Goal: Use online tool/utility: Utilize a website feature to perform a specific function

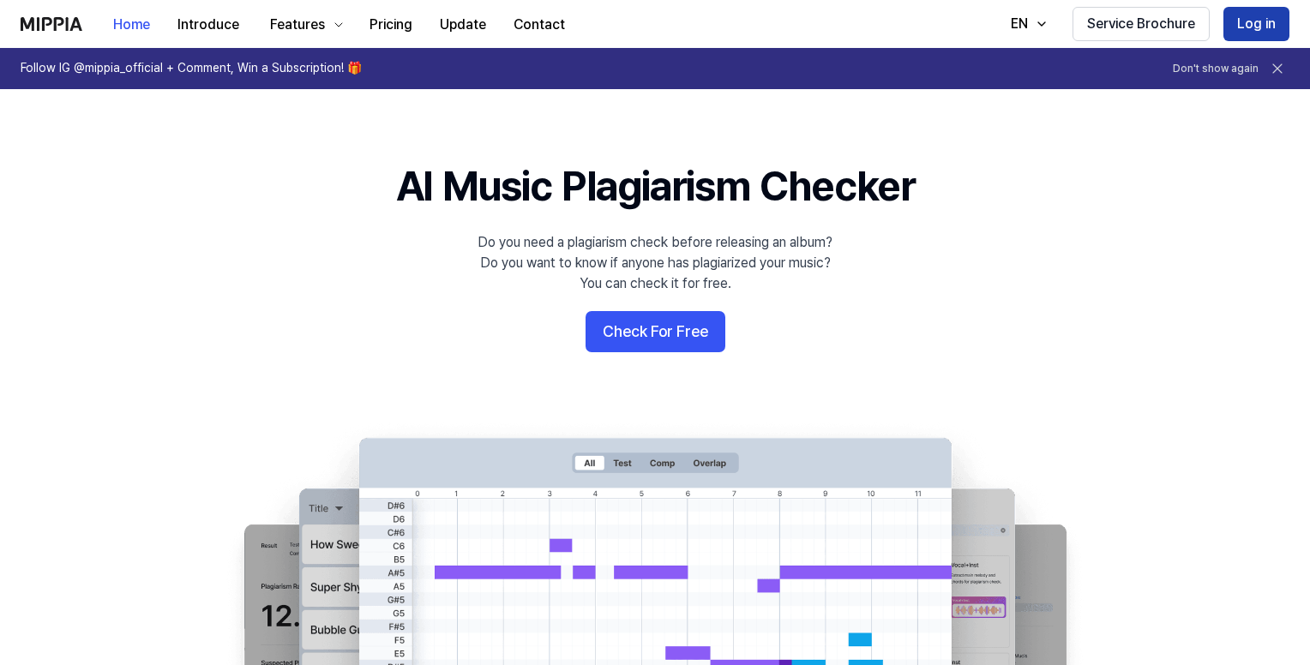
click at [1250, 28] on button "Log in" at bounding box center [1256, 24] width 66 height 34
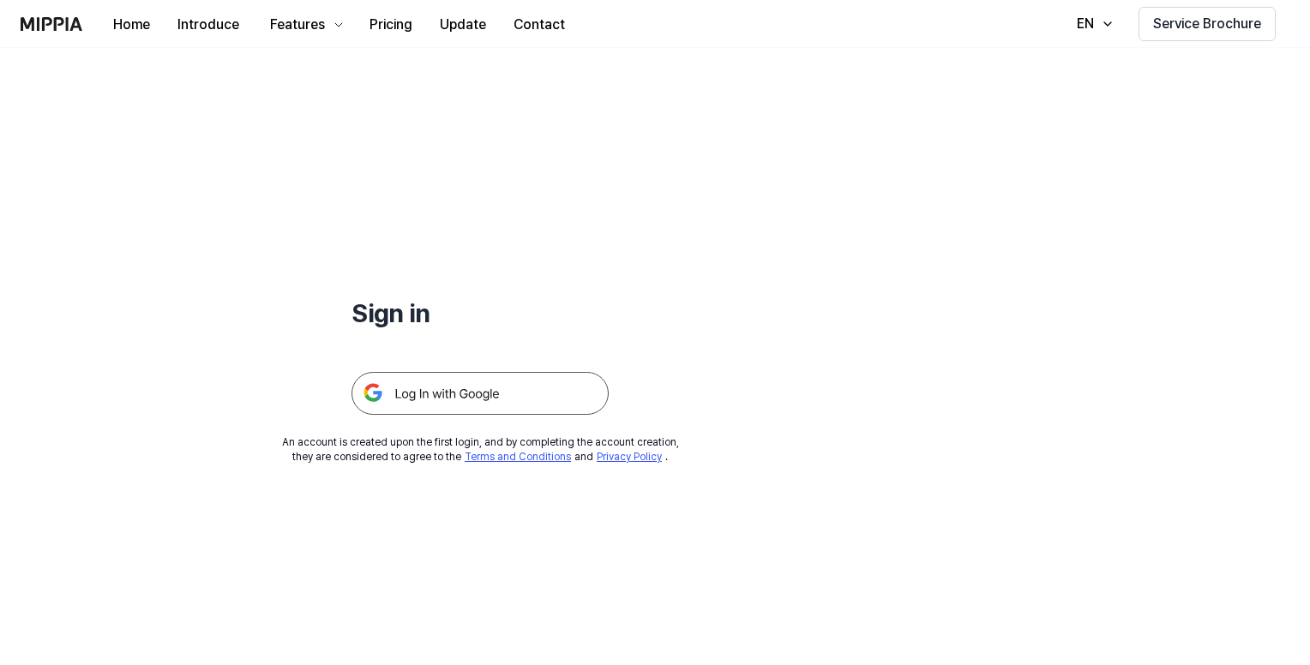
click at [473, 393] on img at bounding box center [479, 393] width 257 height 43
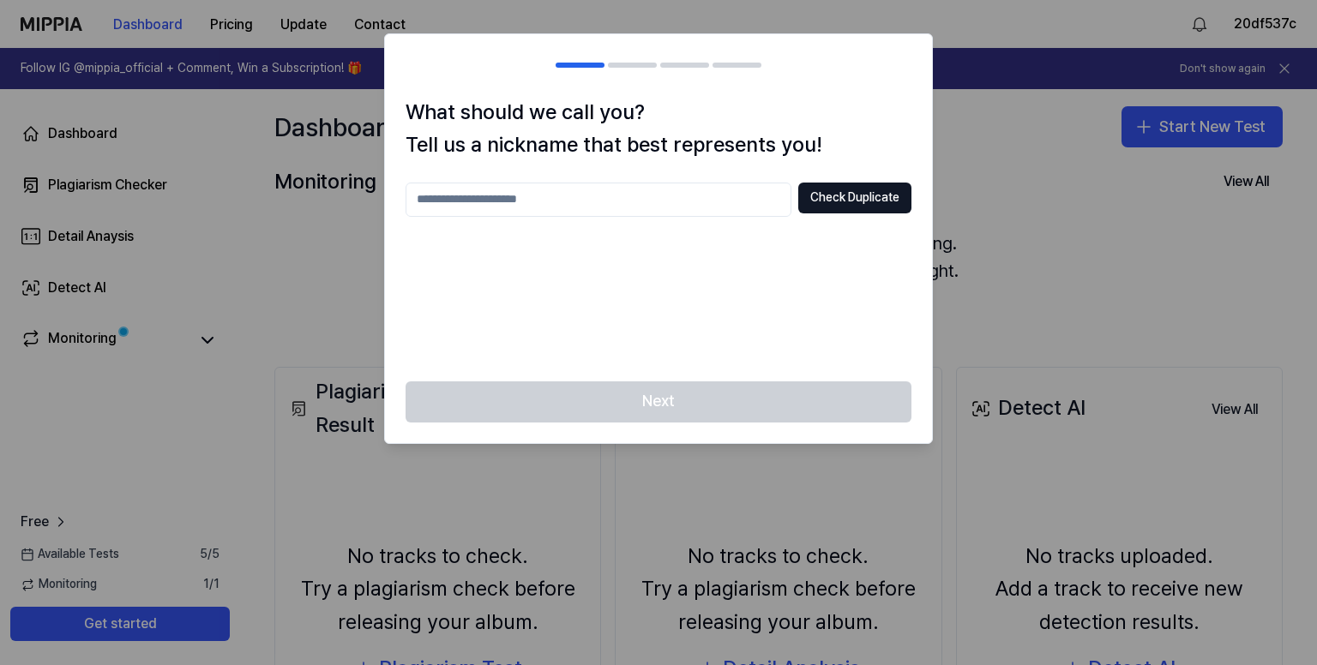
click at [593, 203] on input "text" at bounding box center [598, 200] width 386 height 34
type input "****"
click at [841, 195] on button "Check Duplicate" at bounding box center [854, 198] width 113 height 31
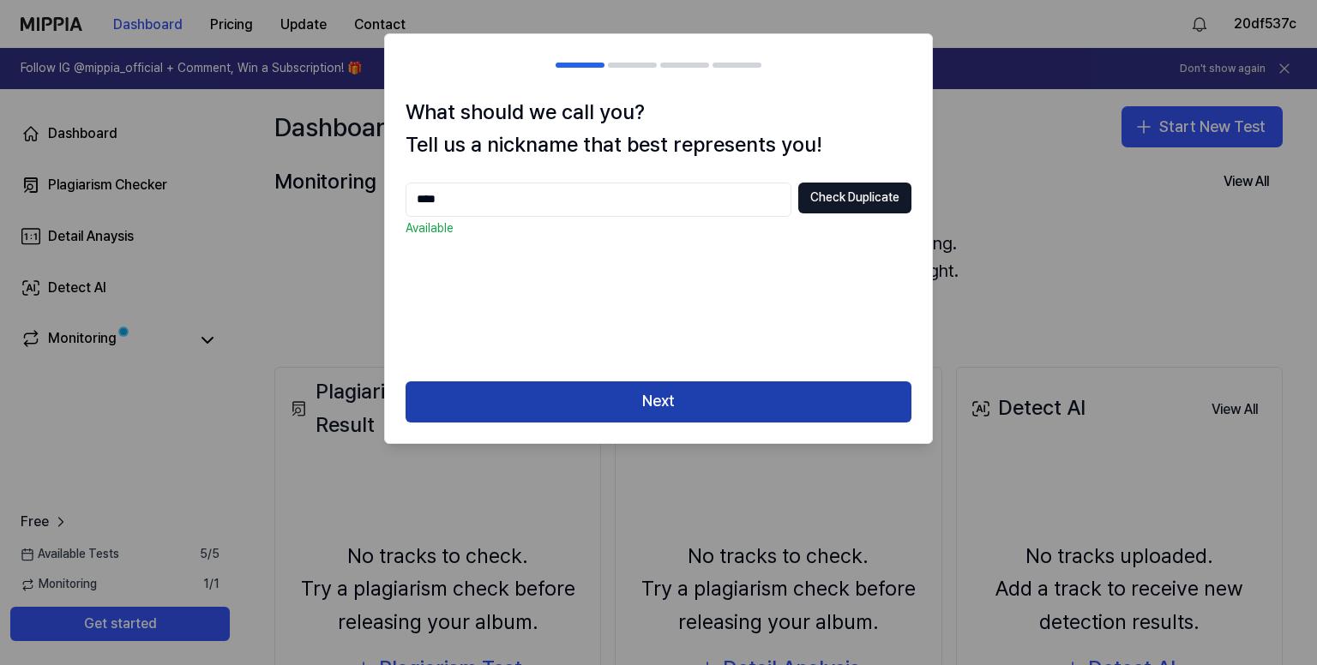
drag, startPoint x: 639, startPoint y: 402, endPoint x: 687, endPoint y: 381, distance: 53.4
click at [639, 403] on button "Next" at bounding box center [658, 401] width 506 height 41
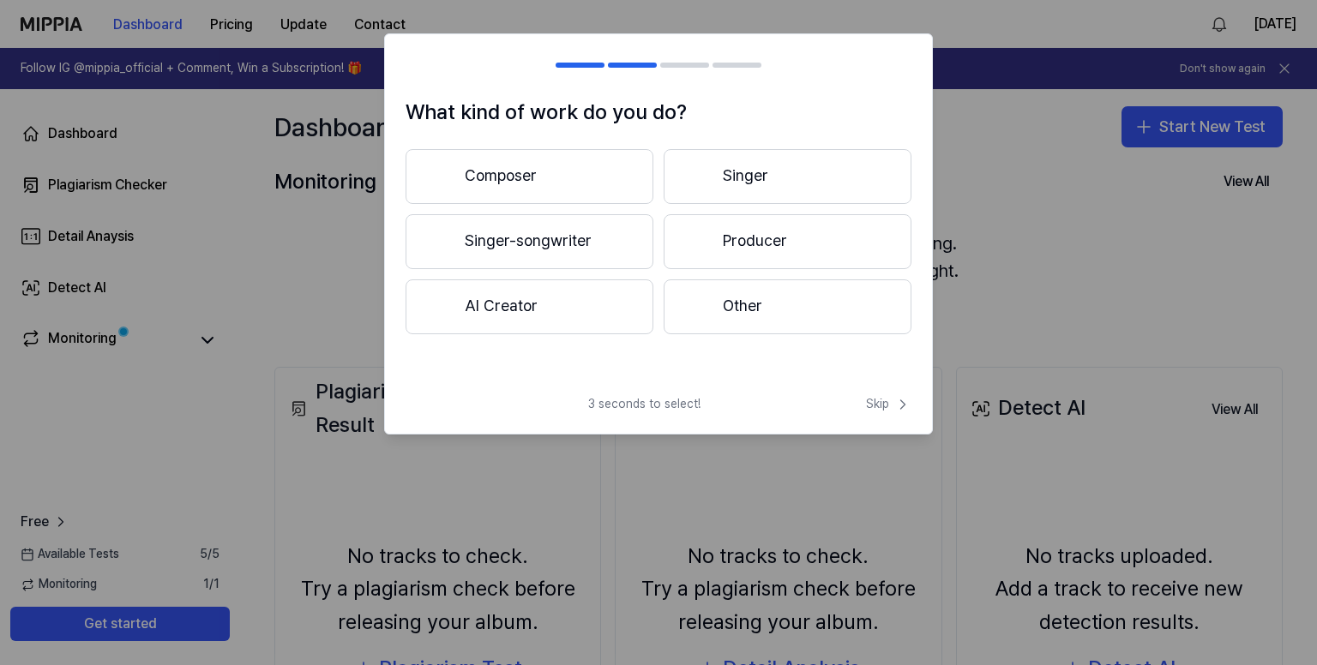
click at [898, 395] on div "What kind of work do you do? Composer Singer Singer-songwriter Producer AI Crea…" at bounding box center [658, 233] width 549 height 401
click at [879, 407] on span "Skip" at bounding box center [888, 404] width 45 height 17
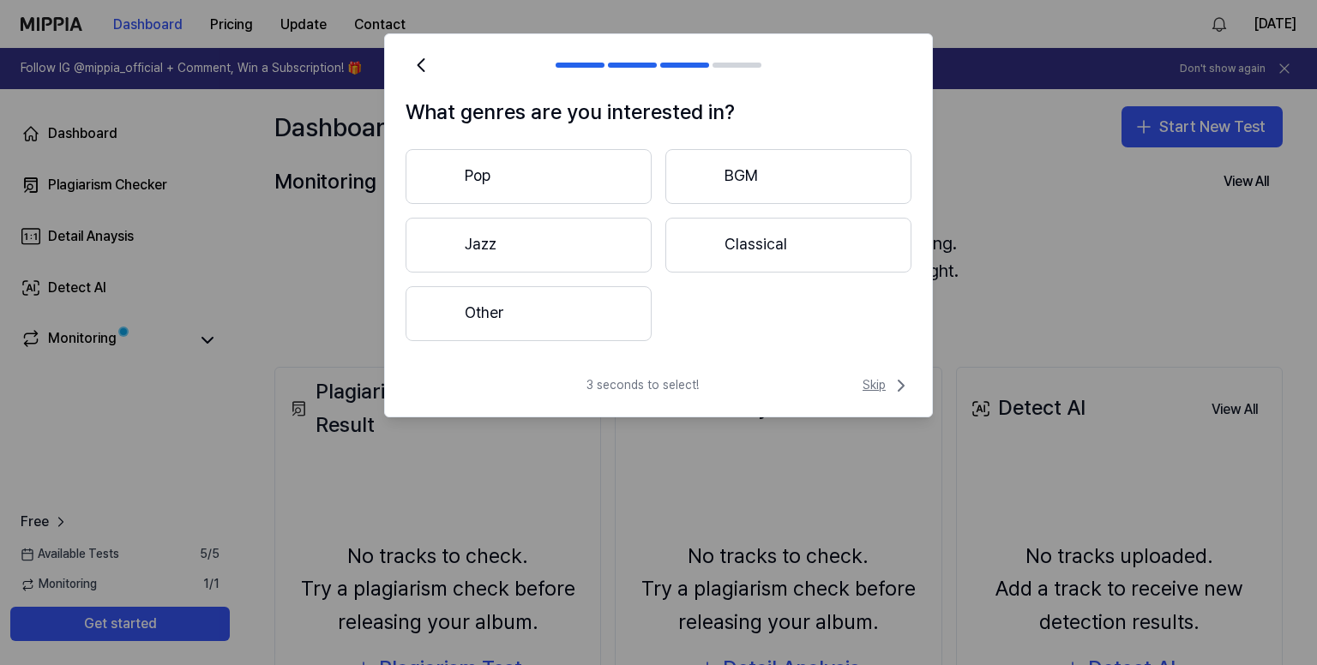
click at [876, 387] on span "Skip" at bounding box center [886, 385] width 49 height 21
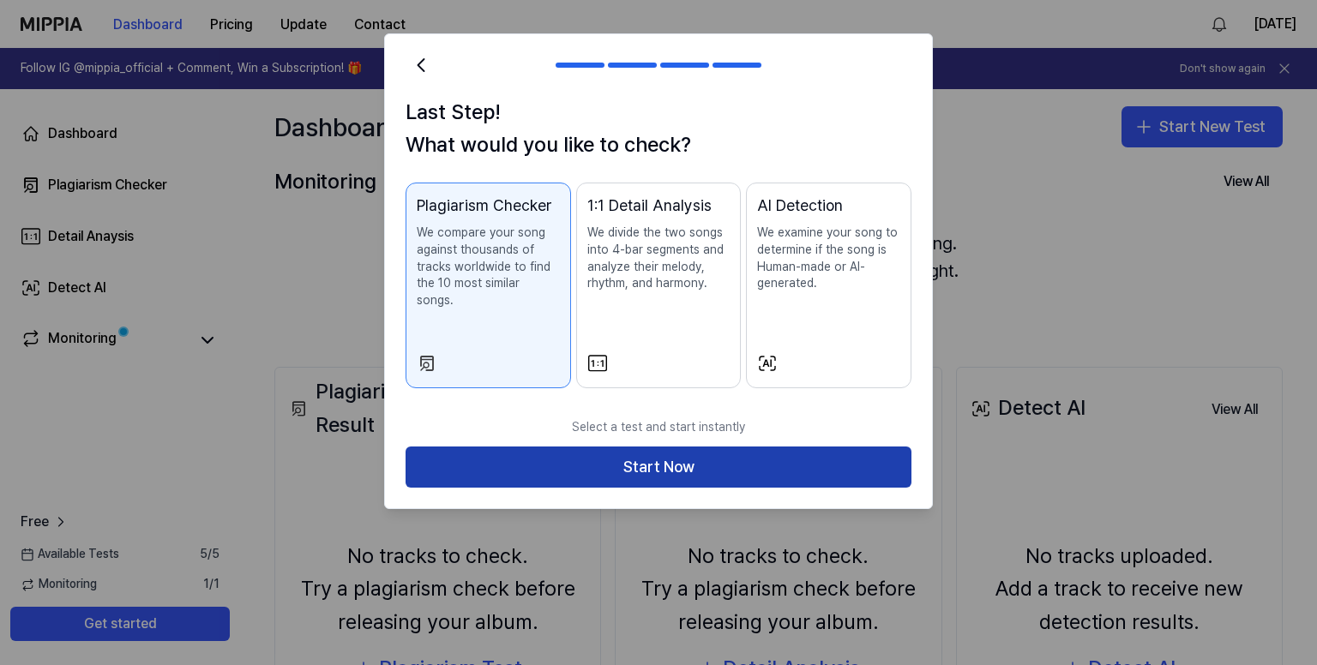
click at [800, 449] on button "Start Now" at bounding box center [658, 467] width 506 height 41
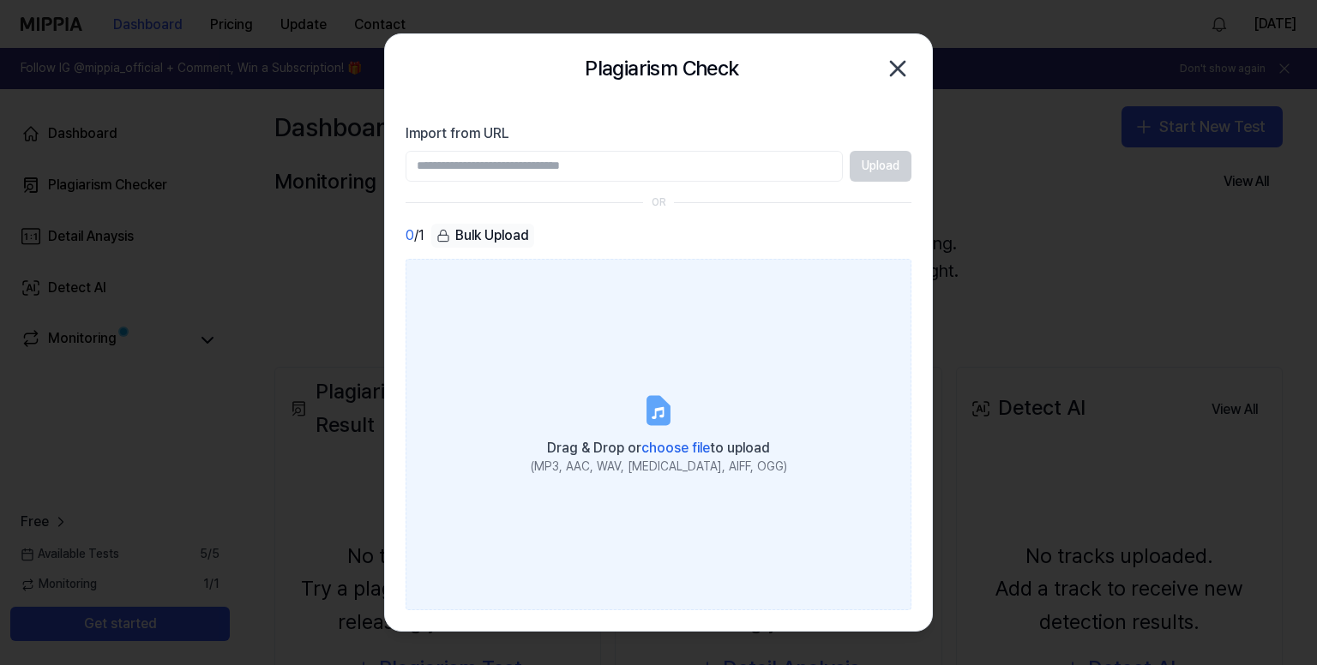
click at [610, 393] on label "Drag & Drop or choose file to upload (MP3, AAC, WAV, FLAC, AIFF, OGG)" at bounding box center [658, 435] width 506 height 352
click at [0, 0] on input "Drag & Drop or choose file to upload (MP3, AAC, WAV, FLAC, AIFF, OGG)" at bounding box center [0, 0] width 0 height 0
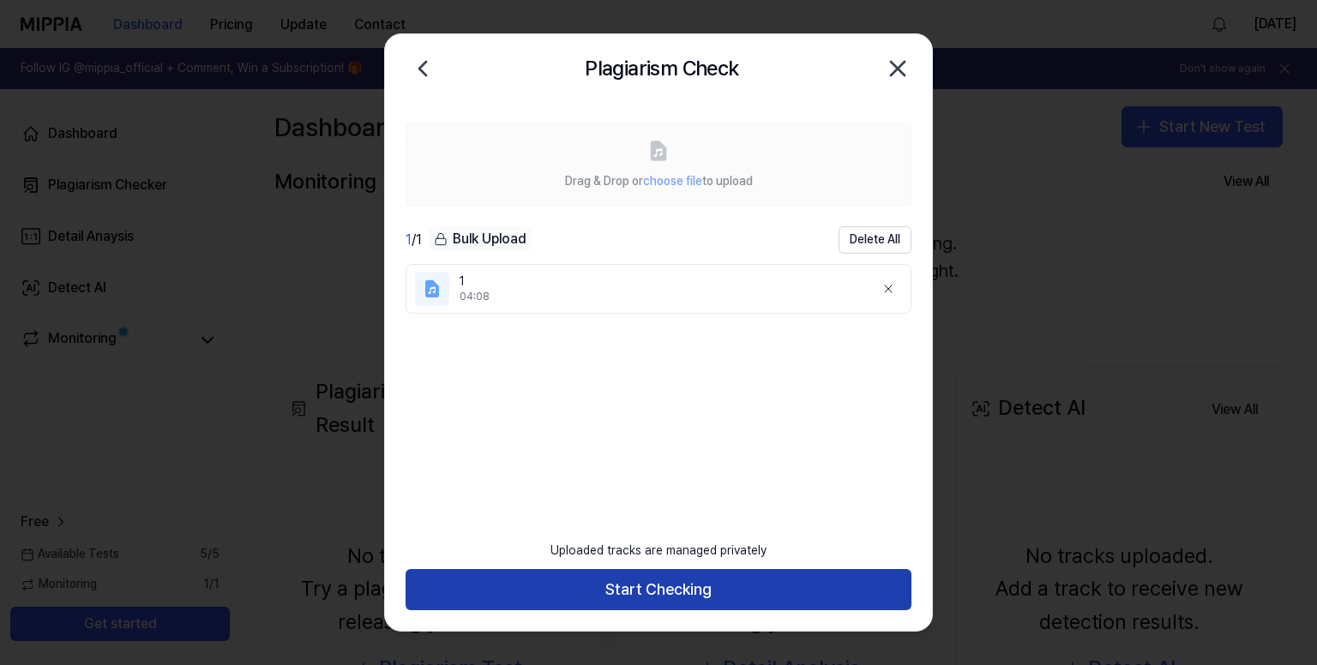
click at [637, 580] on button "Start Checking" at bounding box center [658, 589] width 506 height 41
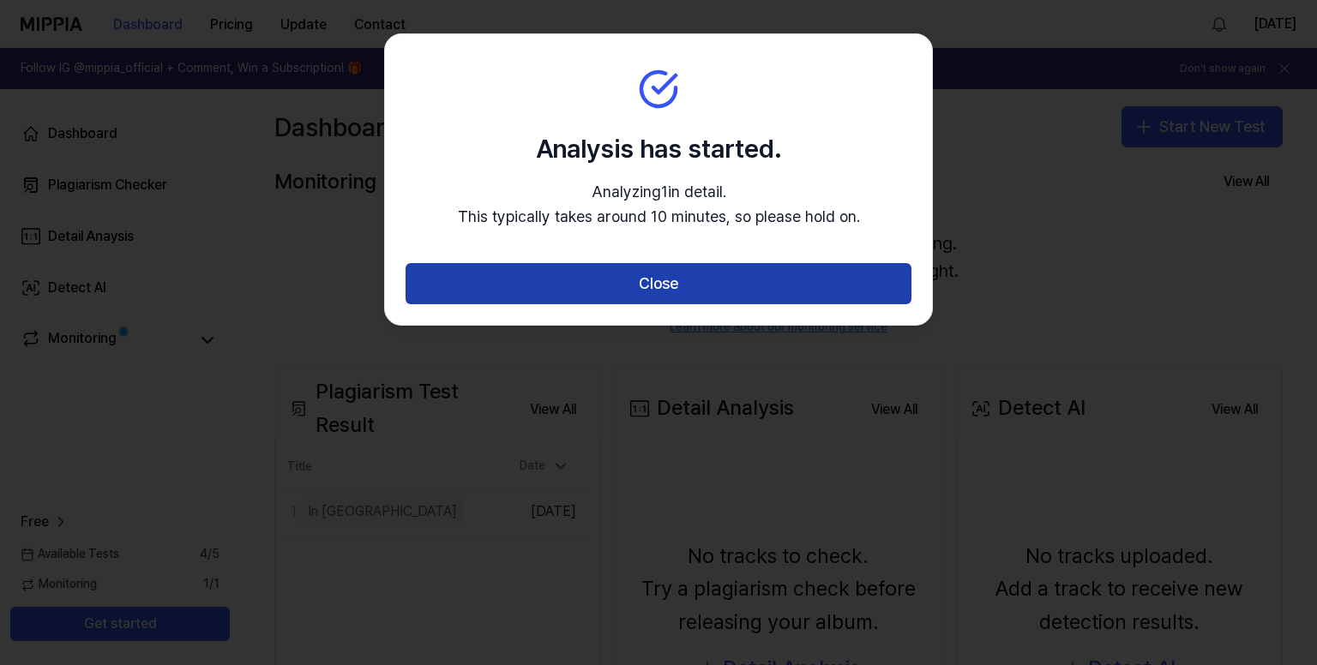
click at [615, 285] on button "Close" at bounding box center [658, 283] width 506 height 41
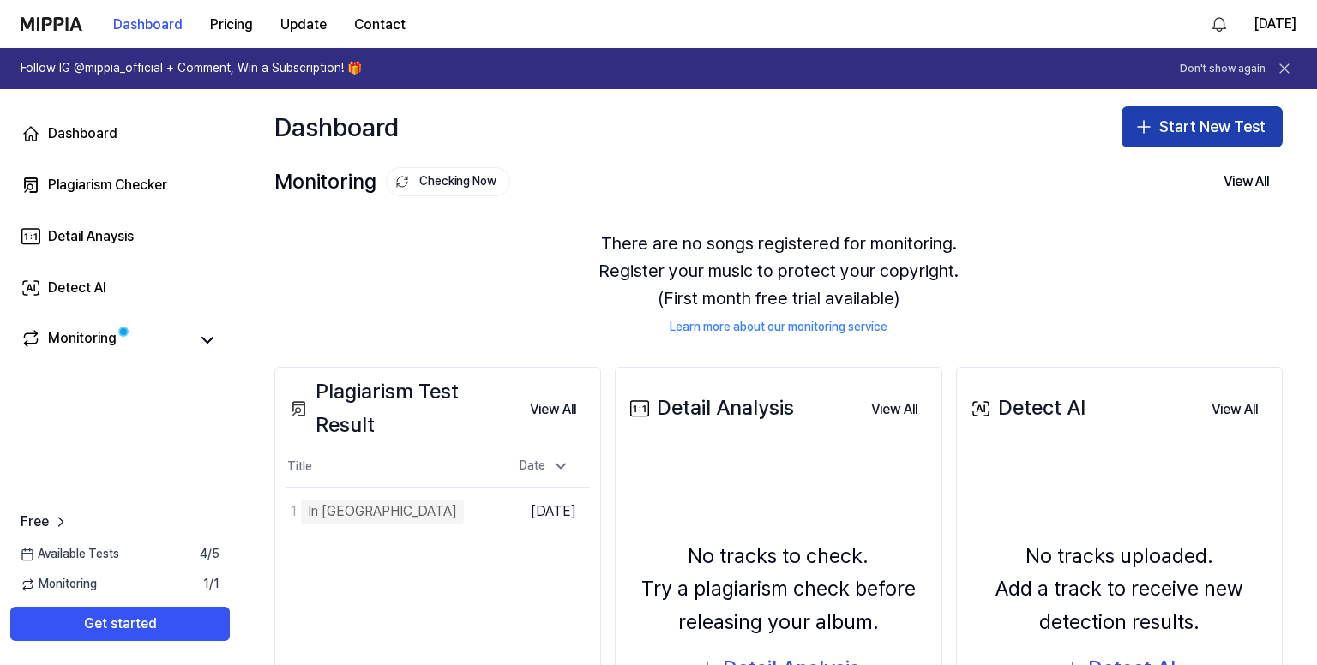
click at [1173, 129] on button "Start New Test" at bounding box center [1201, 126] width 161 height 41
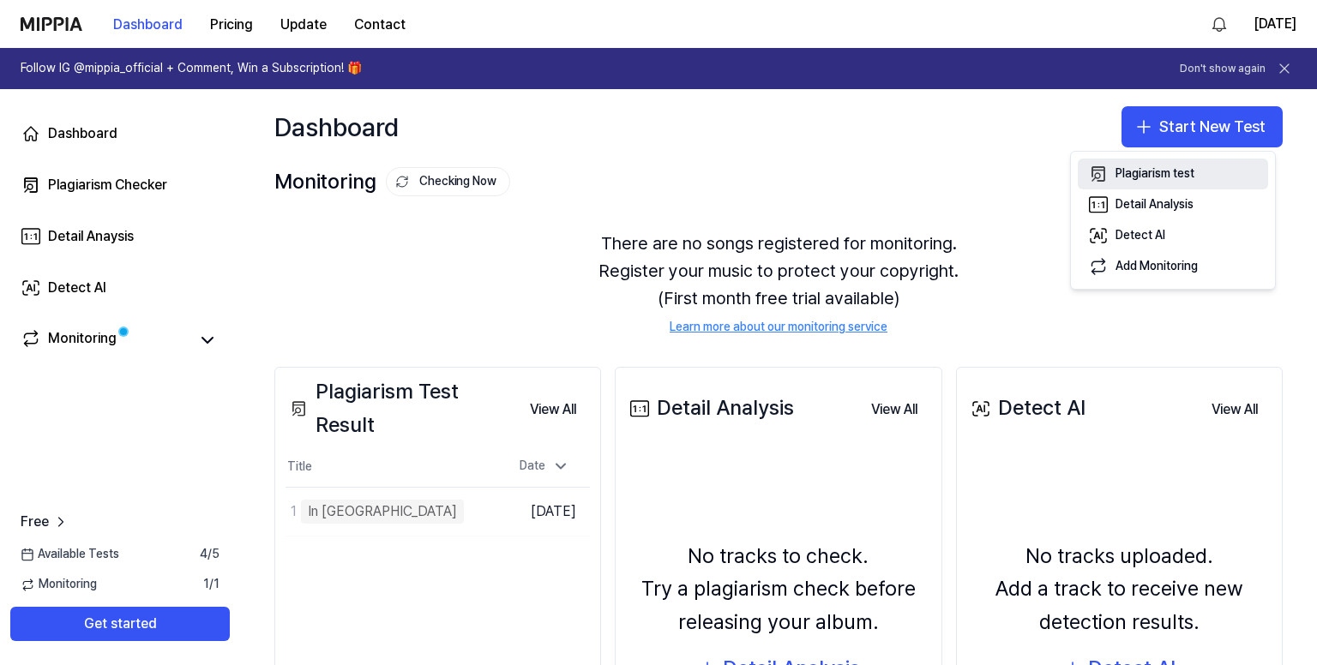
click at [1147, 178] on div "Plagiarism test" at bounding box center [1154, 173] width 79 height 17
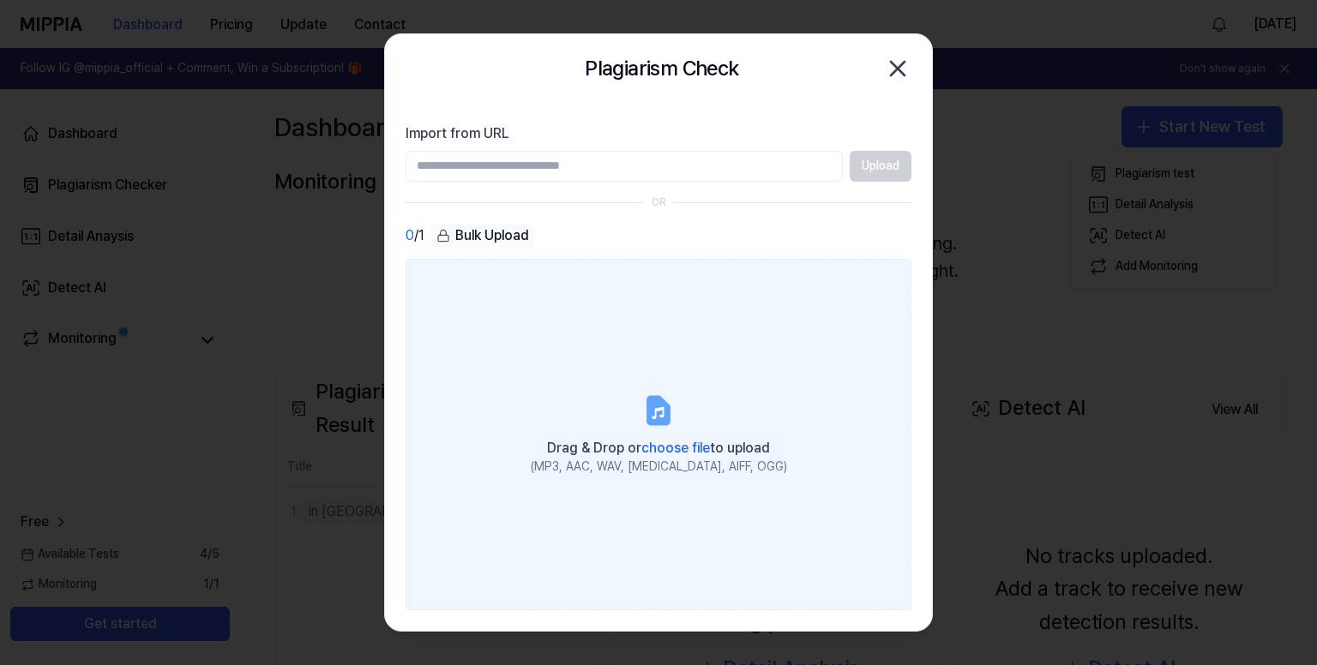
click at [624, 388] on label "Drag & Drop or choose file to upload (MP3, AAC, WAV, FLAC, AIFF, OGG)" at bounding box center [658, 435] width 506 height 352
click at [0, 0] on input "Drag & Drop or choose file to upload (MP3, AAC, WAV, FLAC, AIFF, OGG)" at bounding box center [0, 0] width 0 height 0
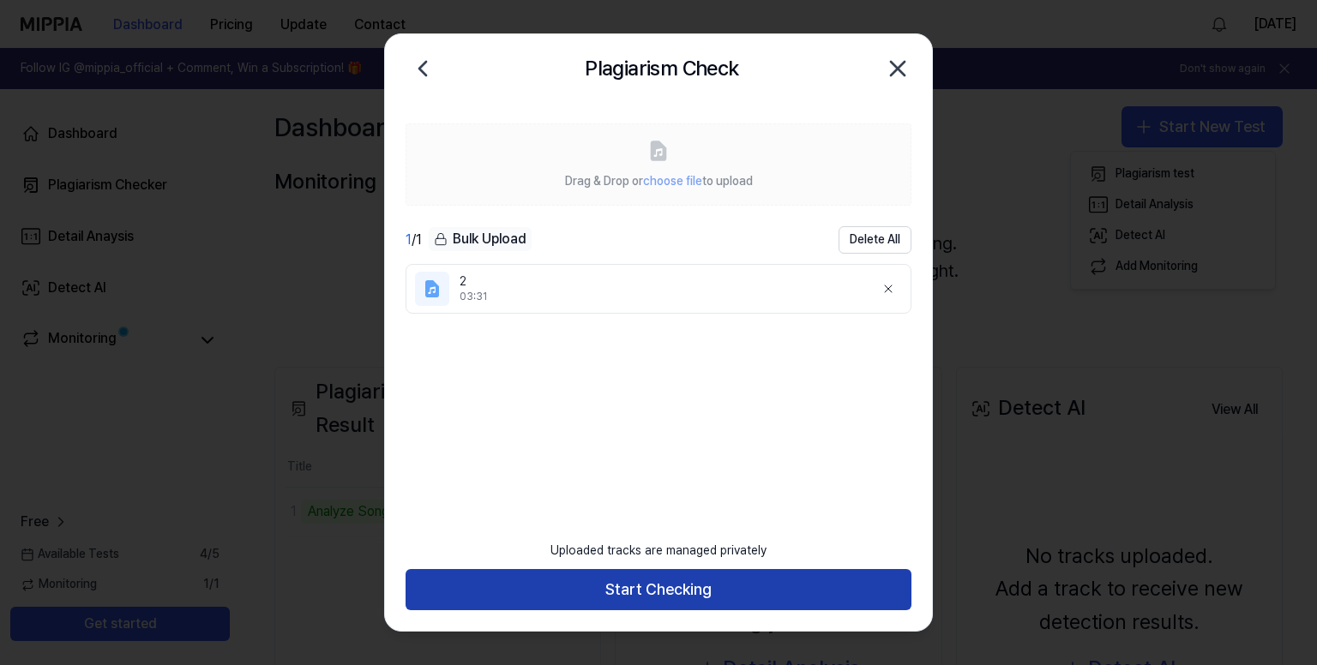
click at [669, 584] on button "Start Checking" at bounding box center [658, 589] width 506 height 41
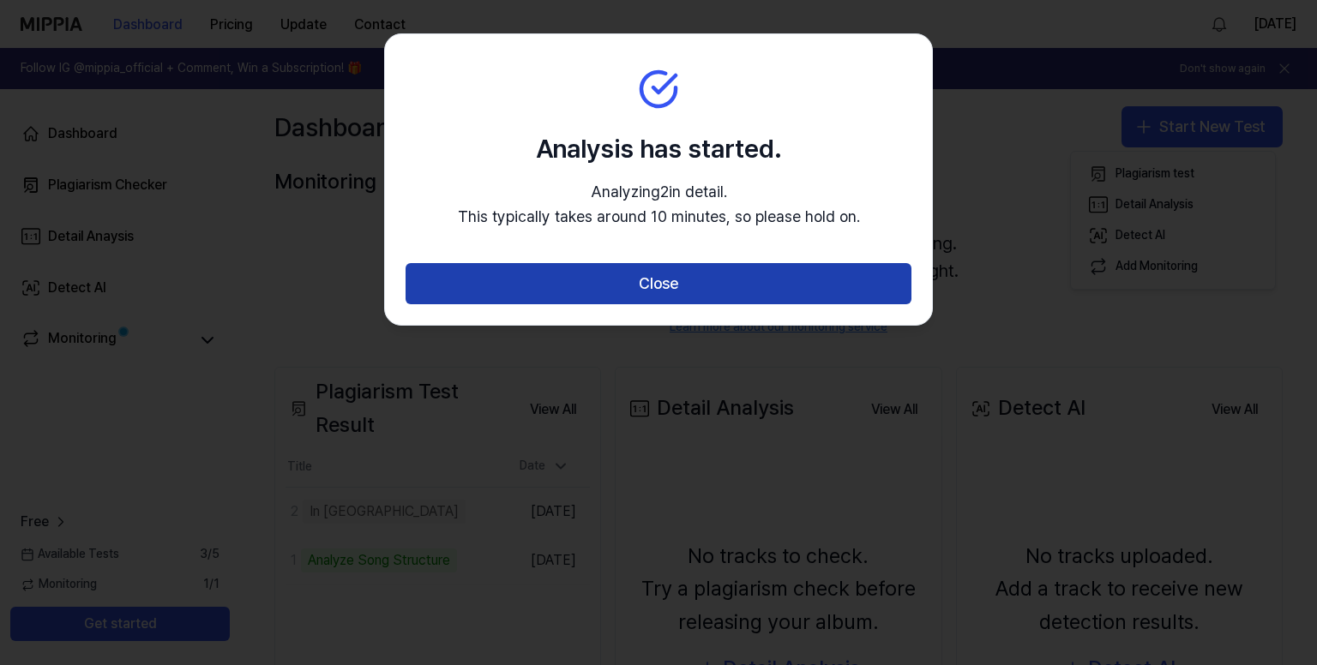
click at [699, 286] on button "Close" at bounding box center [658, 283] width 506 height 41
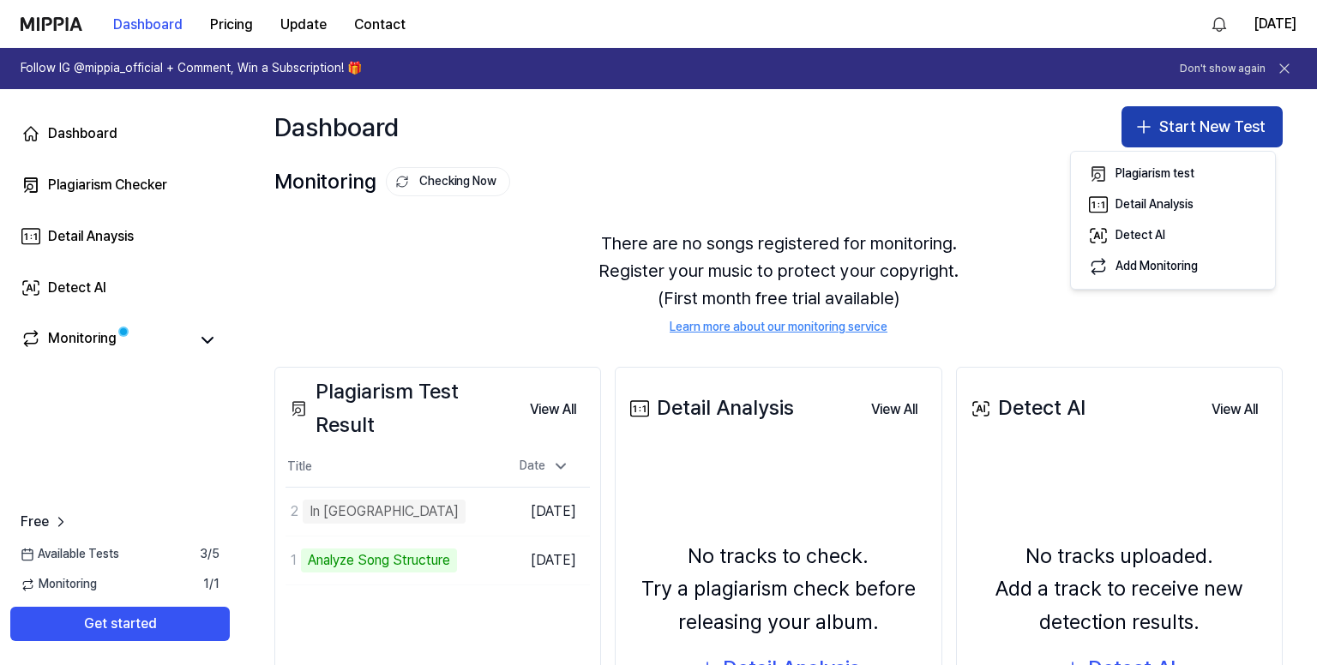
click at [1169, 135] on button "Start New Test" at bounding box center [1201, 126] width 161 height 41
click at [1172, 123] on button "Start New Test" at bounding box center [1201, 126] width 161 height 41
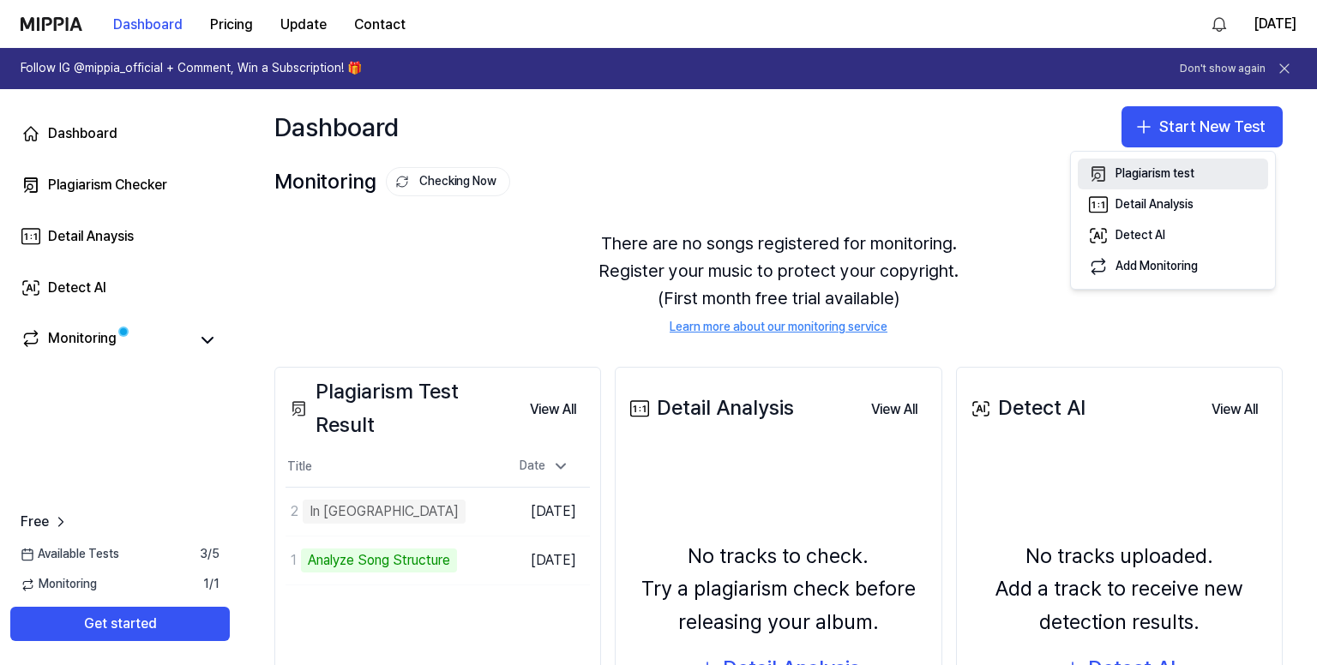
click at [1146, 175] on div "Plagiarism test" at bounding box center [1154, 173] width 79 height 17
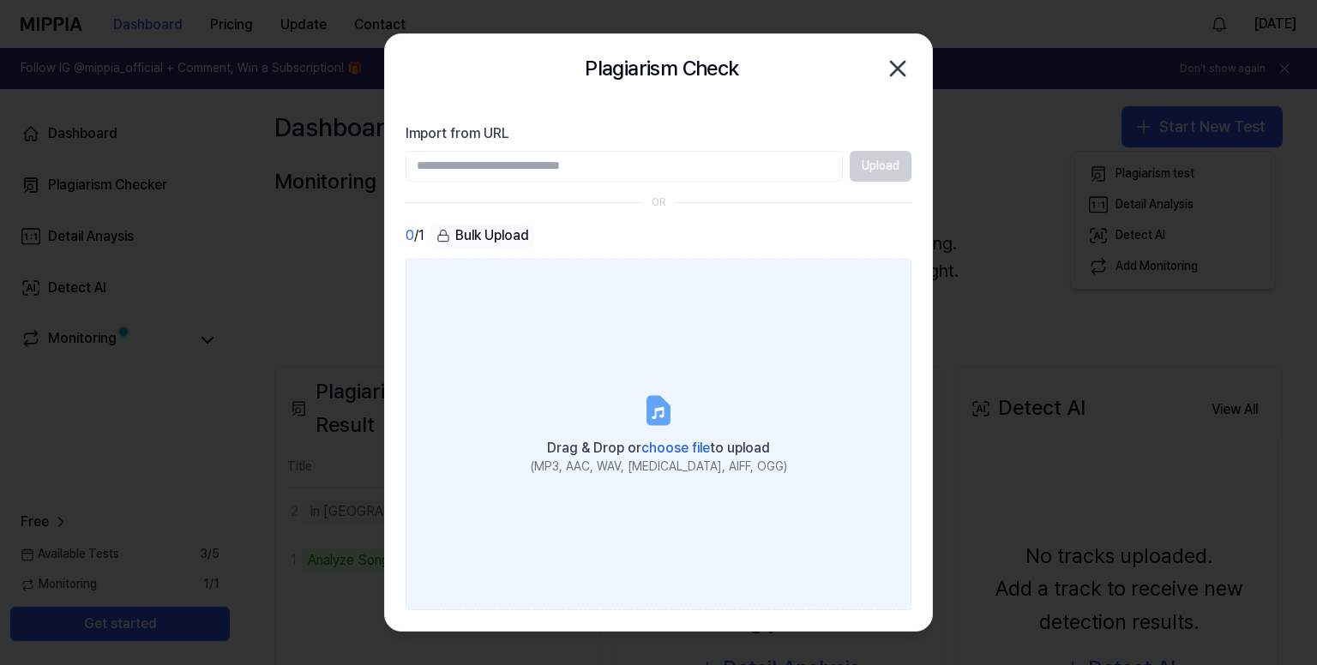
click at [637, 350] on label "Drag & Drop or choose file to upload (MP3, AAC, WAV, FLAC, AIFF, OGG)" at bounding box center [658, 435] width 506 height 352
click at [0, 0] on input "Drag & Drop or choose file to upload (MP3, AAC, WAV, FLAC, AIFF, OGG)" at bounding box center [0, 0] width 0 height 0
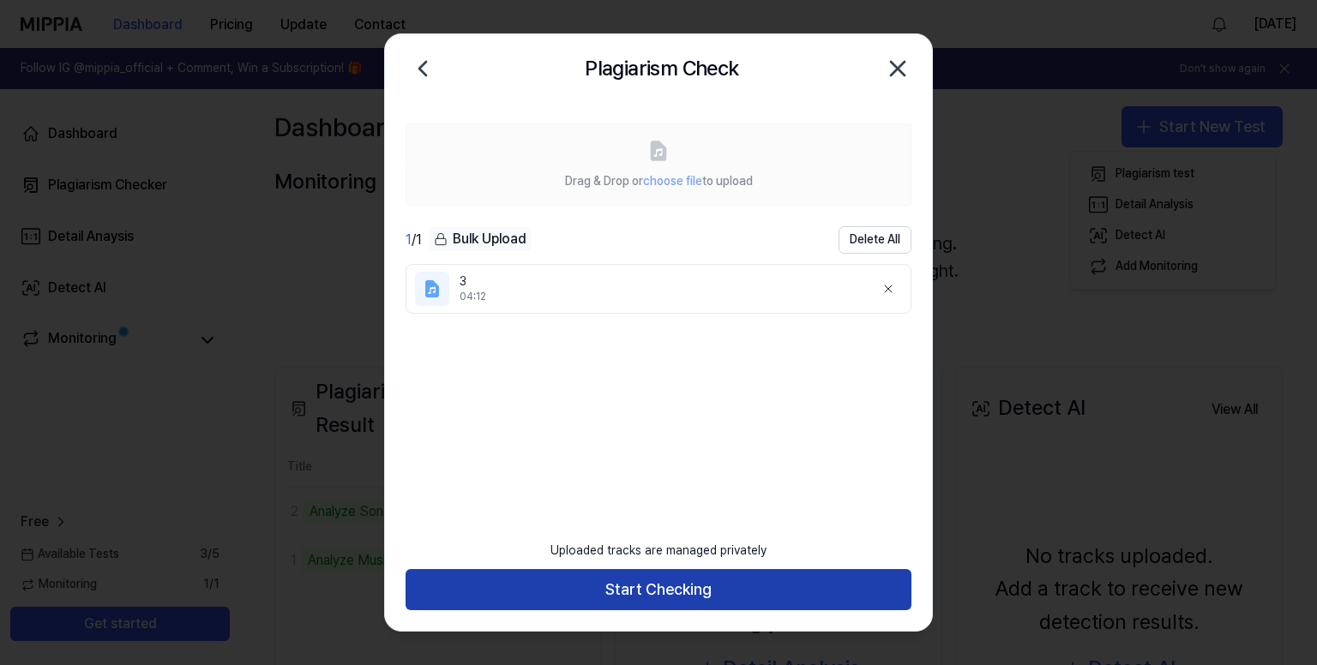
click at [662, 596] on button "Start Checking" at bounding box center [658, 589] width 506 height 41
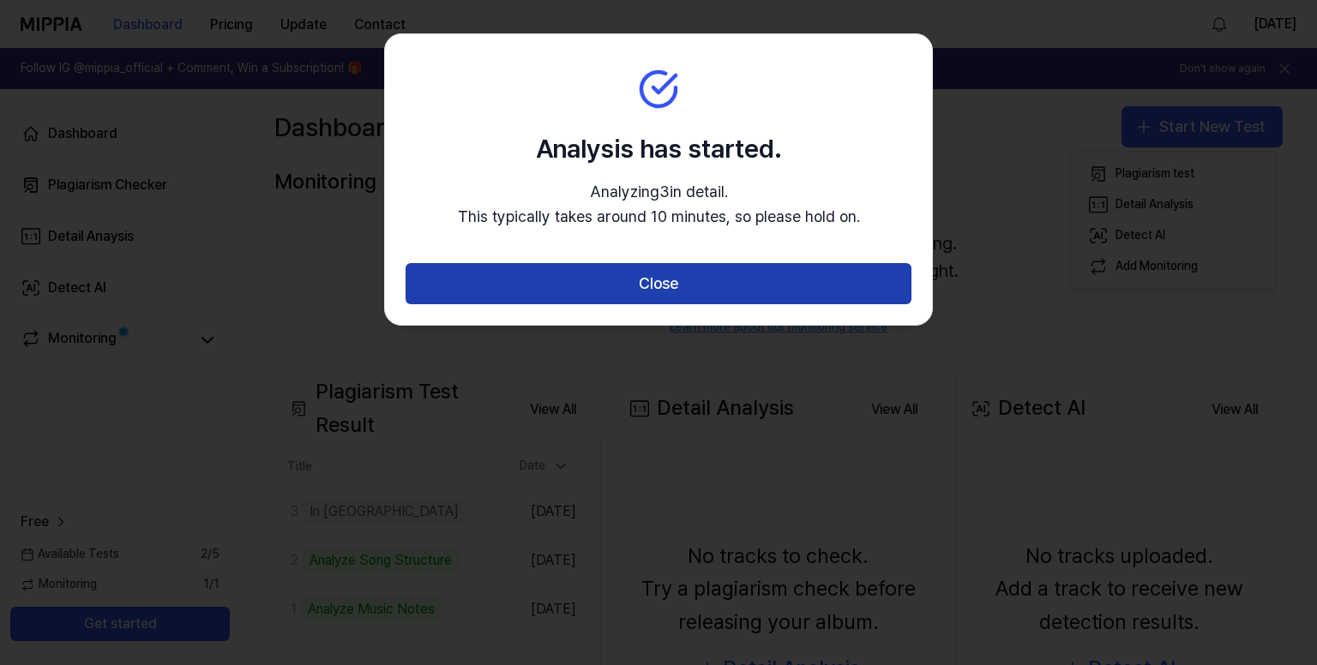
click at [583, 289] on button "Close" at bounding box center [658, 283] width 506 height 41
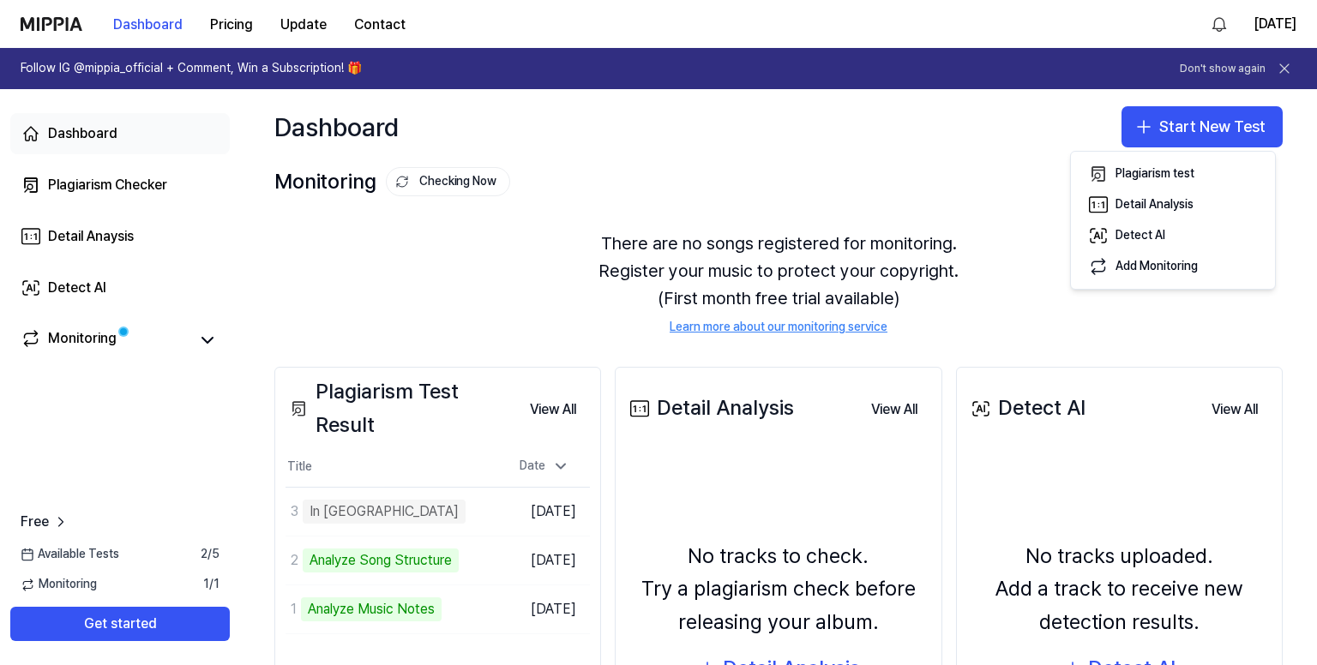
click at [84, 128] on div "Dashboard" at bounding box center [82, 133] width 69 height 21
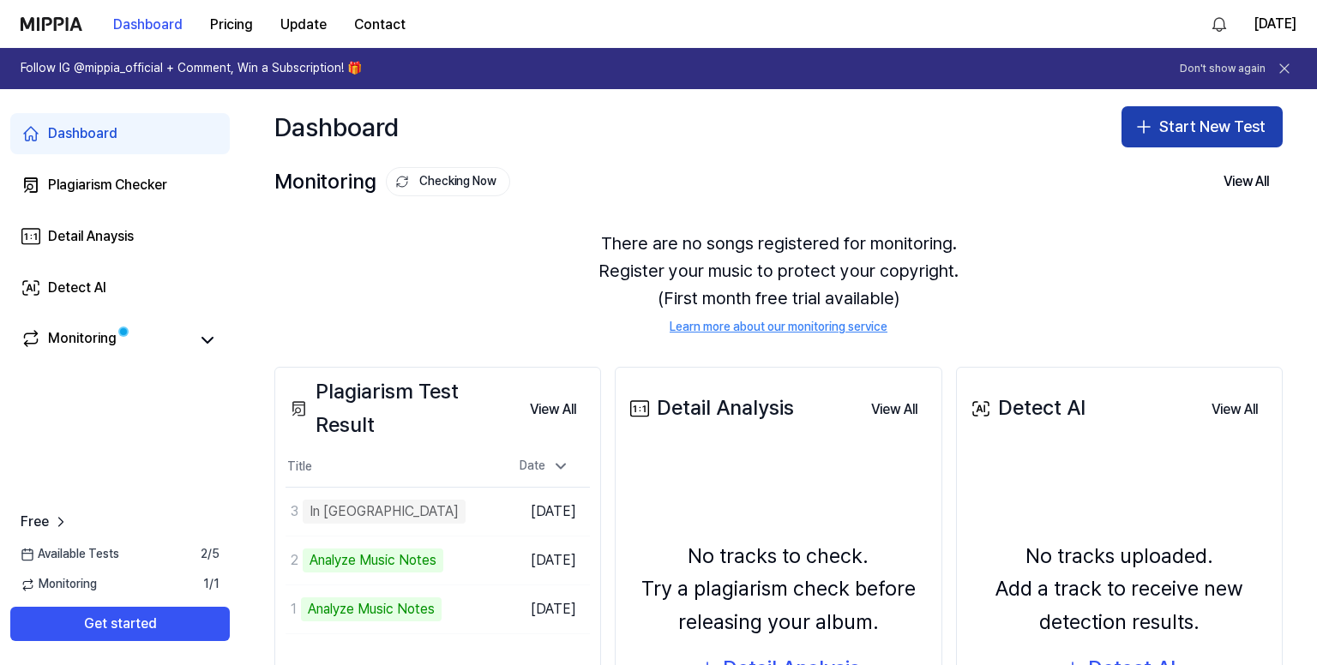
click at [1207, 121] on button "Start New Test" at bounding box center [1201, 126] width 161 height 41
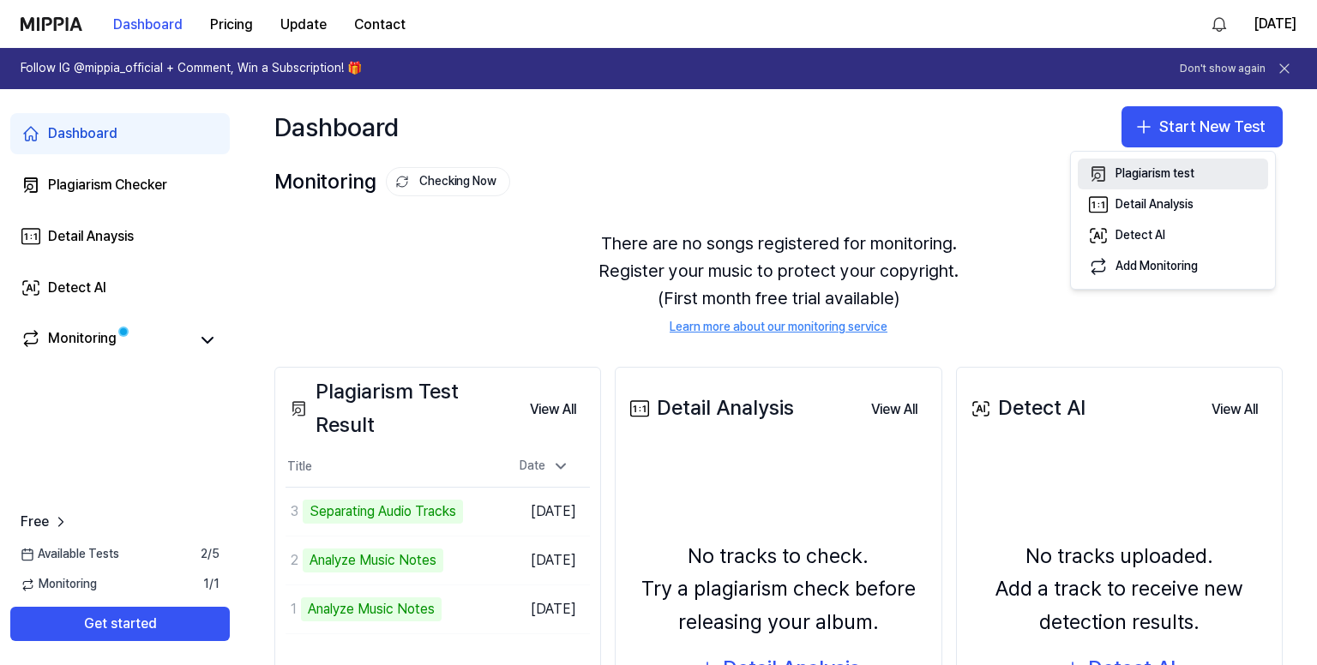
click at [1149, 177] on div "Plagiarism test" at bounding box center [1154, 173] width 79 height 17
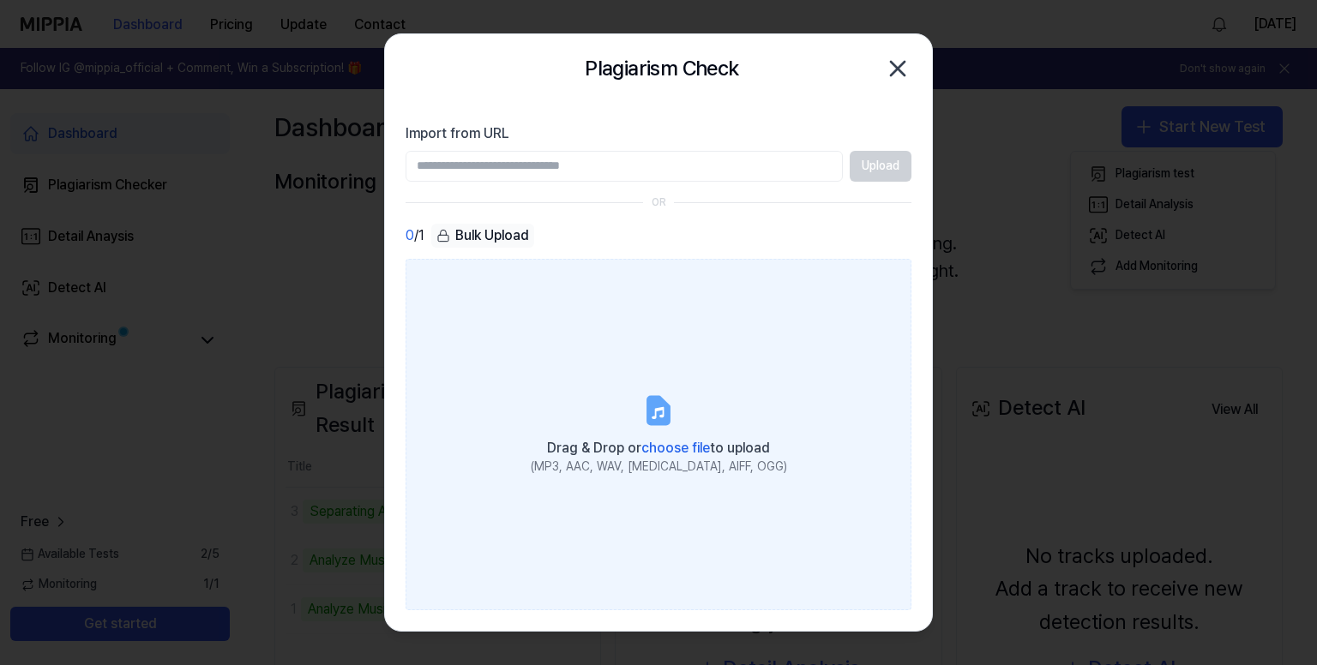
click at [585, 408] on label "Drag & Drop or choose file to upload (MP3, AAC, WAV, FLAC, AIFF, OGG)" at bounding box center [658, 435] width 506 height 352
click at [0, 0] on input "Drag & Drop or choose file to upload (MP3, AAC, WAV, FLAC, AIFF, OGG)" at bounding box center [0, 0] width 0 height 0
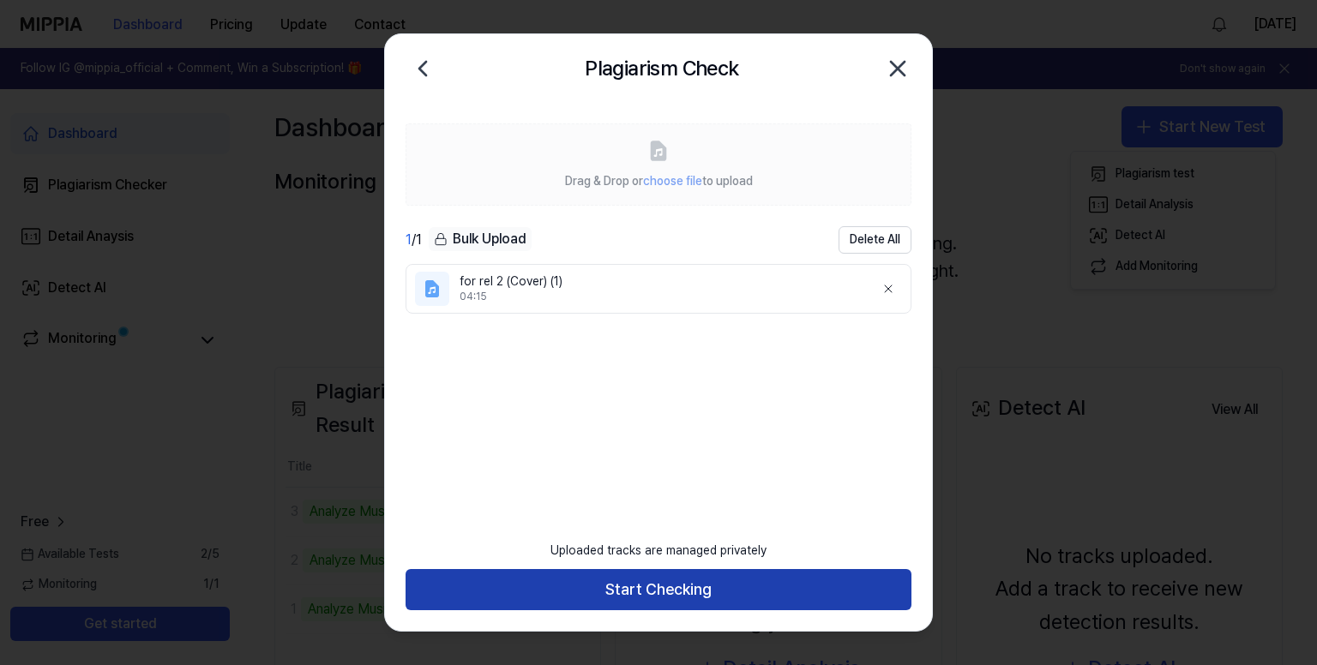
click at [734, 587] on button "Start Checking" at bounding box center [658, 589] width 506 height 41
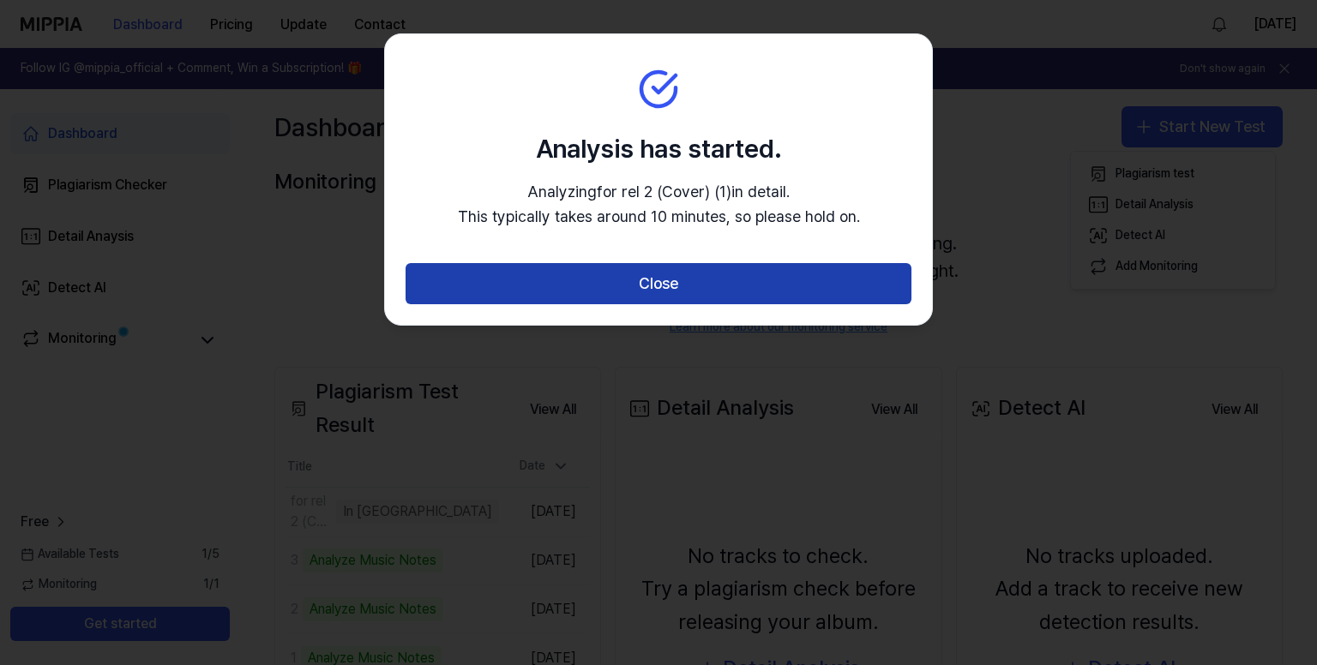
click at [615, 279] on button "Close" at bounding box center [658, 283] width 506 height 41
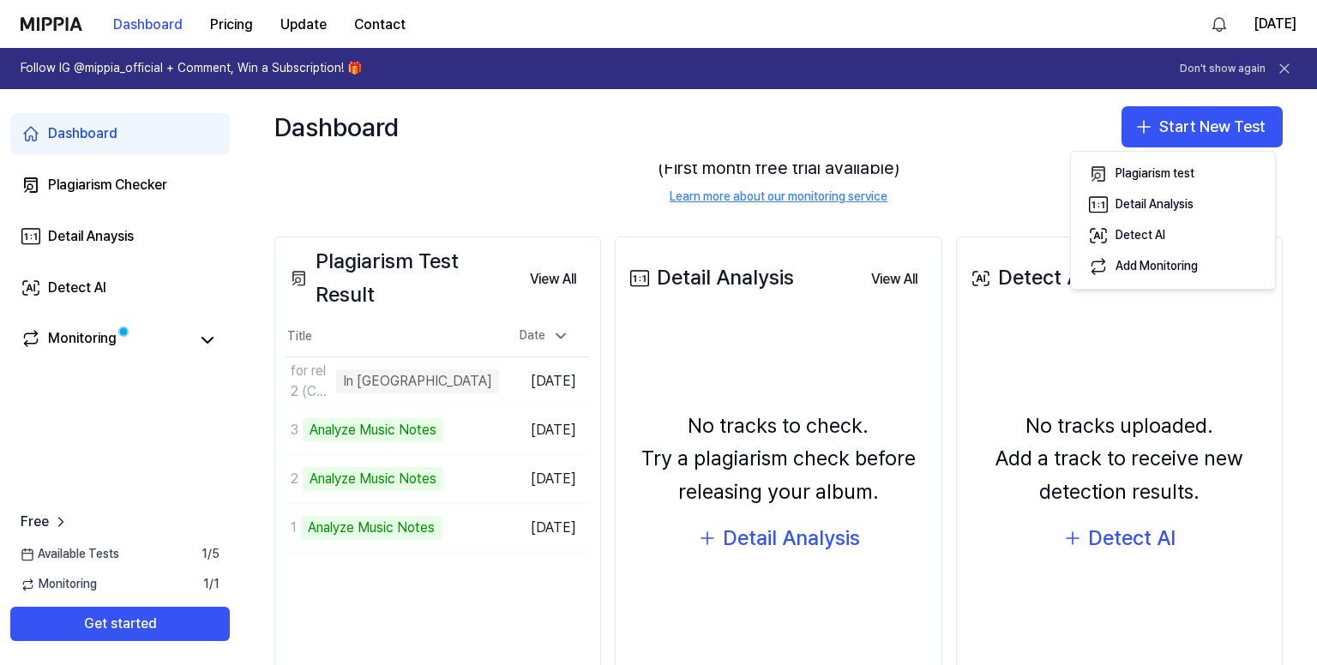
scroll to position [171, 0]
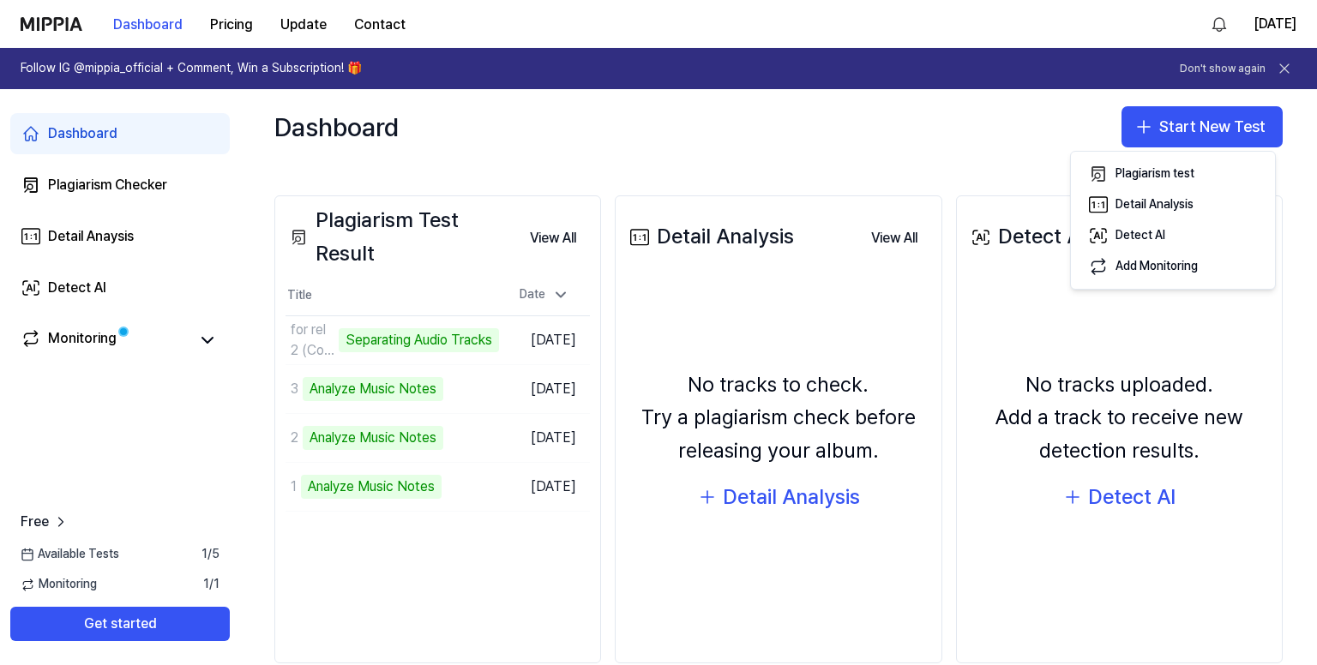
click at [96, 131] on div "Dashboard" at bounding box center [82, 133] width 69 height 21
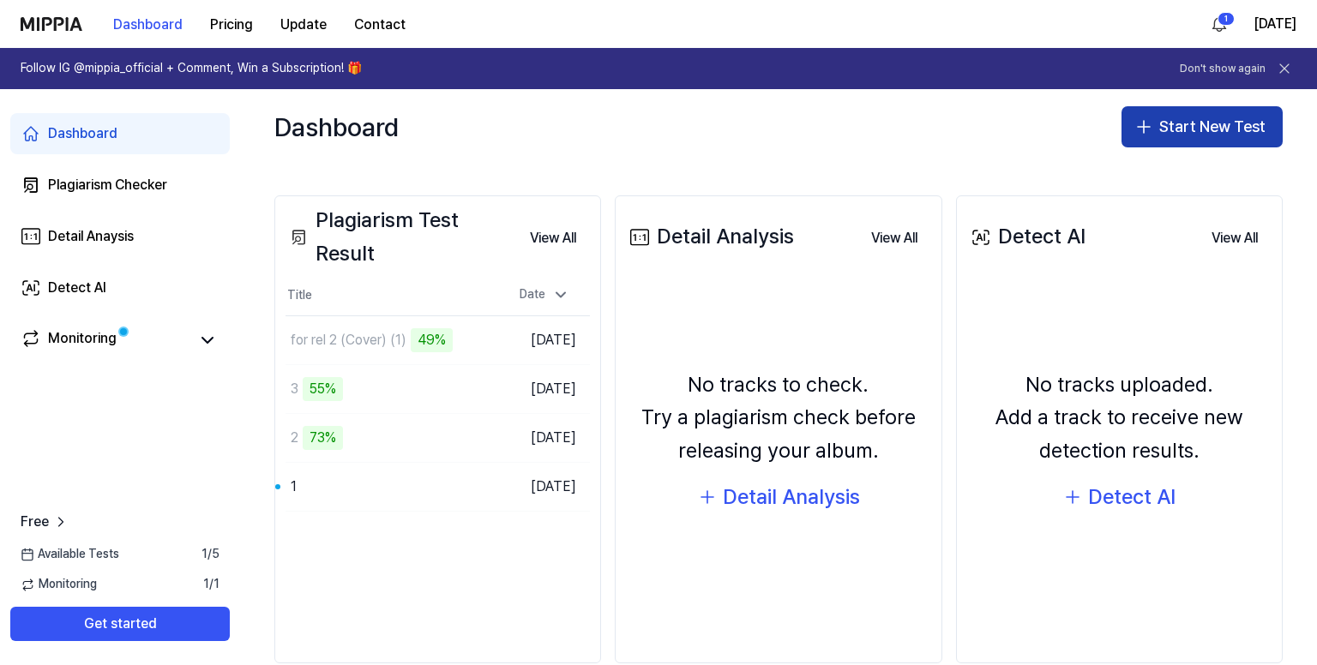
click at [1194, 130] on button "Start New Test" at bounding box center [1201, 126] width 161 height 41
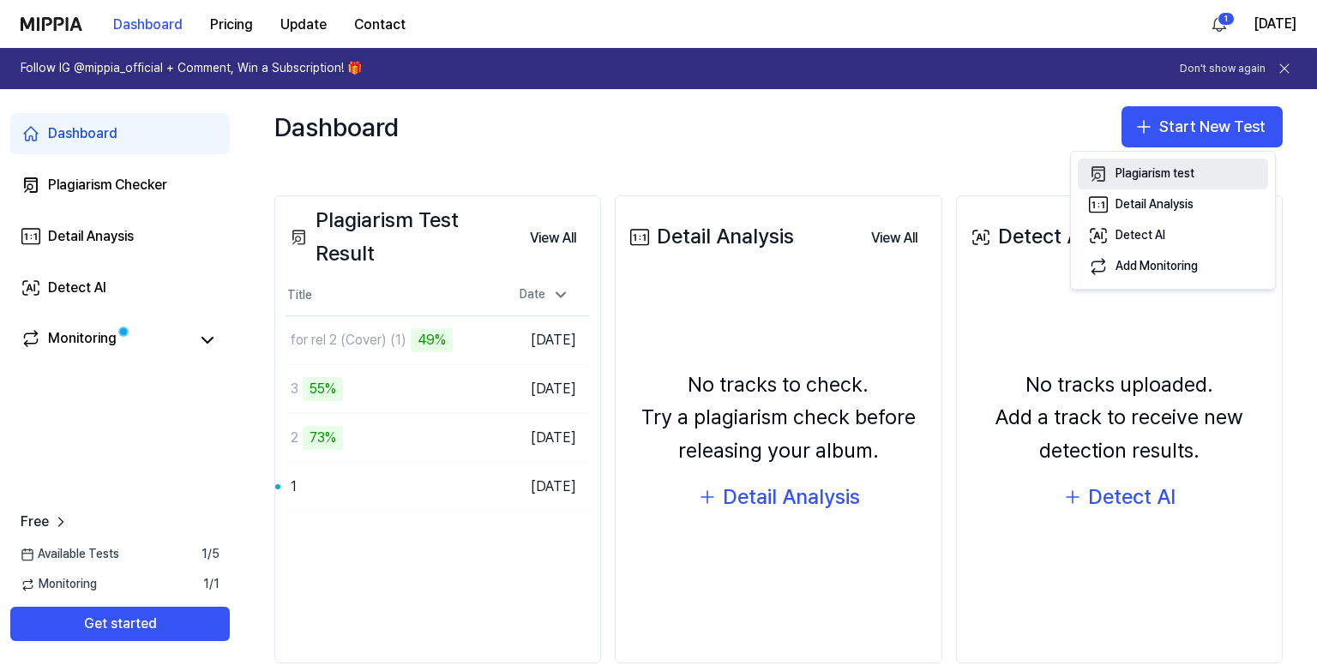
click at [1160, 174] on div "Plagiarism test" at bounding box center [1154, 173] width 79 height 17
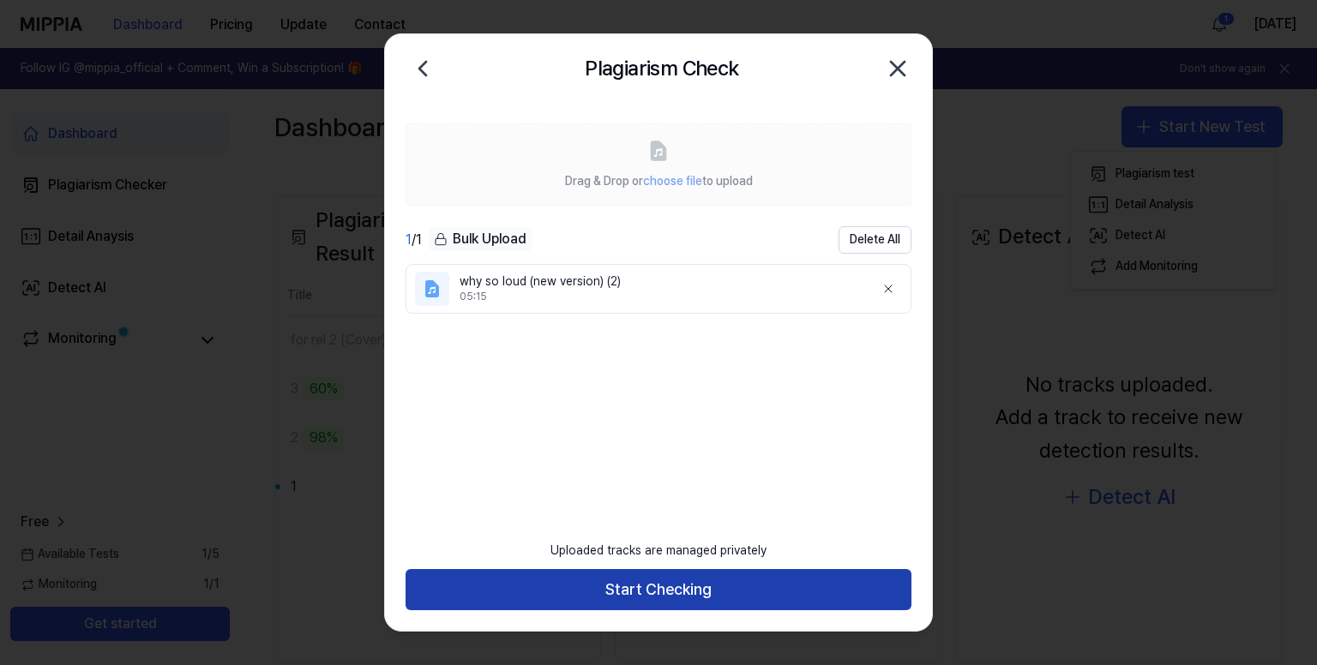
click at [538, 597] on button "Start Checking" at bounding box center [658, 589] width 506 height 41
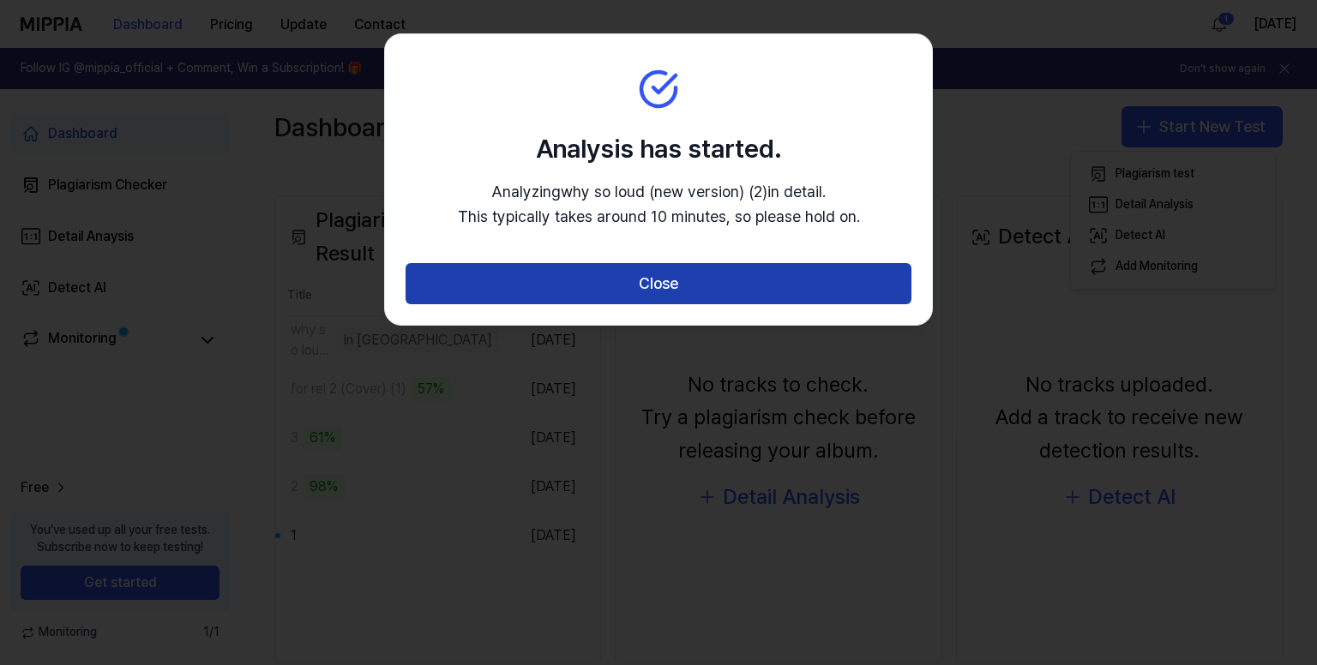
click at [605, 285] on button "Close" at bounding box center [658, 283] width 506 height 41
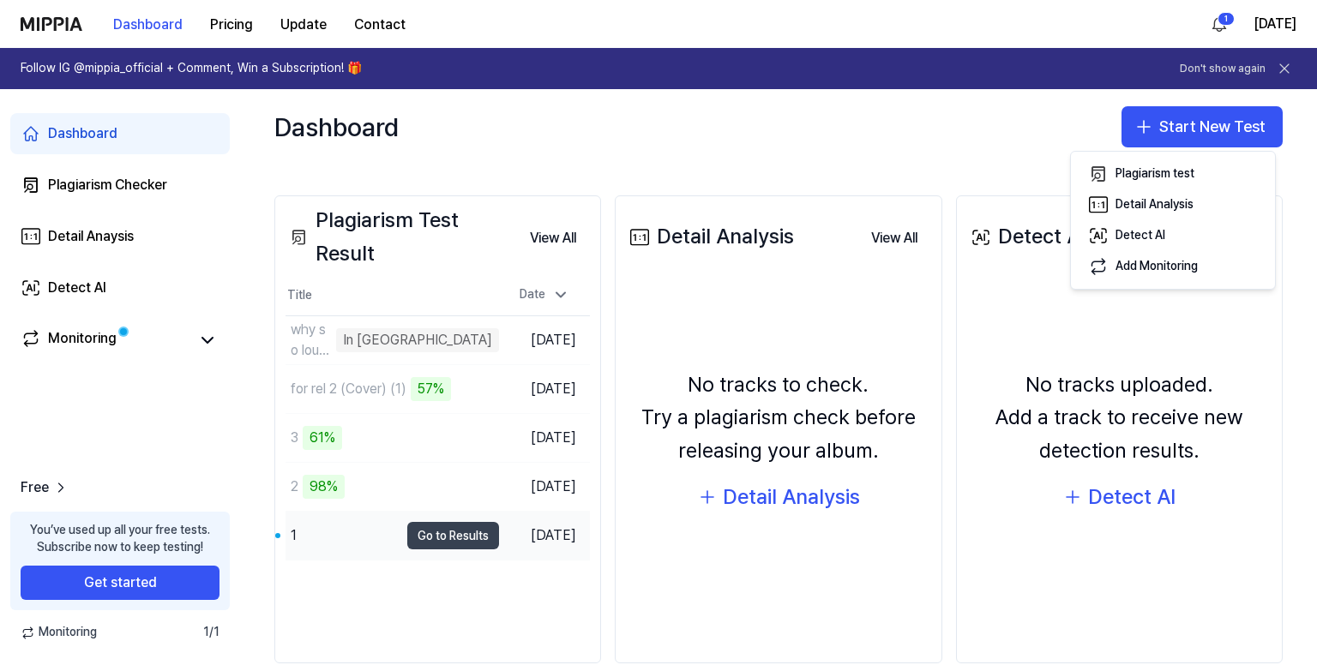
click at [435, 529] on button "Go to Results" at bounding box center [453, 535] width 92 height 27
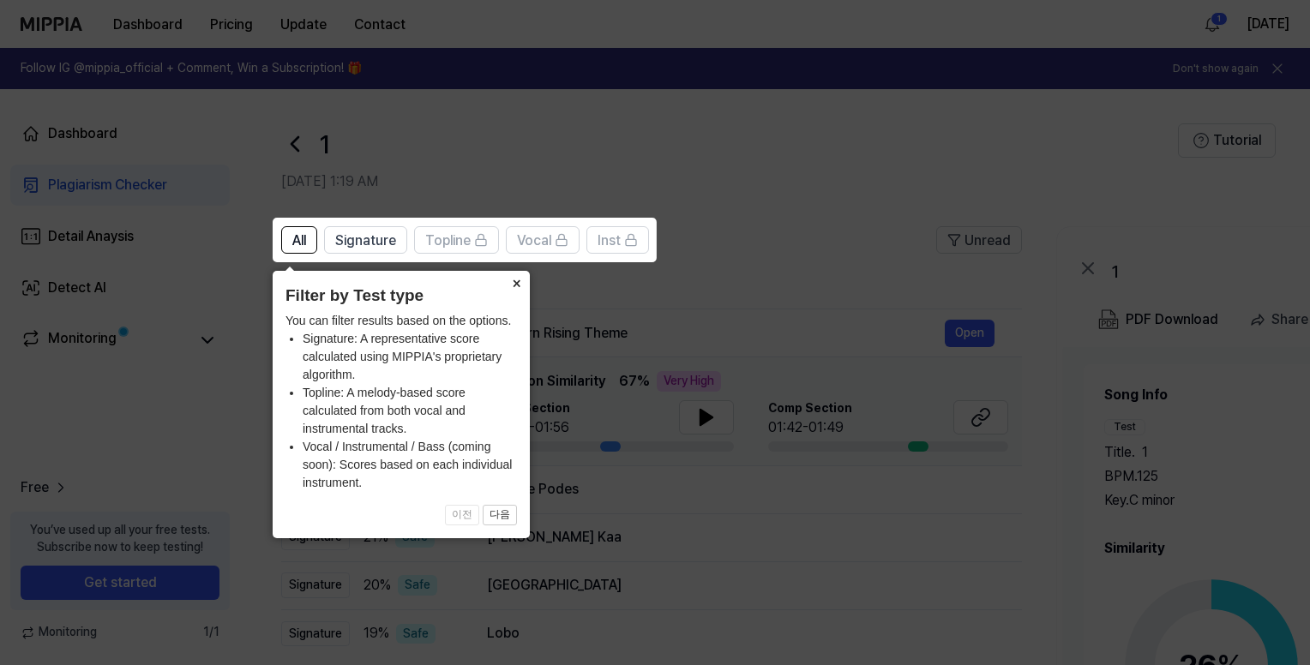
click at [519, 282] on button "×" at bounding box center [515, 283] width 27 height 24
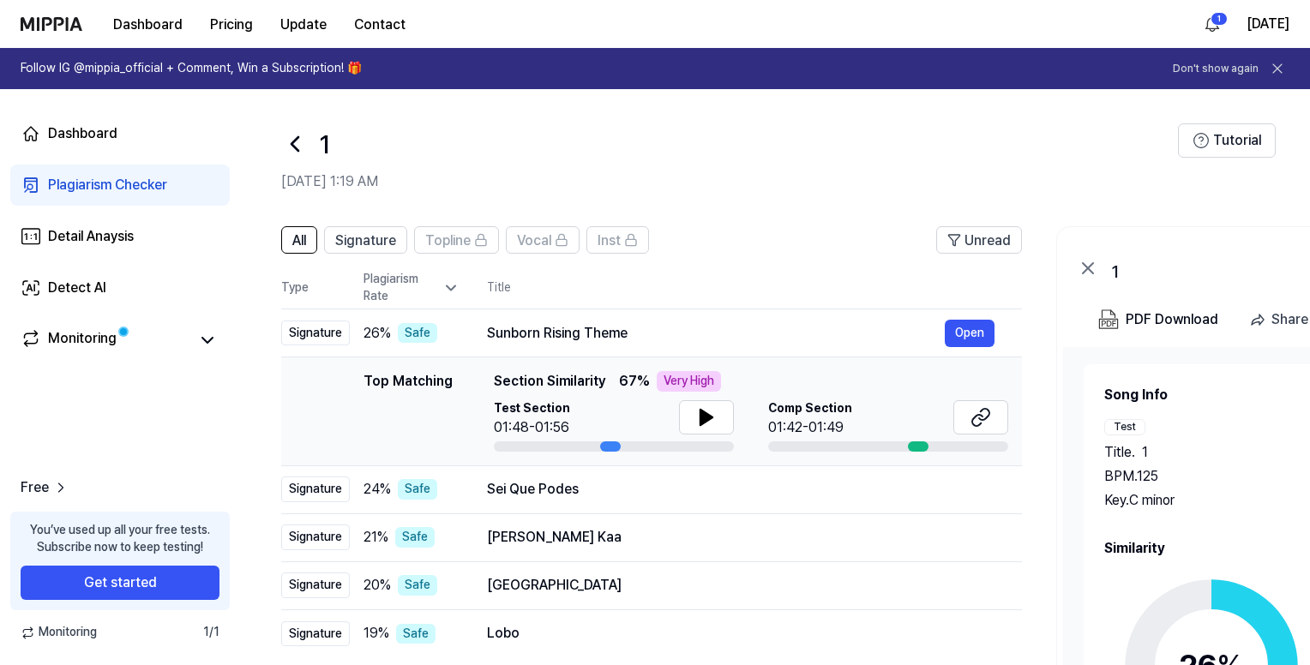
click at [1190, 604] on circle at bounding box center [1211, 665] width 143 height 143
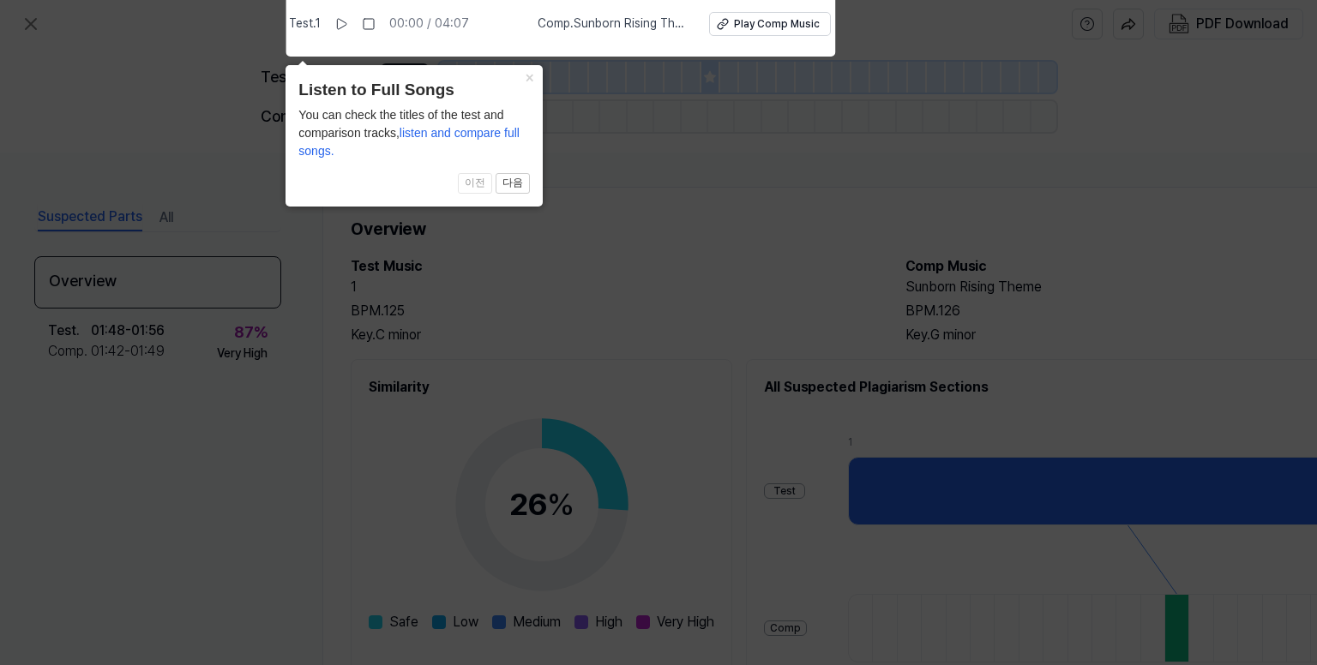
click at [682, 328] on icon at bounding box center [658, 328] width 1317 height 674
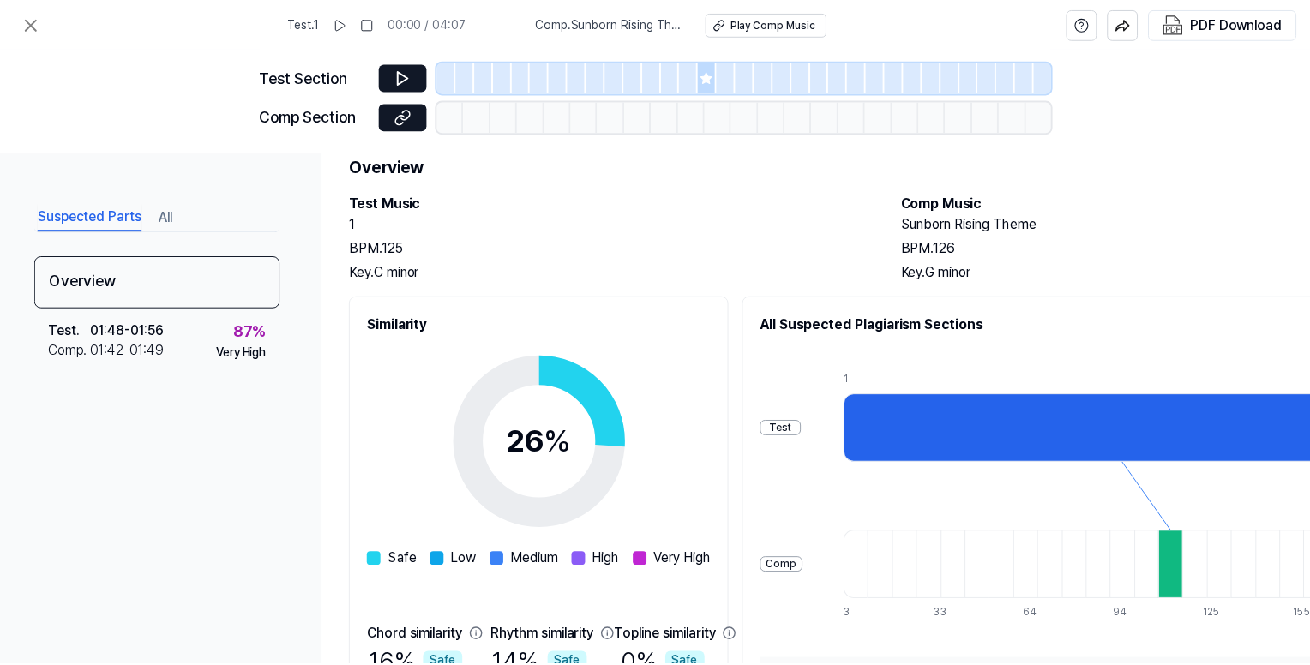
scroll to position [249, 0]
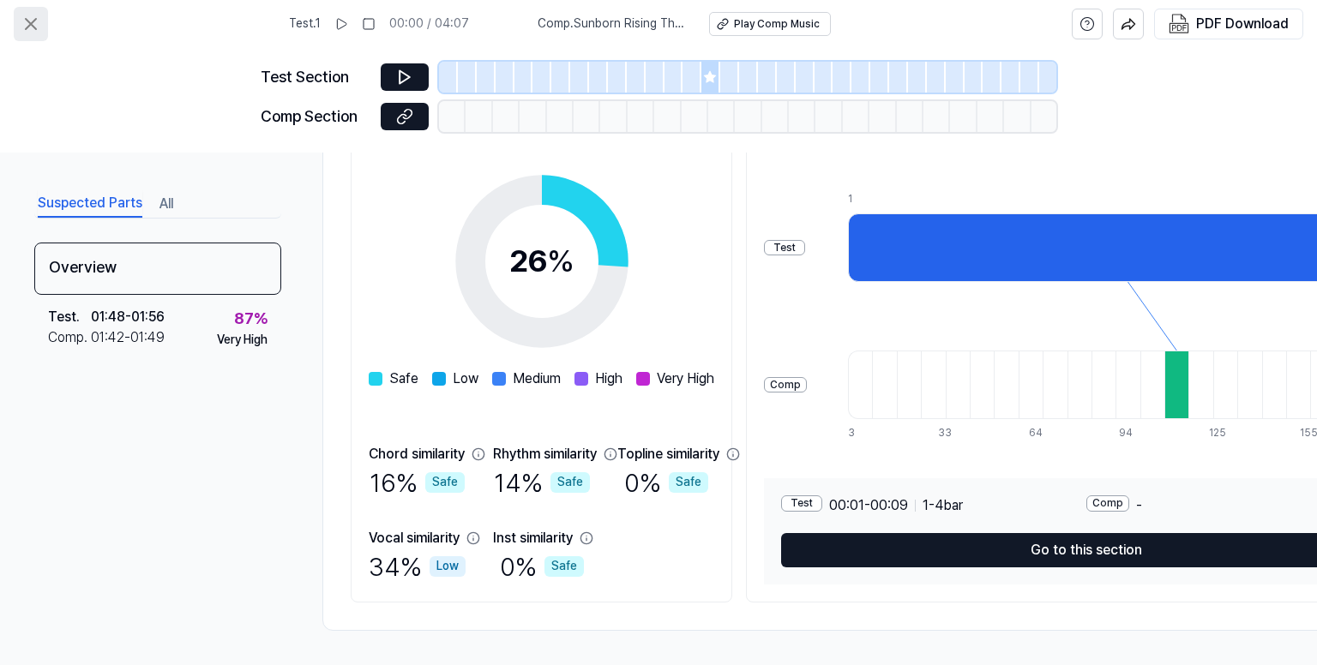
click at [31, 24] on icon at bounding box center [31, 24] width 10 height 10
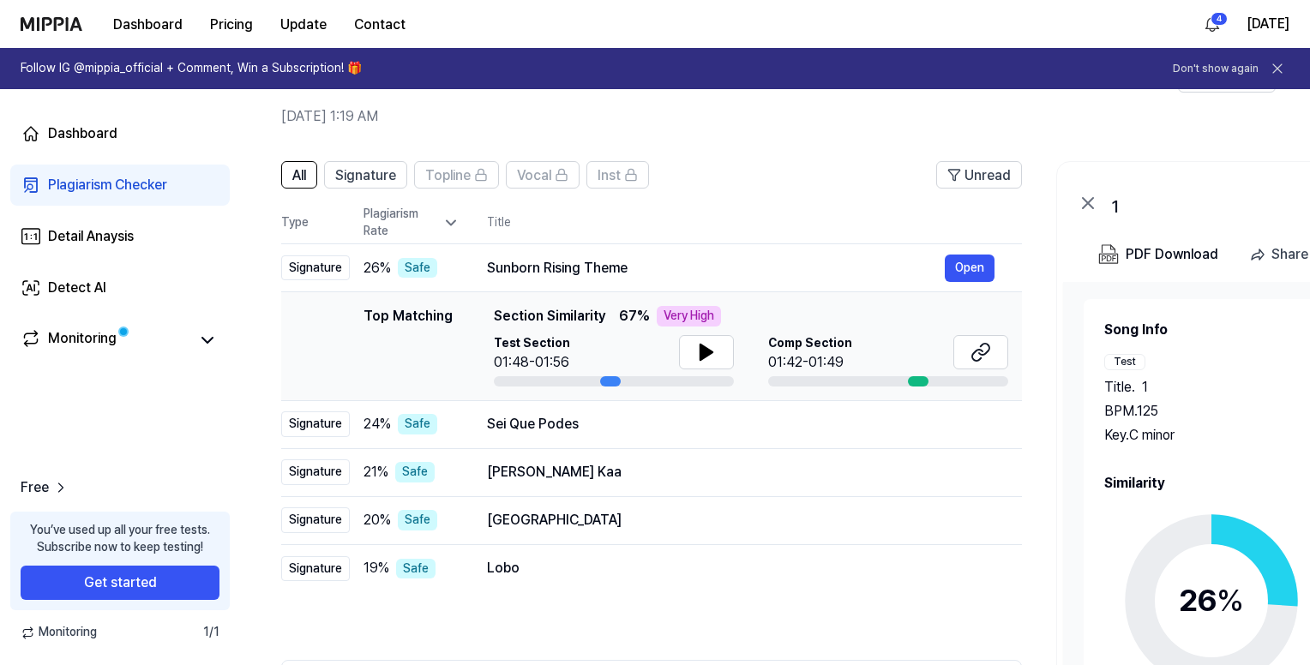
scroll to position [171, 0]
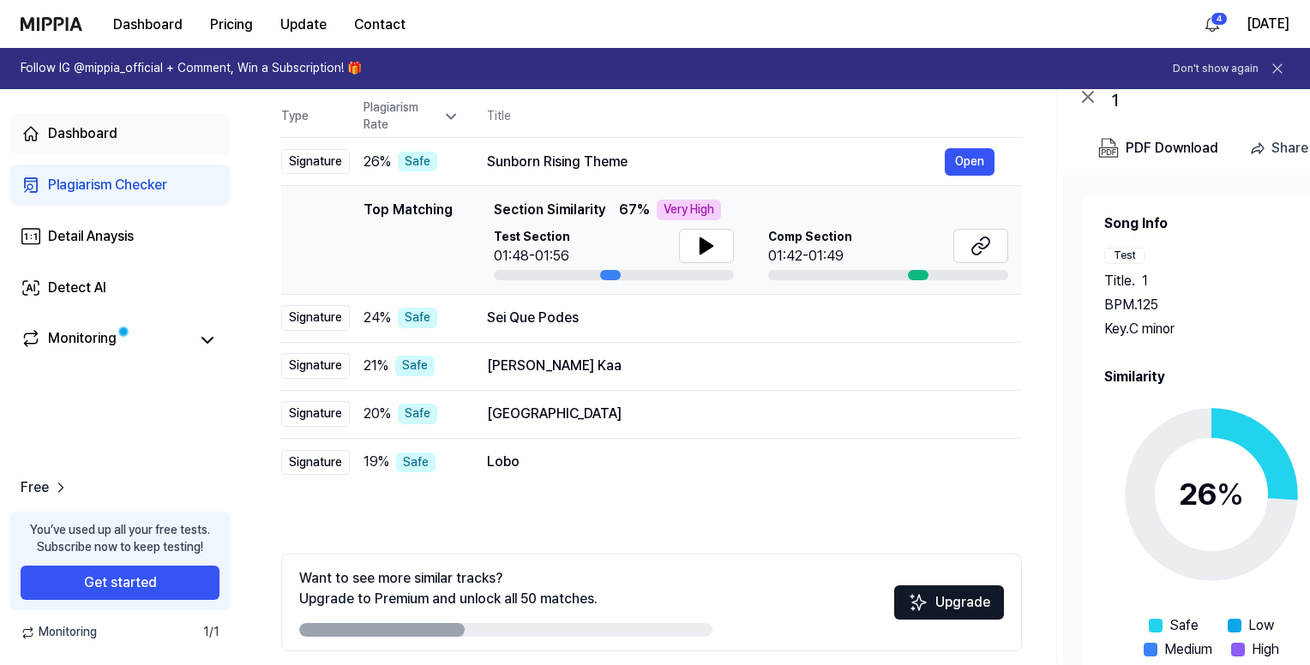
click at [110, 128] on div "Dashboard" at bounding box center [82, 133] width 69 height 21
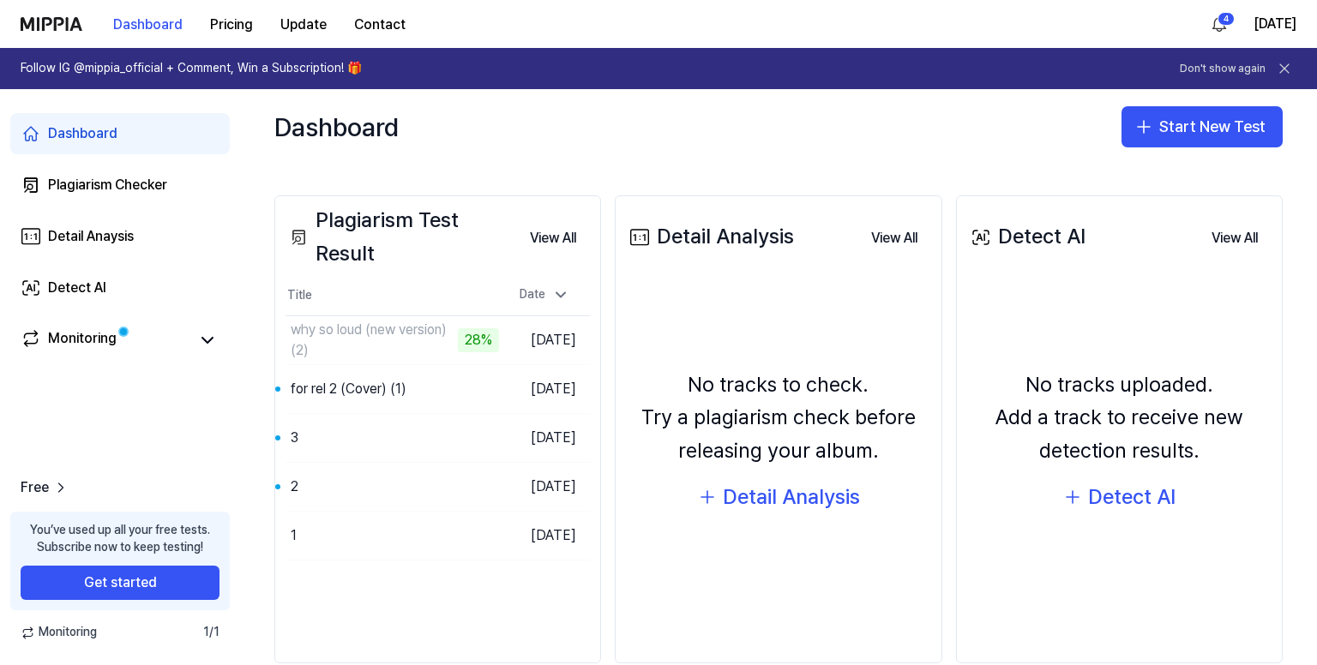
click at [513, 600] on div "Plagiarism Test Result View All Plagiarism Test Result Title Date why so loud (…" at bounding box center [437, 429] width 327 height 468
click at [152, 23] on button "Dashboard" at bounding box center [147, 25] width 97 height 34
click at [446, 484] on button "Go to Results" at bounding box center [453, 486] width 92 height 27
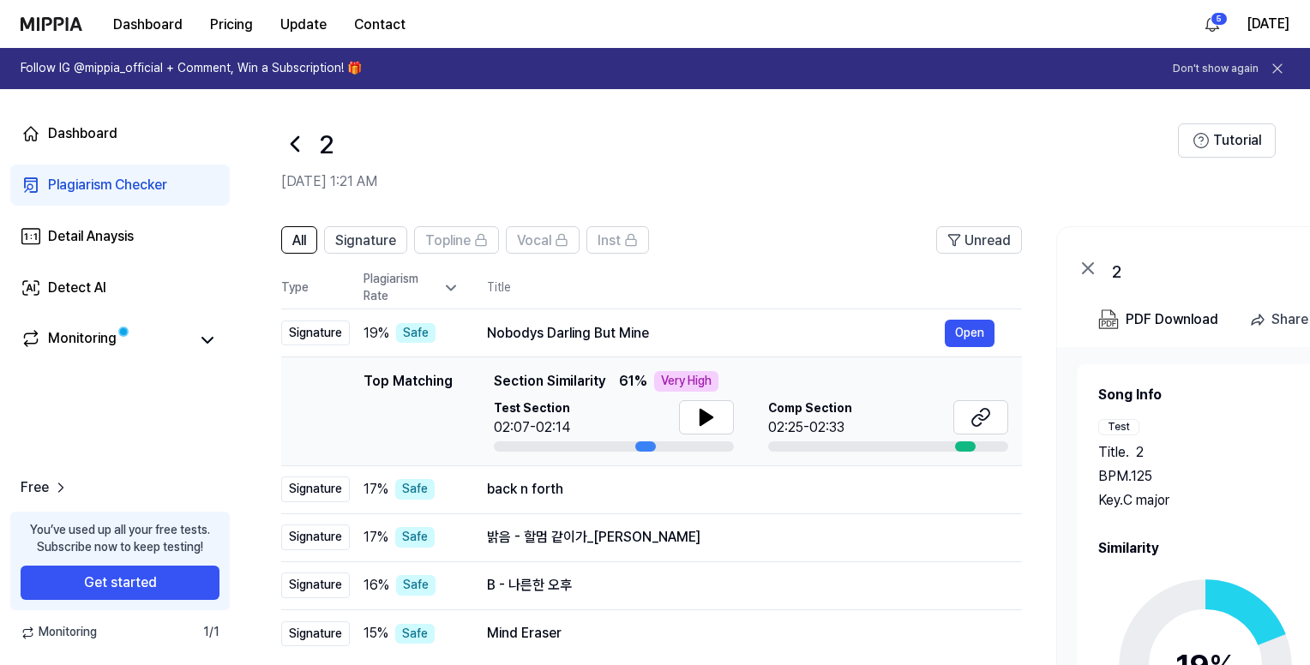
click at [1227, 621] on icon at bounding box center [1205, 666] width 214 height 214
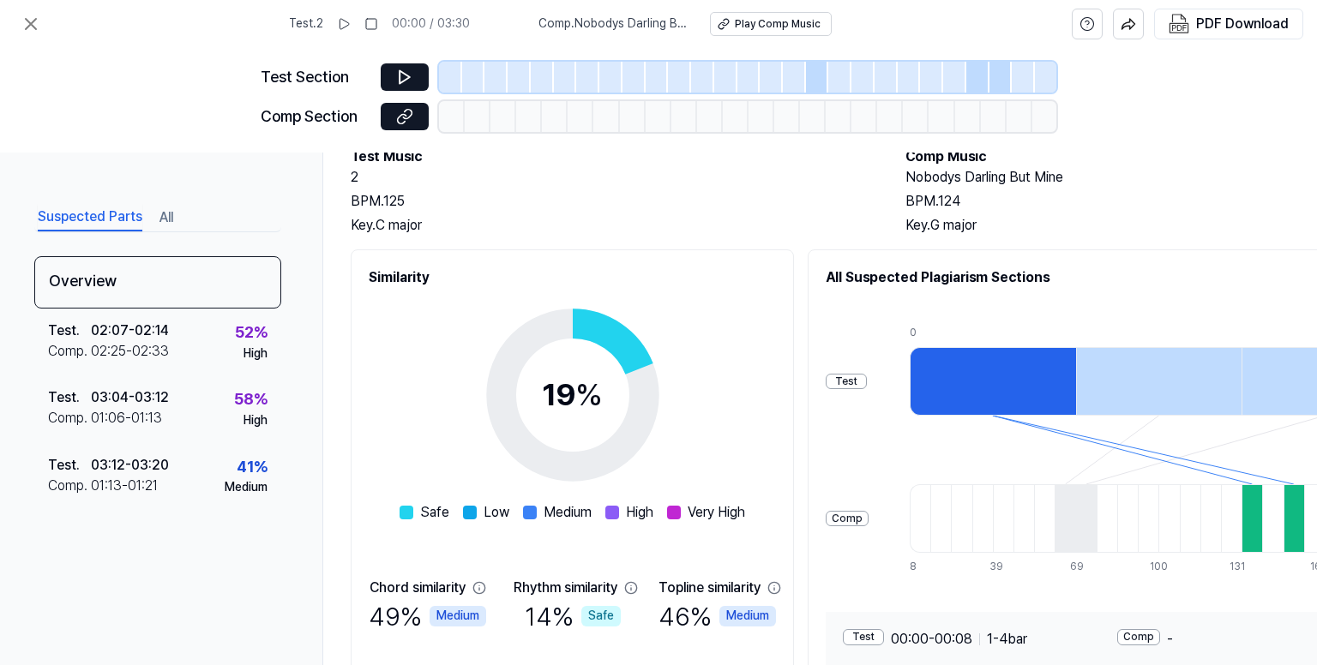
scroll to position [0, 0]
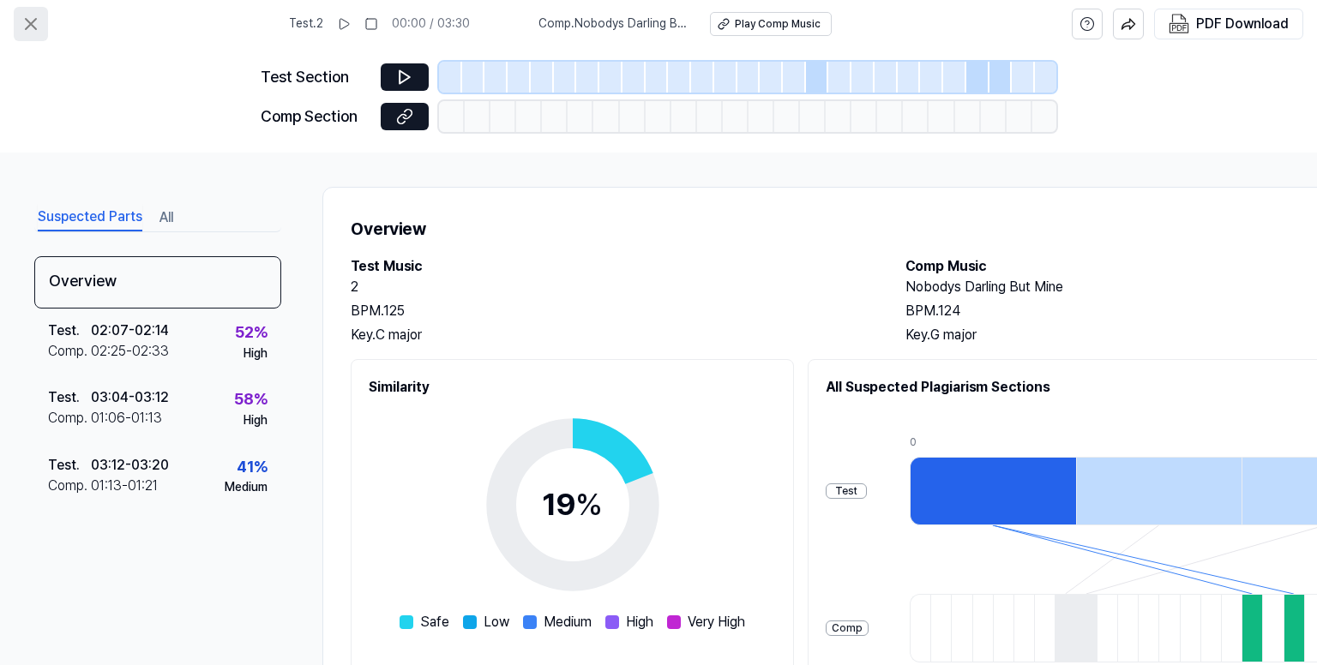
click at [25, 14] on icon at bounding box center [31, 24] width 21 height 21
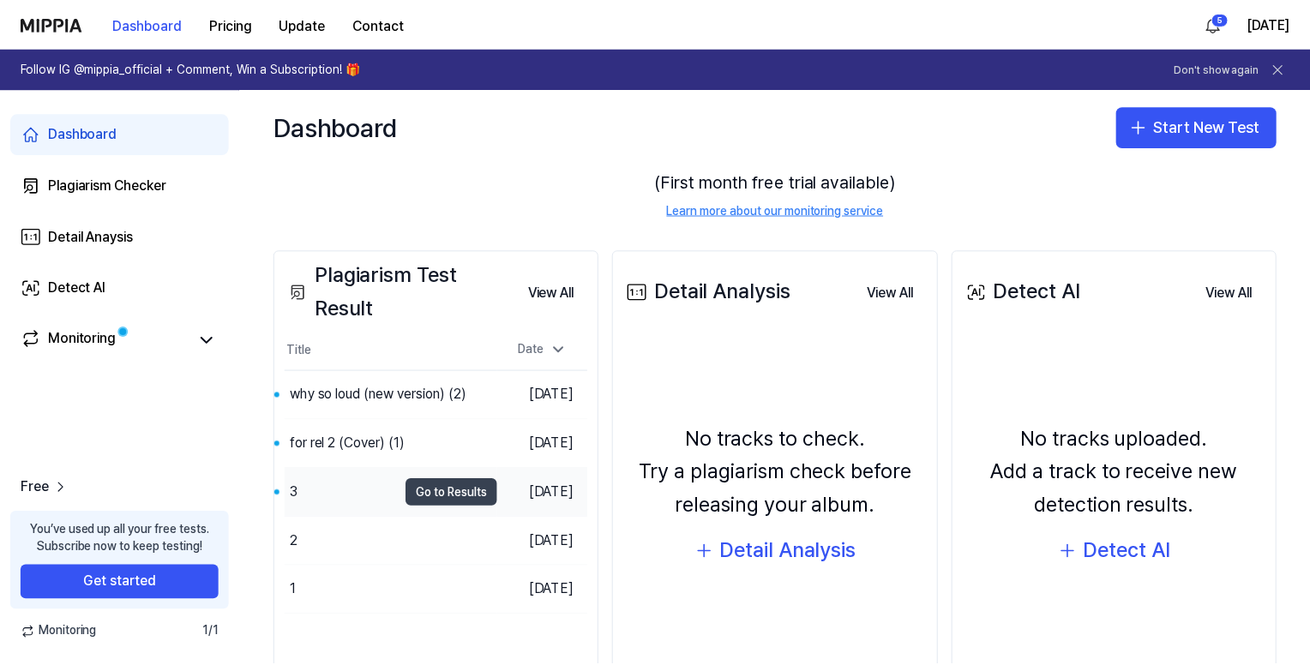
scroll to position [171, 0]
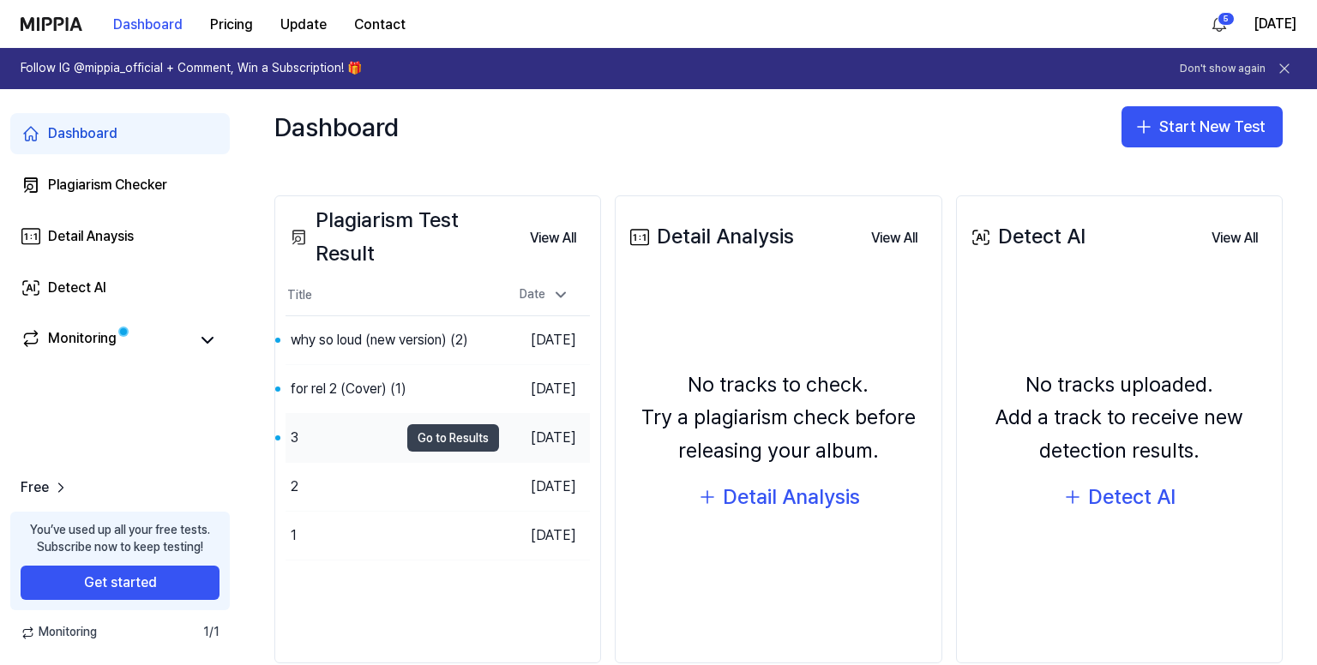
click at [425, 433] on button "Go to Results" at bounding box center [453, 437] width 92 height 27
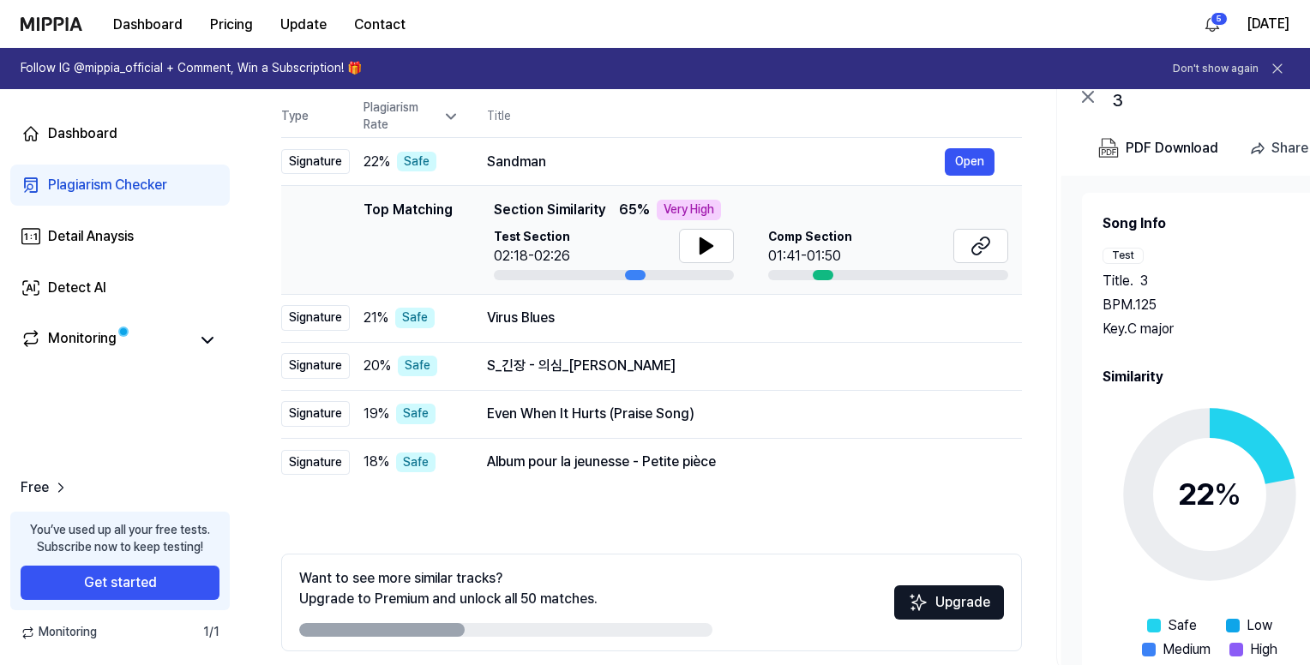
click at [1107, 459] on icon at bounding box center [1209, 494] width 214 height 214
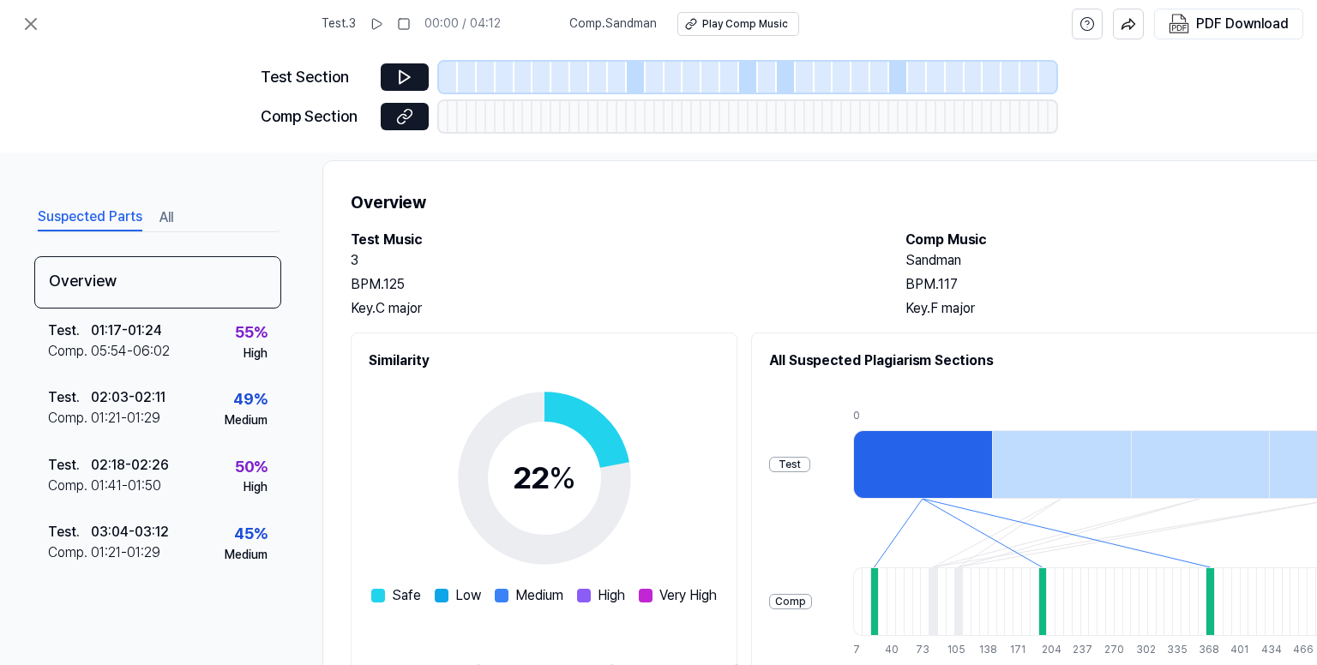
scroll to position [0, 0]
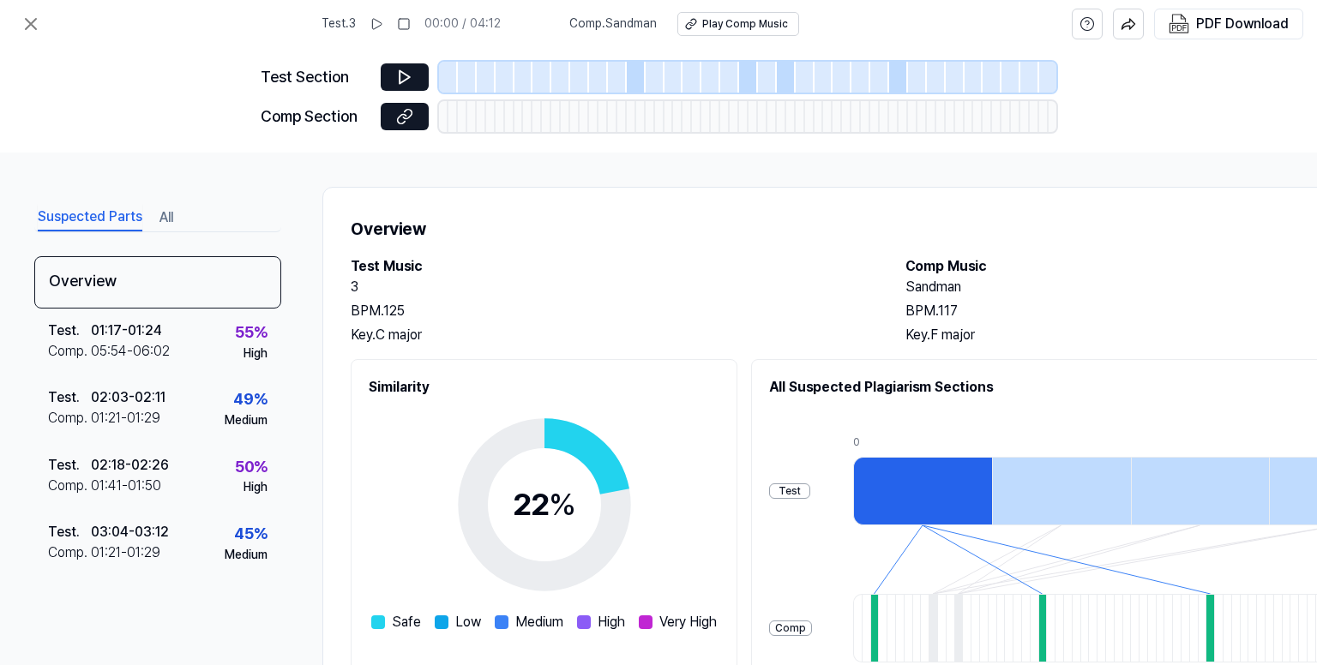
click at [634, 77] on div at bounding box center [636, 77] width 19 height 31
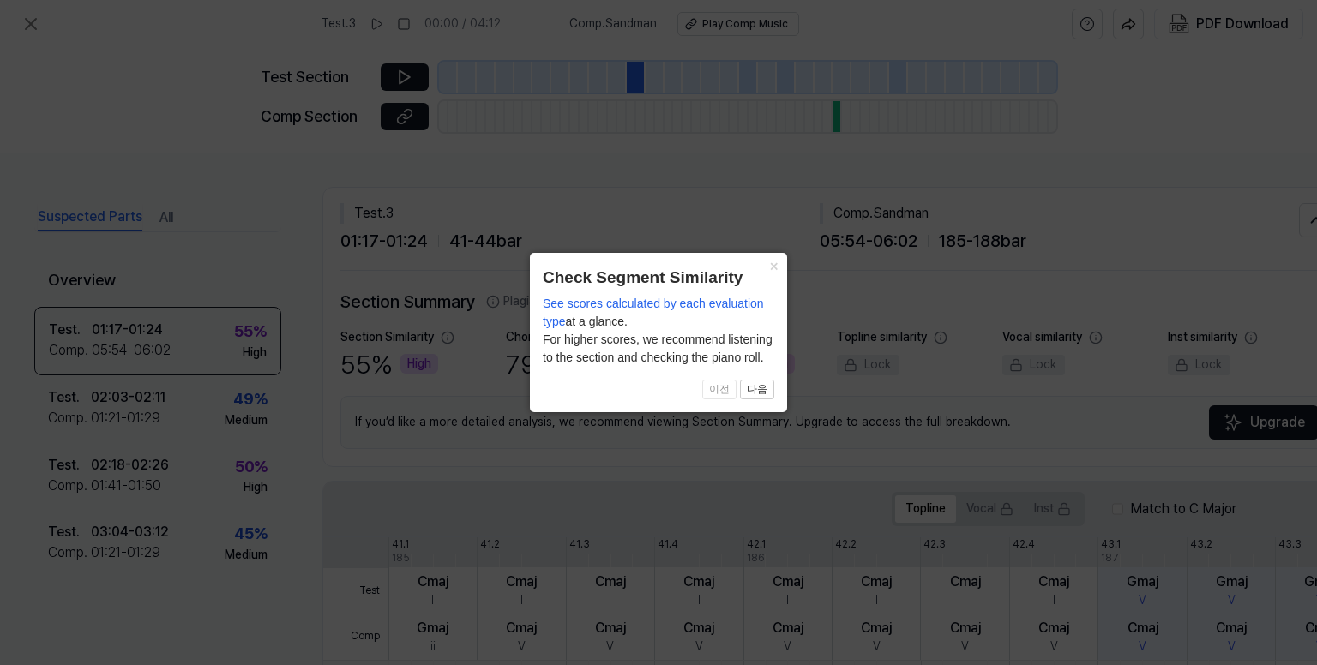
click at [398, 72] on icon at bounding box center [658, 332] width 1317 height 665
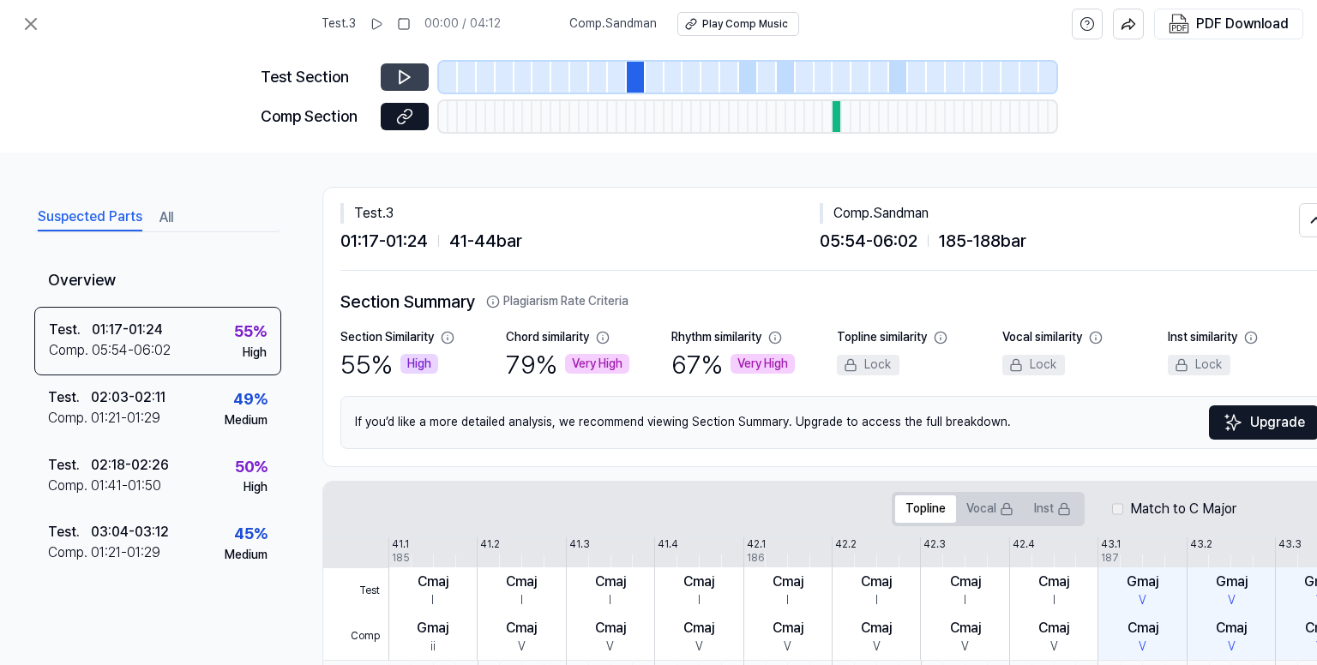
click at [411, 80] on icon at bounding box center [404, 77] width 17 height 17
click at [21, 15] on icon at bounding box center [31, 24] width 21 height 21
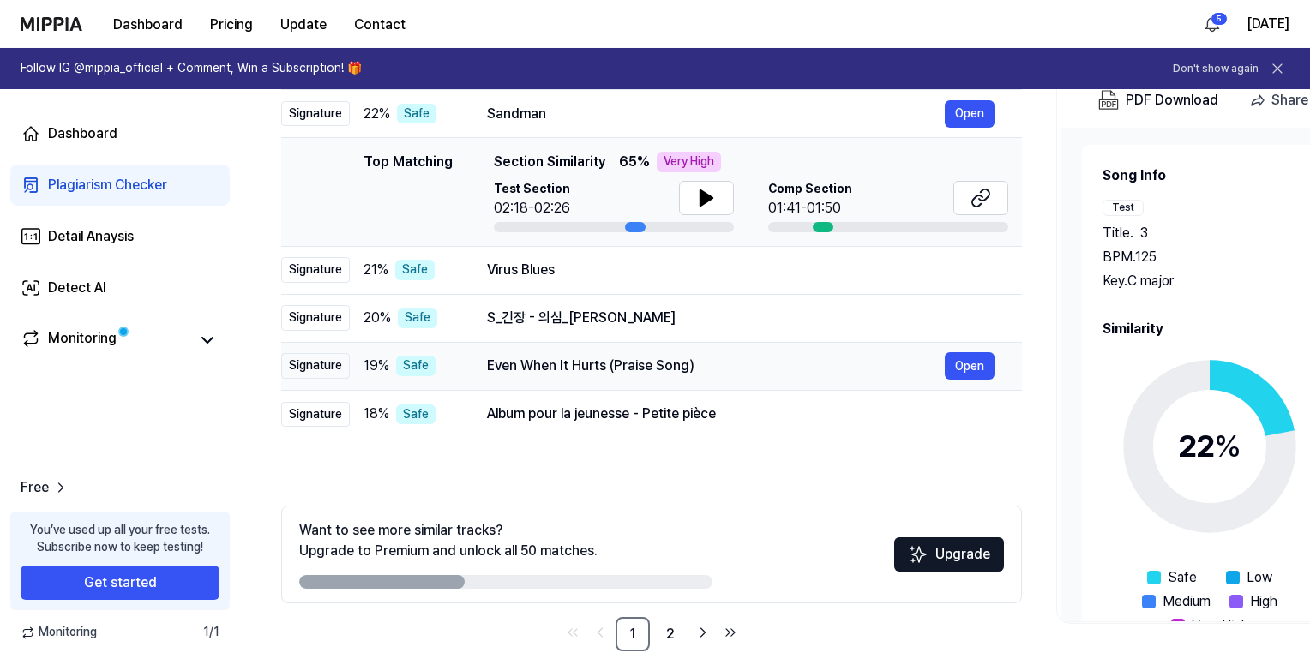
scroll to position [240, 0]
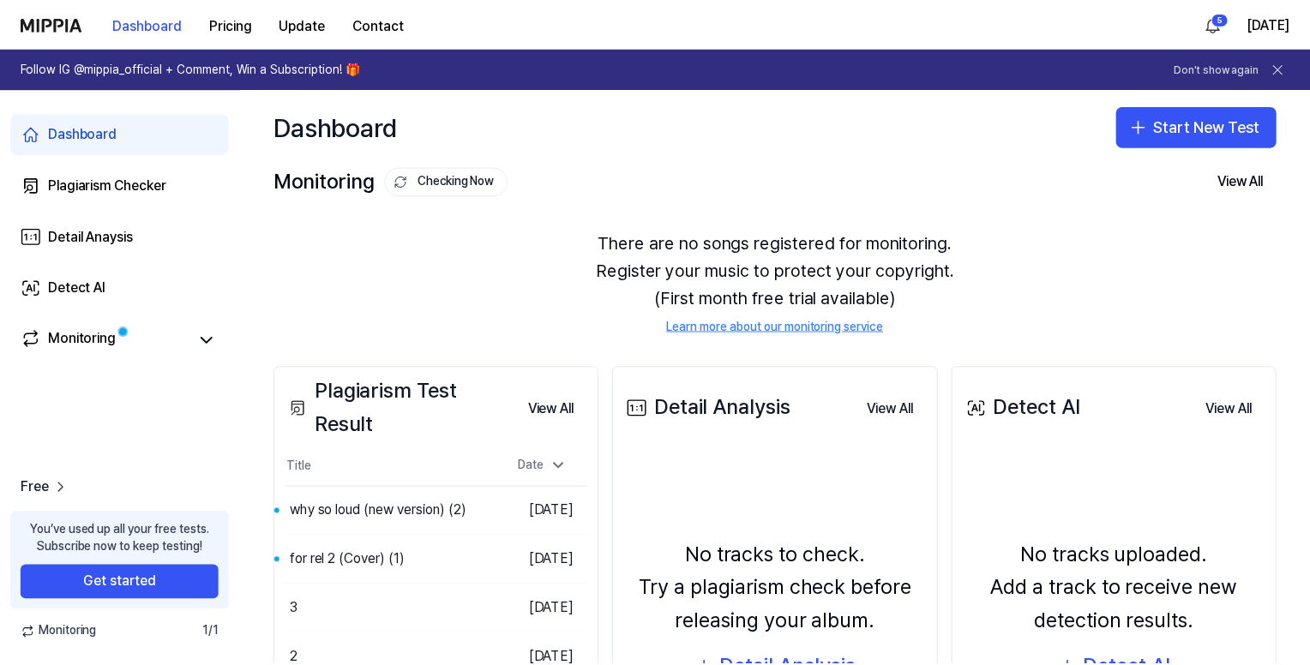
scroll to position [203, 0]
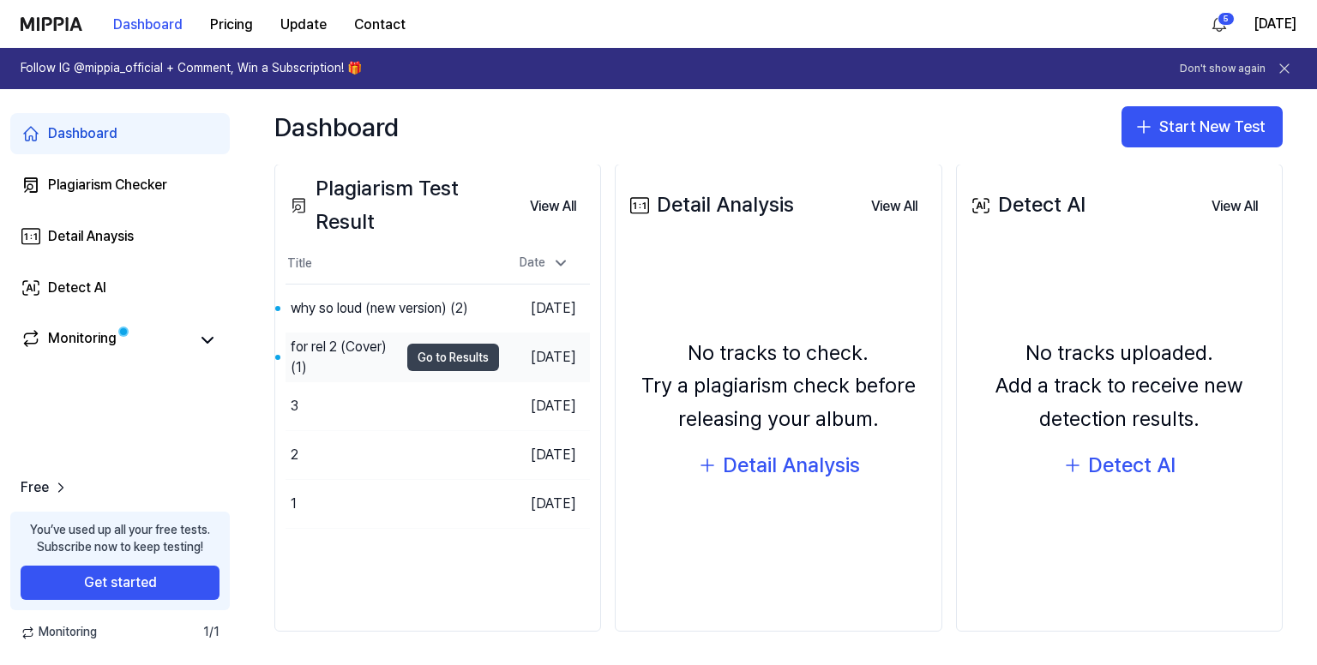
click at [423, 352] on button "Go to Results" at bounding box center [453, 357] width 92 height 27
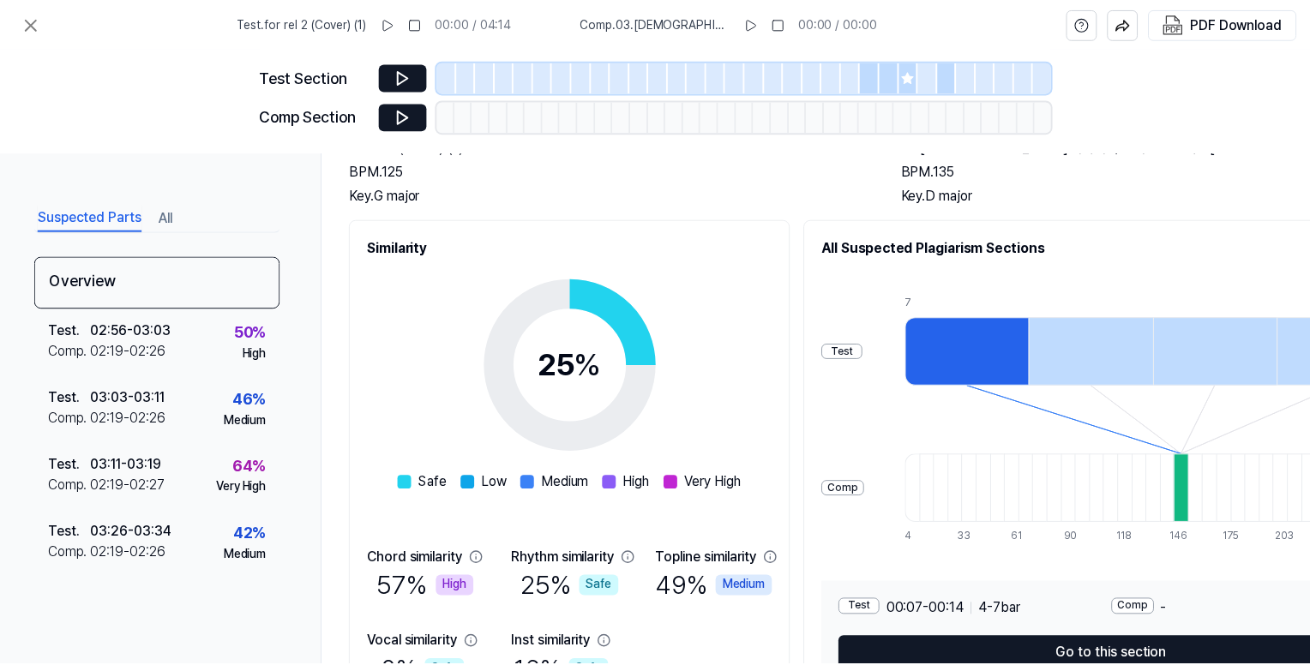
scroll to position [249, 0]
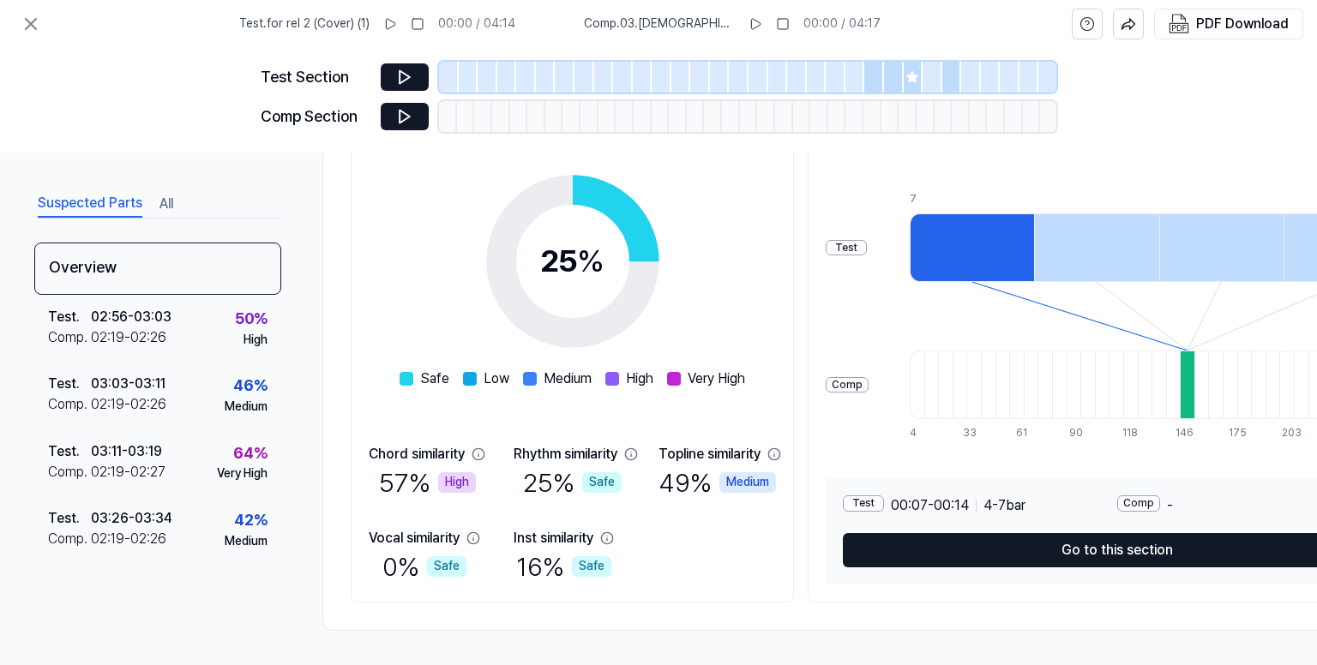
drag, startPoint x: 874, startPoint y: 86, endPoint x: 795, endPoint y: 75, distance: 79.6
click at [872, 85] on div at bounding box center [874, 77] width 20 height 31
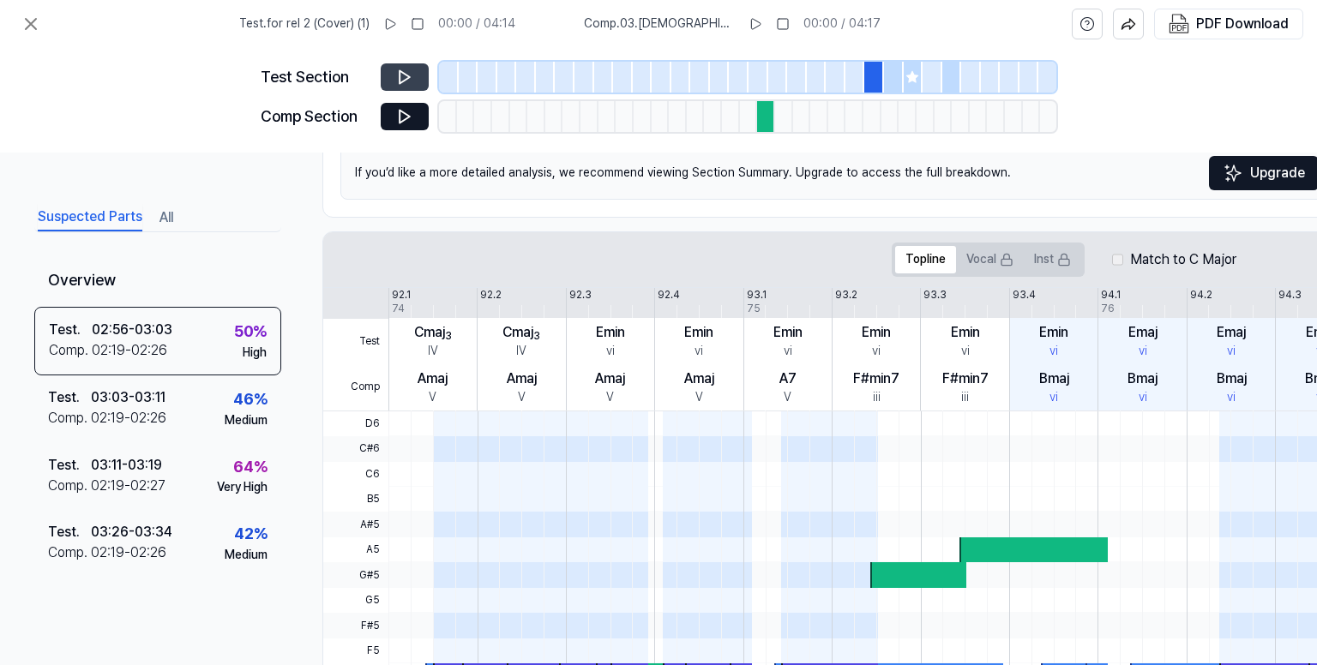
click at [401, 72] on icon at bounding box center [404, 77] width 17 height 17
click at [24, 22] on icon at bounding box center [31, 24] width 21 height 21
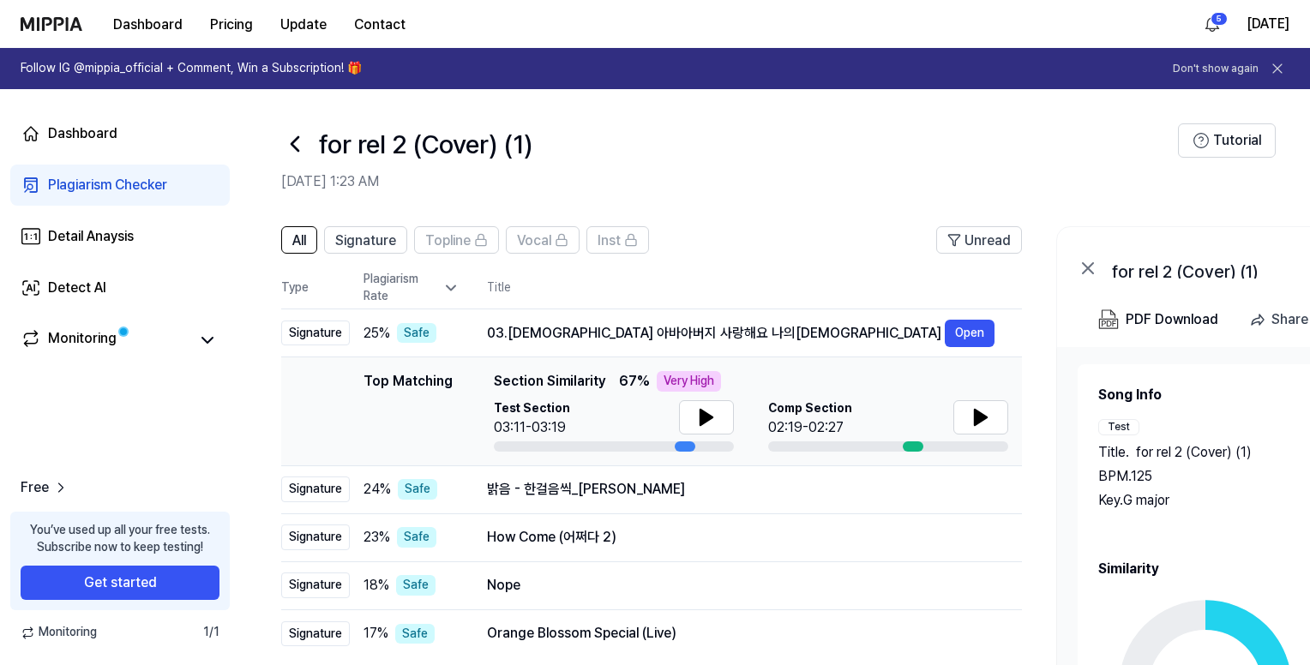
click at [298, 150] on icon at bounding box center [294, 144] width 7 height 14
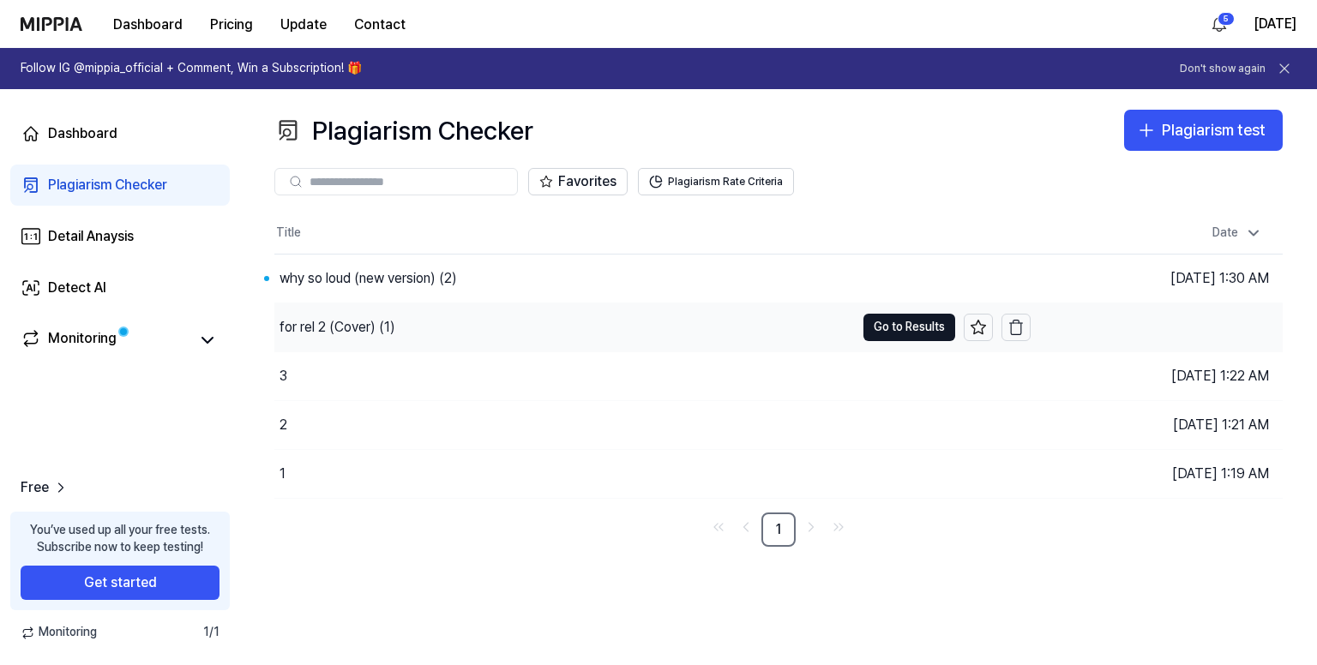
click at [438, 323] on div "for rel 2 (Cover) (1)" at bounding box center [564, 327] width 580 height 48
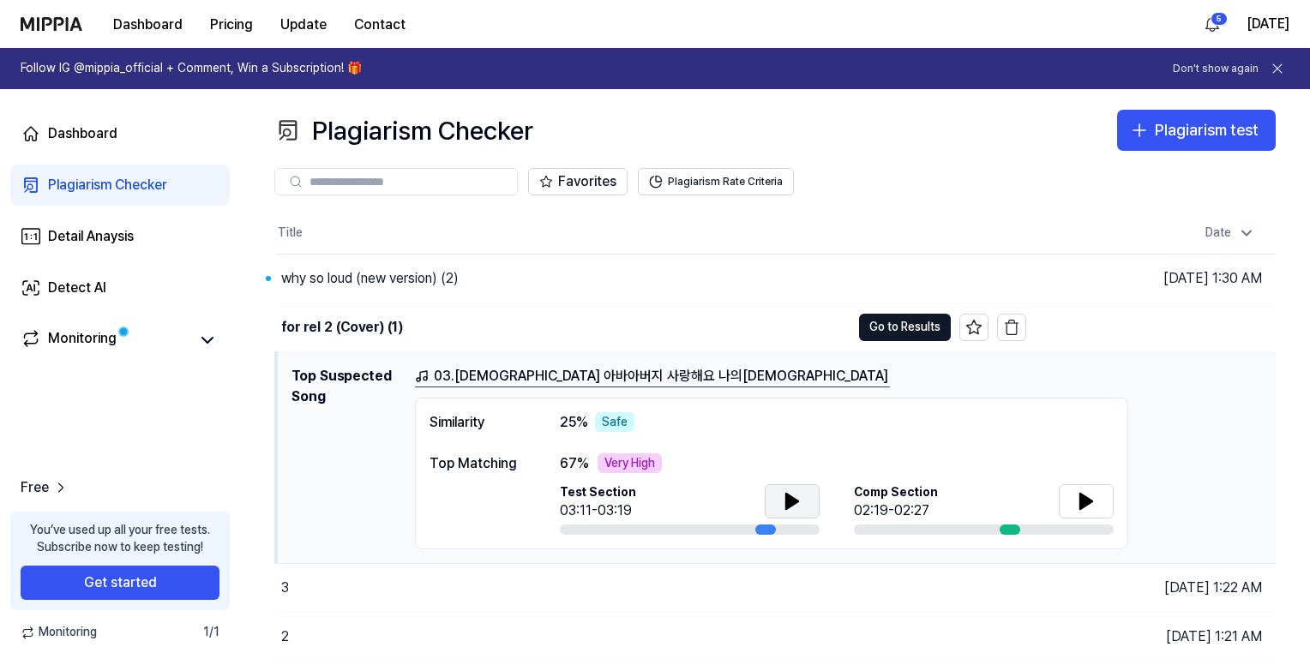
click at [789, 495] on icon at bounding box center [792, 501] width 12 height 15
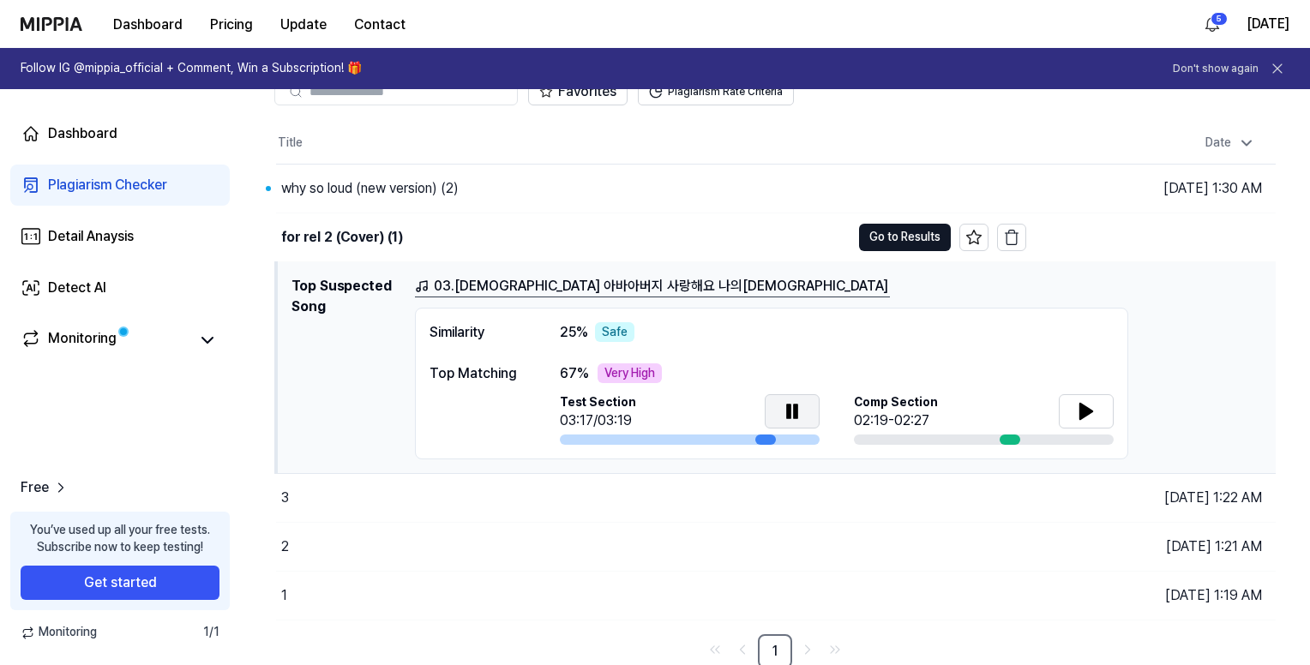
scroll to position [92, 0]
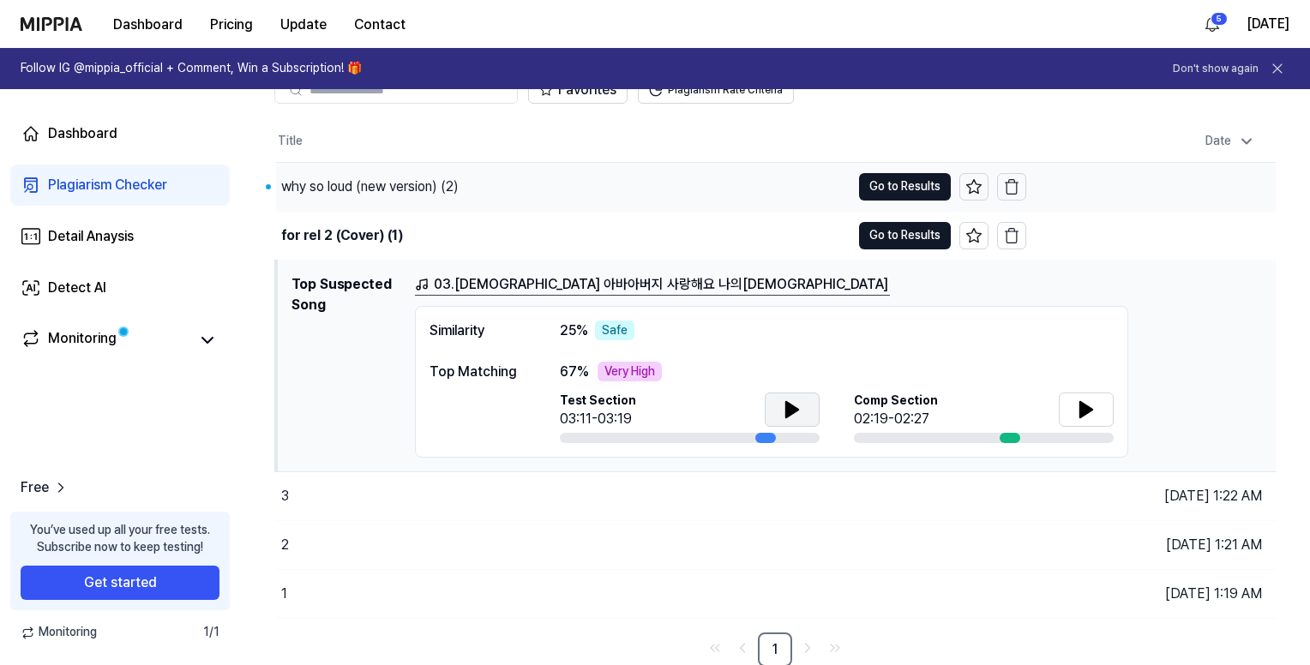
drag, startPoint x: 885, startPoint y: 241, endPoint x: 869, endPoint y: 261, distance: 25.7
click at [885, 240] on button "Go to Results" at bounding box center [905, 235] width 92 height 27
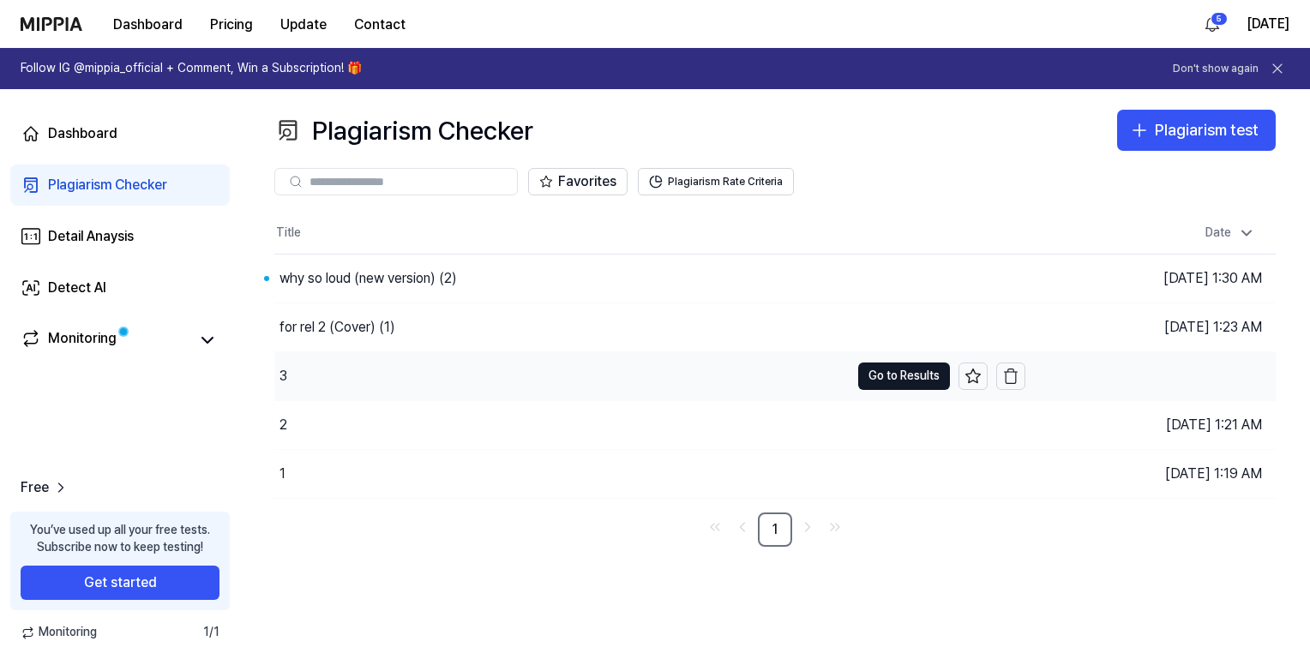
scroll to position [0, 0]
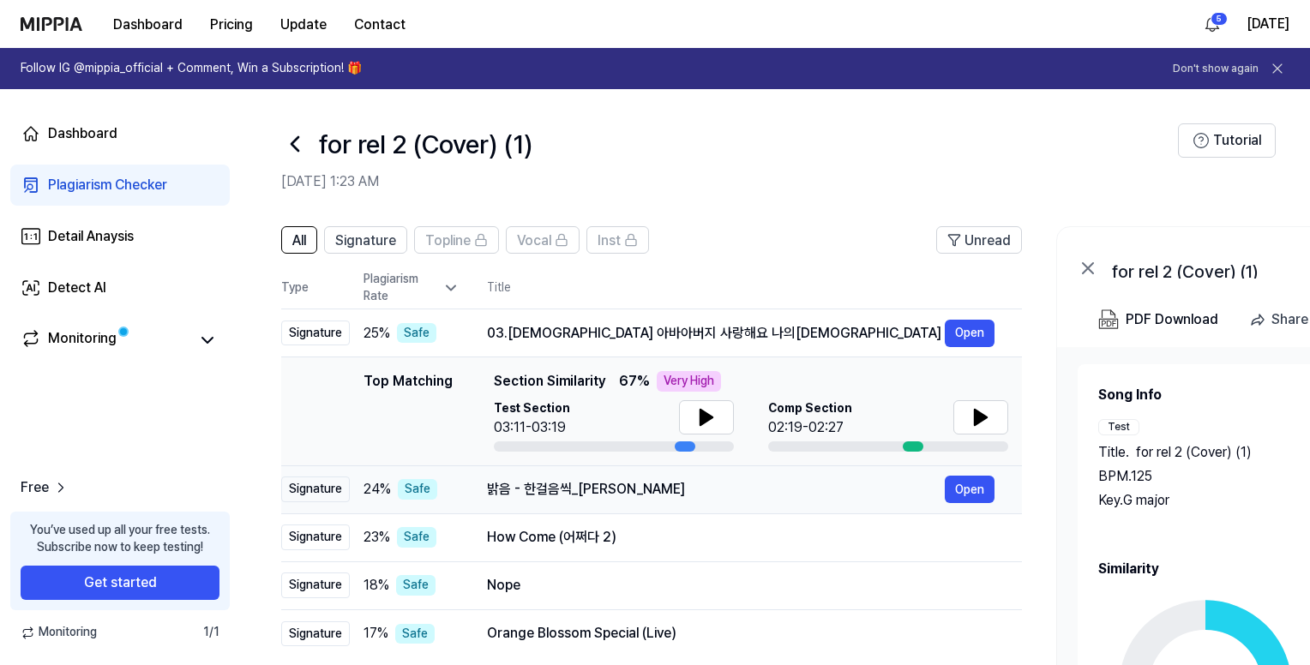
click at [711, 504] on td "밝음 - 한걸음씩_김정민 Open" at bounding box center [740, 489] width 562 height 48
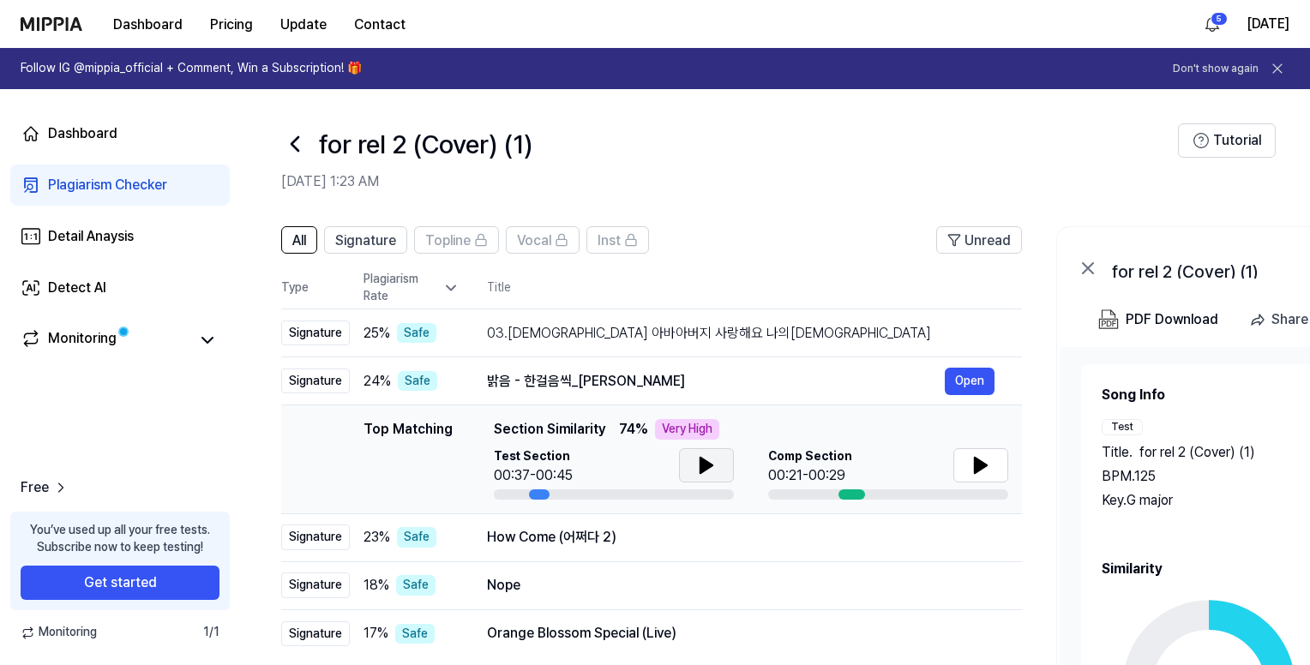
click at [709, 464] on icon at bounding box center [706, 465] width 12 height 15
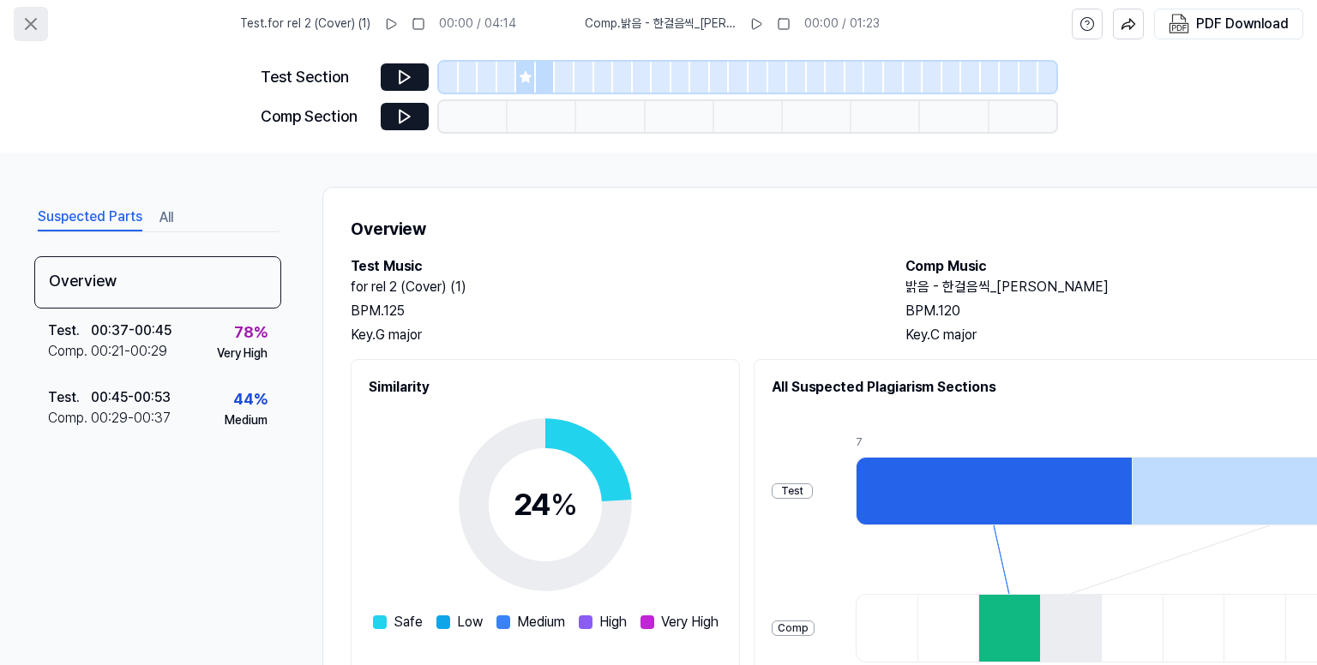
click at [38, 26] on icon at bounding box center [31, 24] width 21 height 21
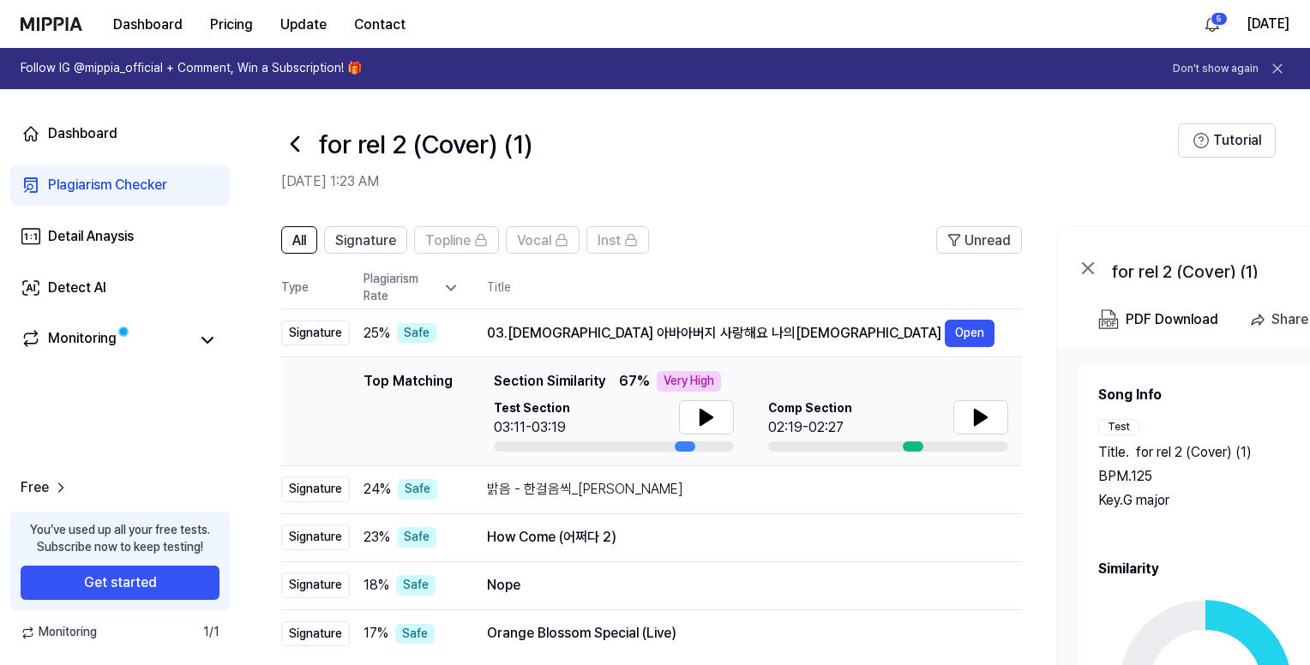
click at [288, 142] on icon at bounding box center [294, 143] width 27 height 27
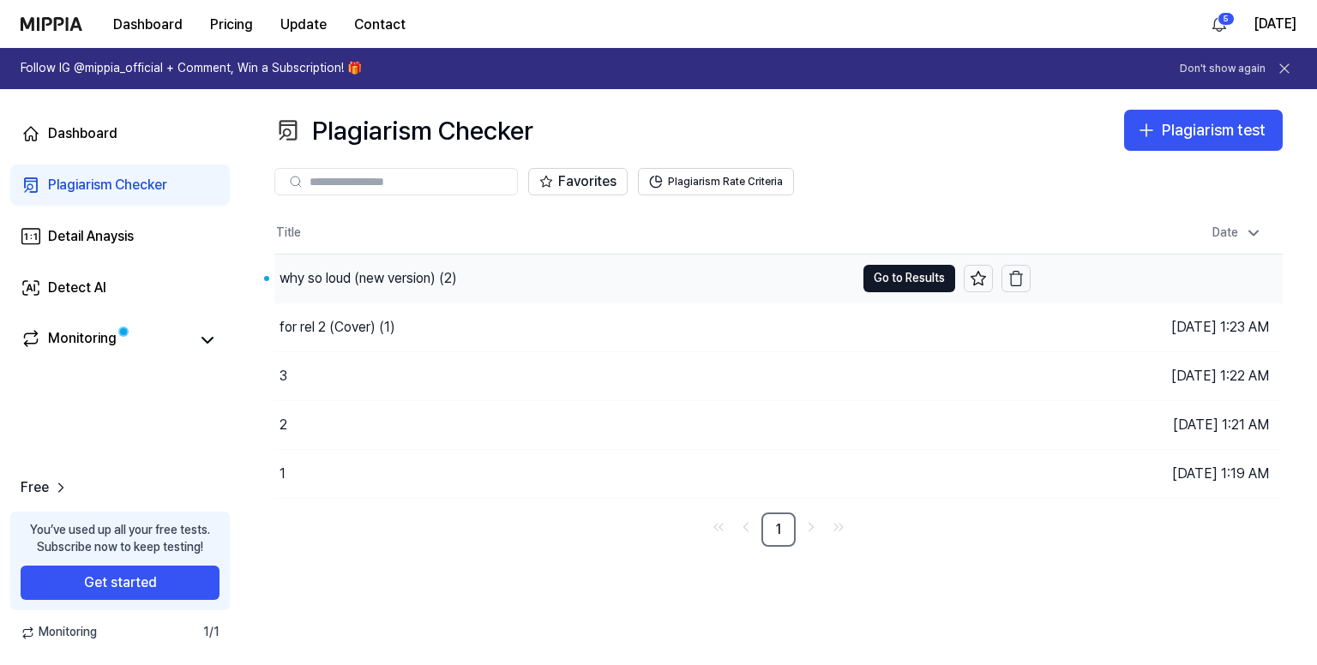
click at [420, 275] on div "why so loud (new version) (2)" at bounding box center [367, 278] width 177 height 21
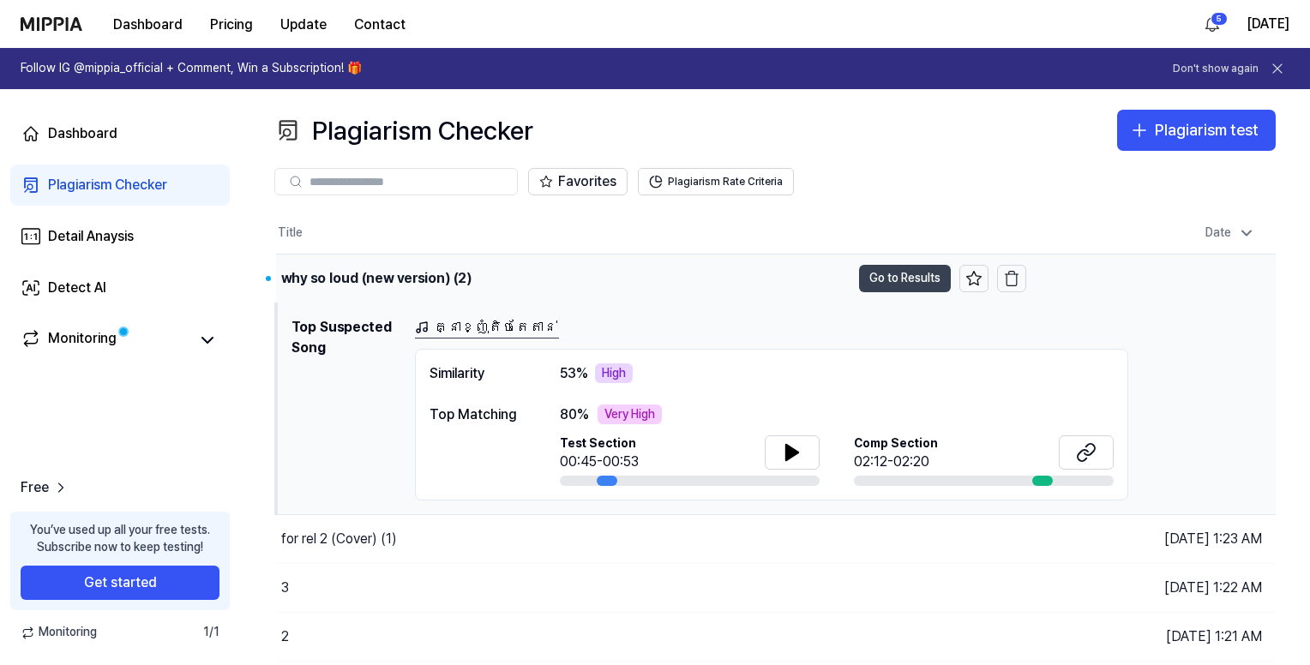
click at [871, 265] on button "Go to Results" at bounding box center [905, 278] width 92 height 27
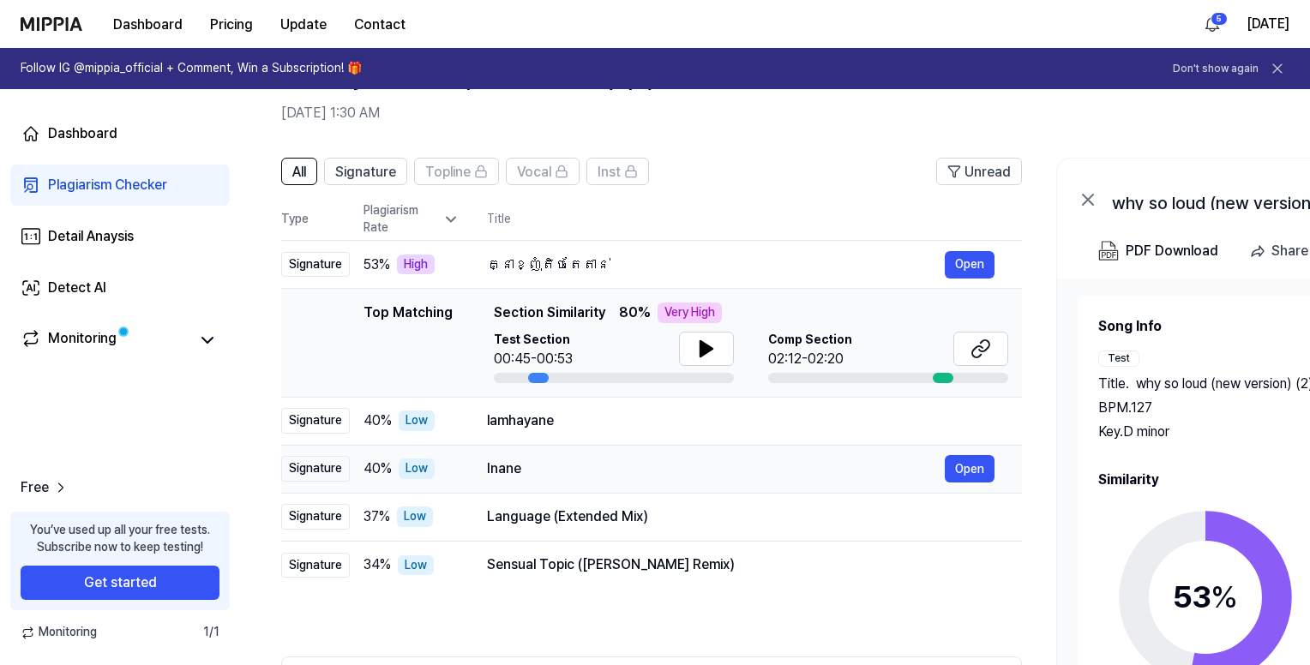
scroll to position [171, 0]
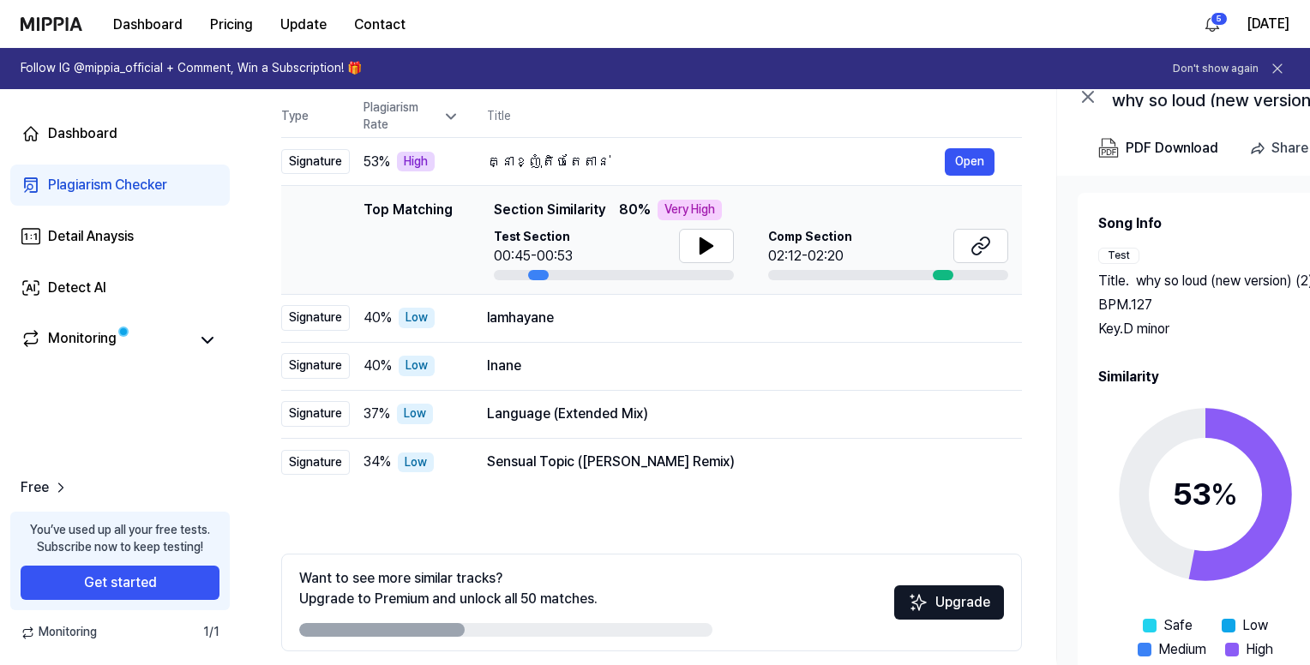
drag, startPoint x: 1178, startPoint y: 425, endPoint x: 1123, endPoint y: 439, distance: 56.5
click at [1178, 425] on circle at bounding box center [1205, 494] width 143 height 143
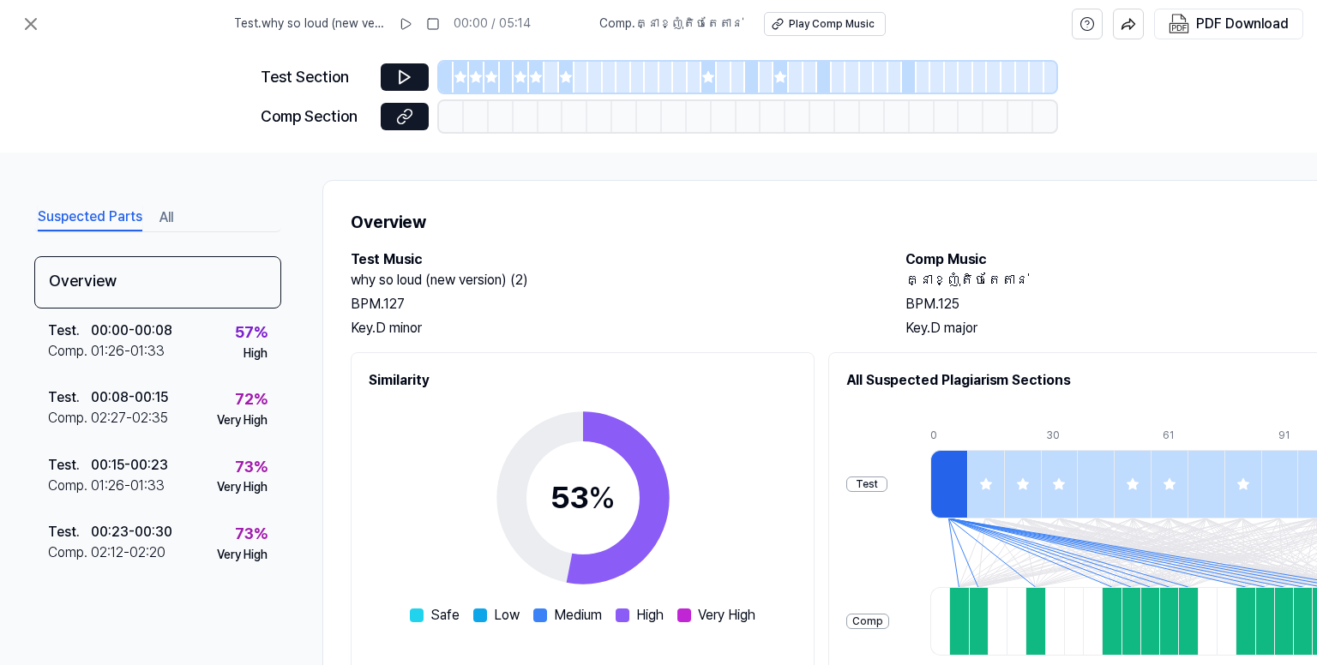
scroll to position [0, 0]
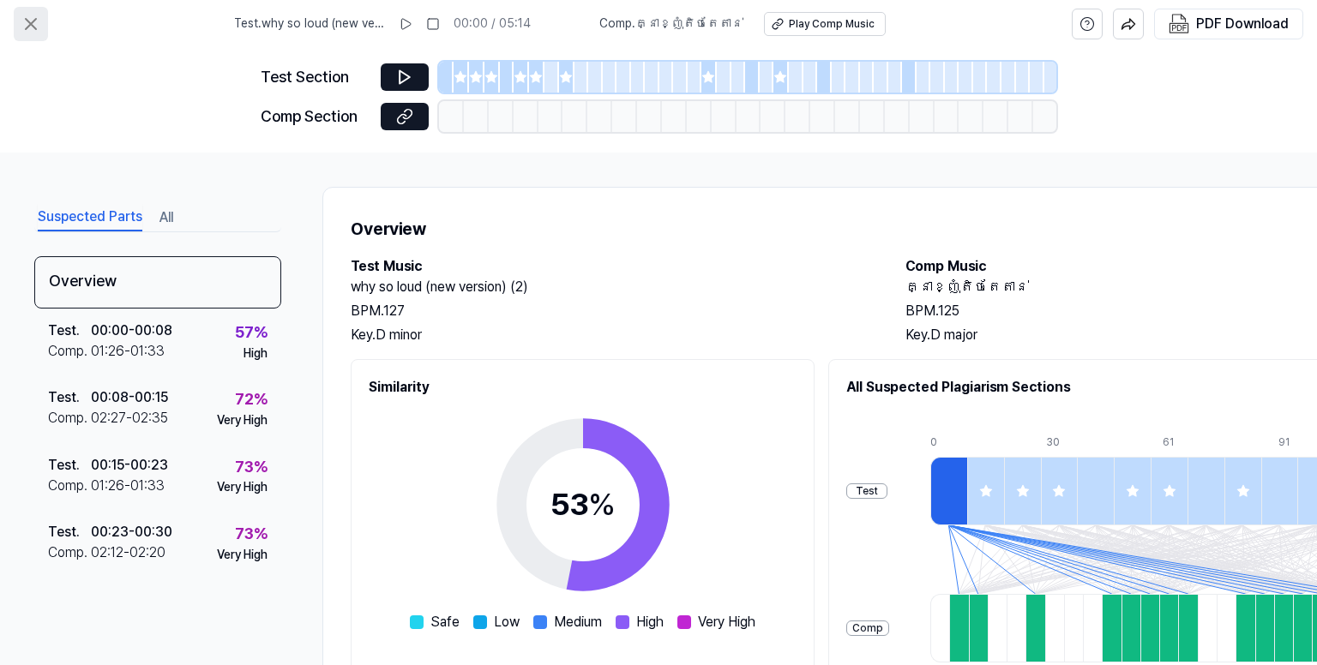
click at [28, 14] on icon at bounding box center [31, 24] width 21 height 21
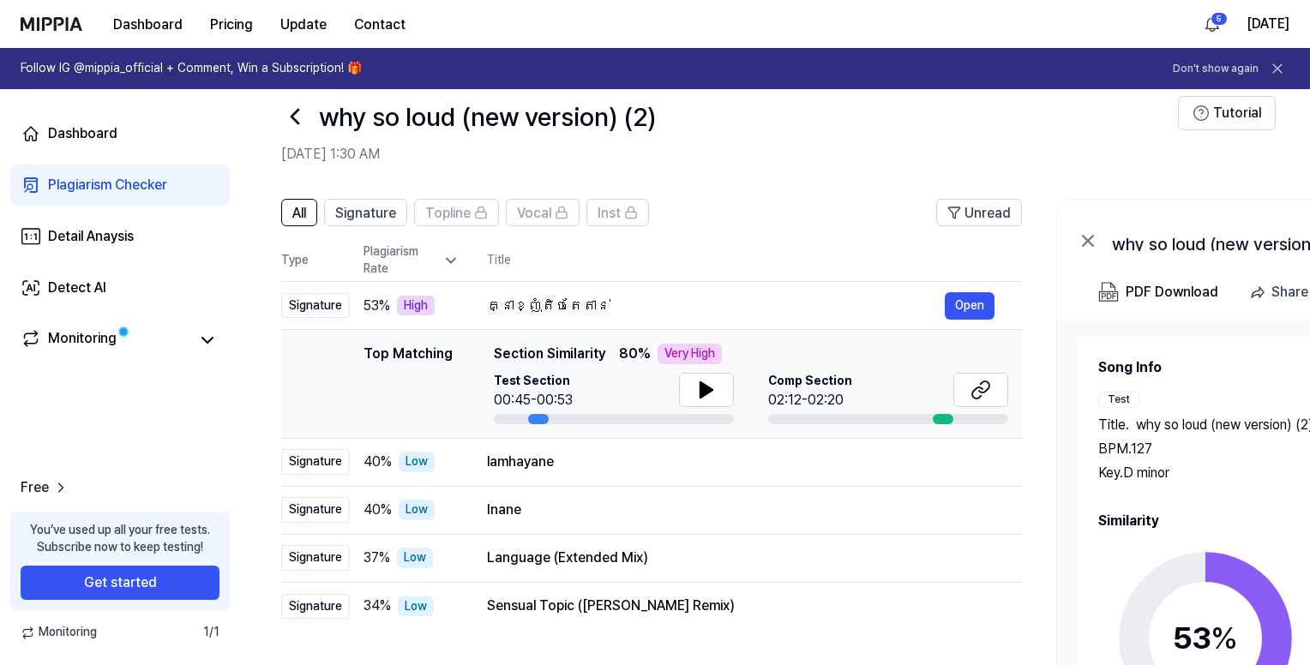
scroll to position [240, 0]
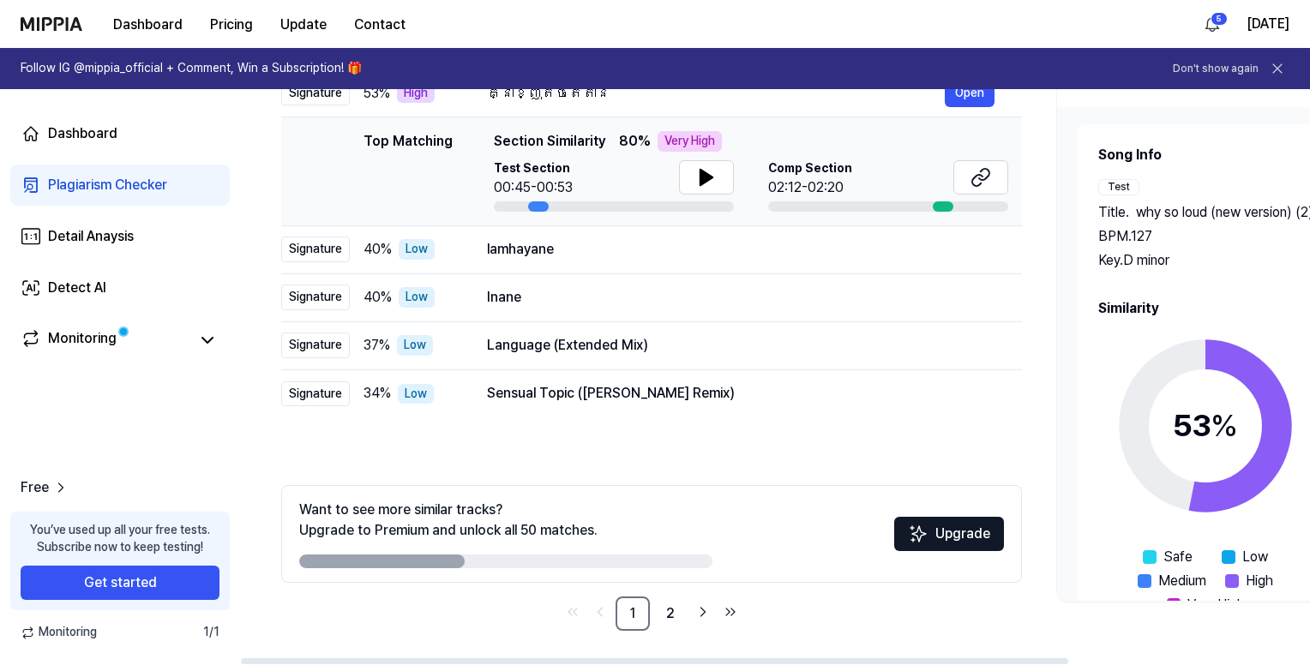
click at [1191, 442] on div "53 %" at bounding box center [1205, 426] width 65 height 46
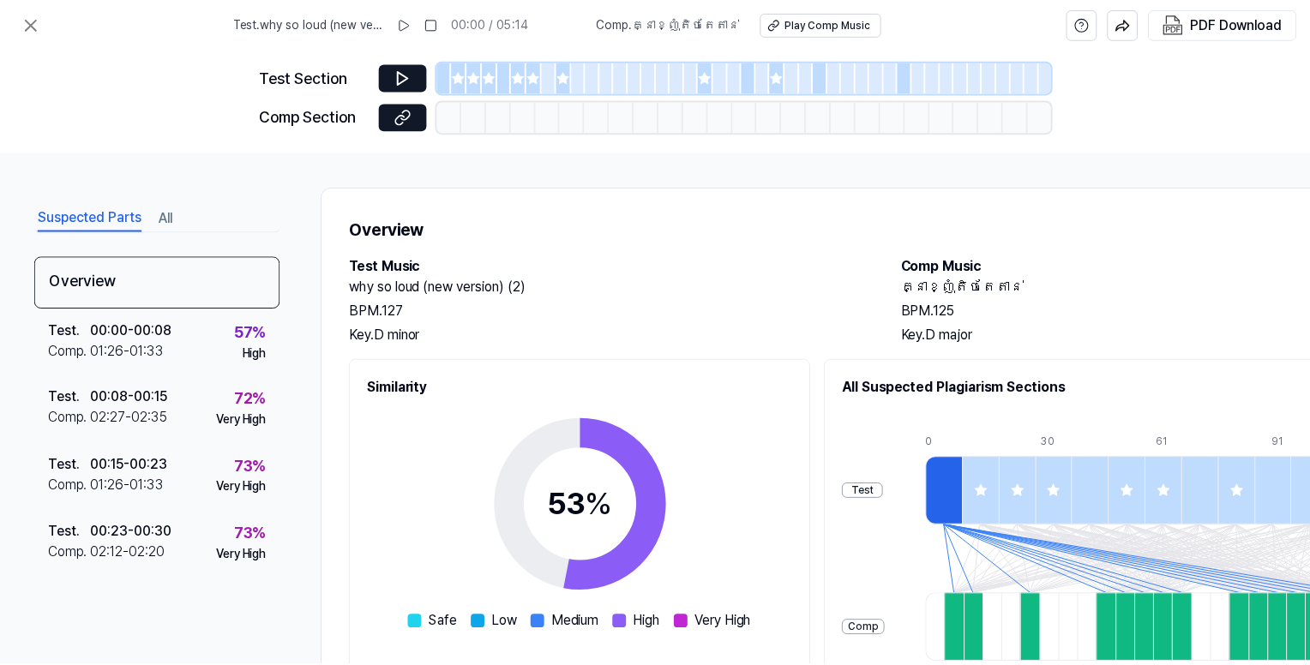
scroll to position [249, 0]
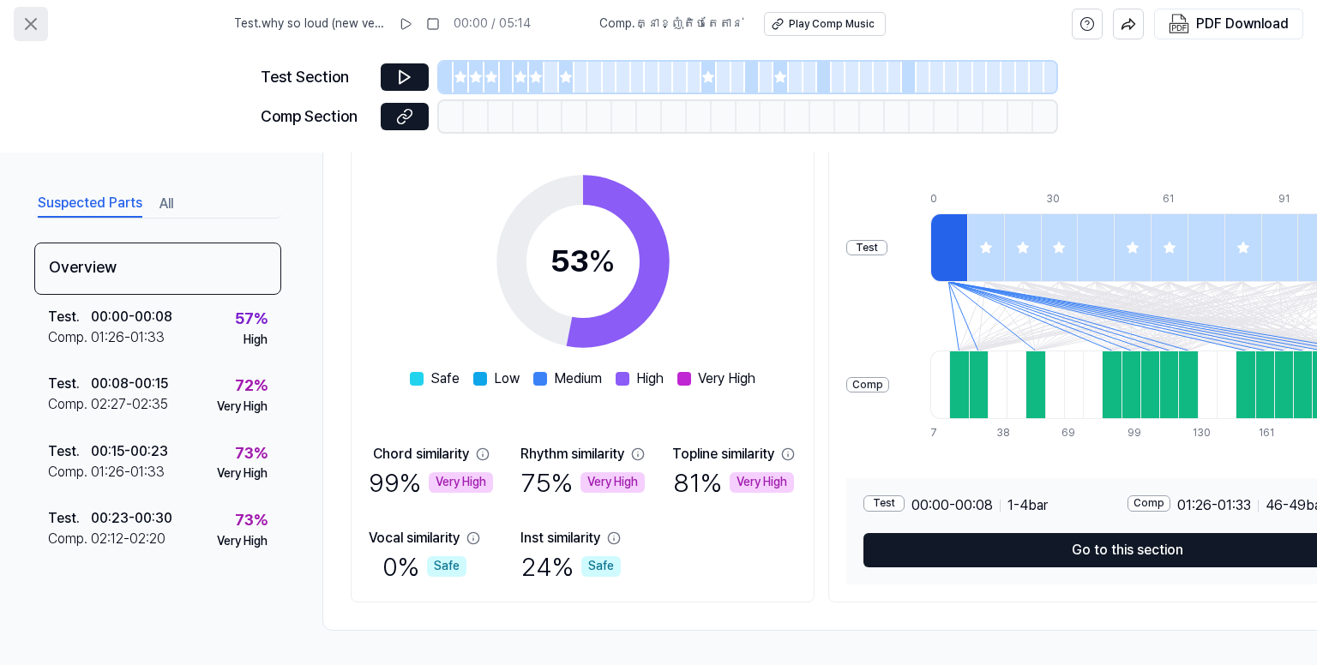
click at [31, 17] on icon at bounding box center [31, 24] width 21 height 21
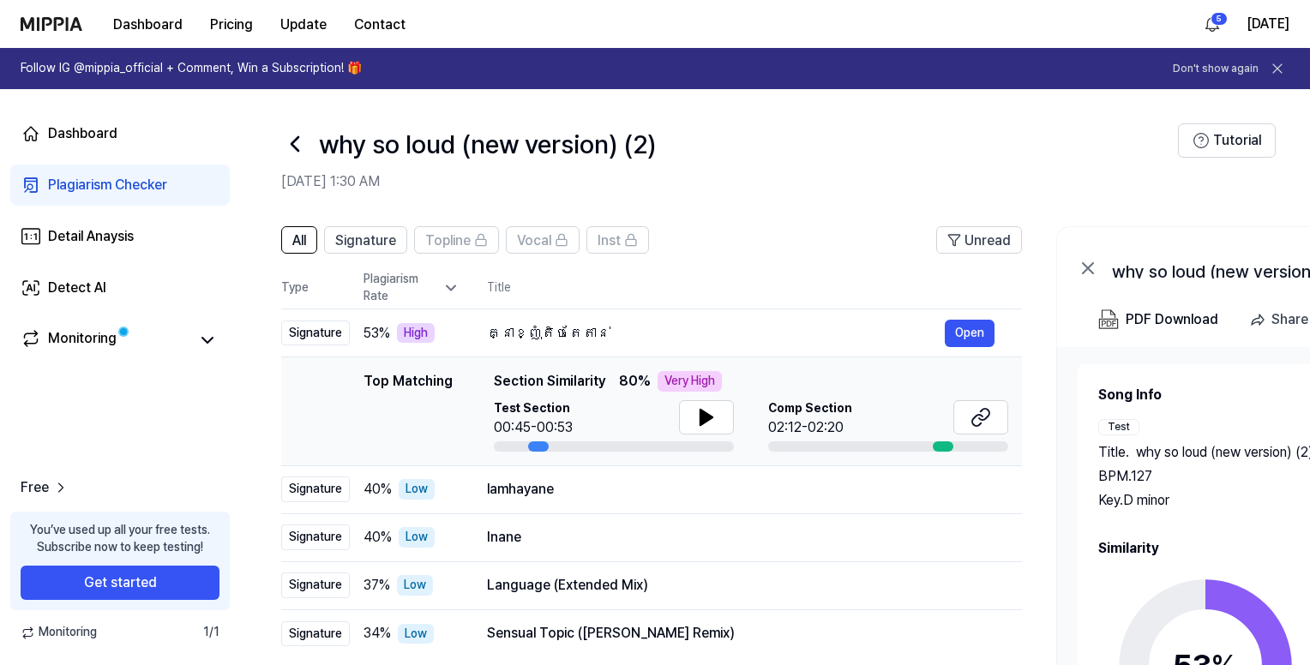
click at [296, 145] on icon at bounding box center [294, 143] width 27 height 27
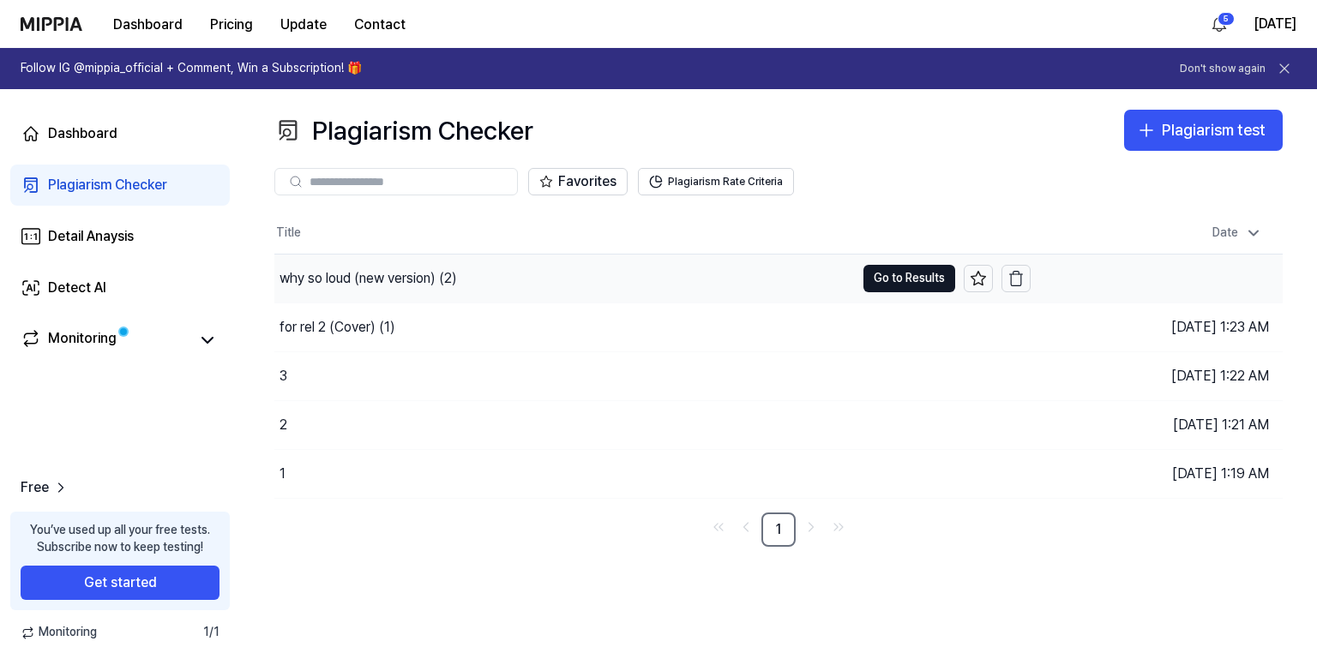
click at [562, 272] on div "why so loud (new version) (2)" at bounding box center [564, 279] width 580 height 48
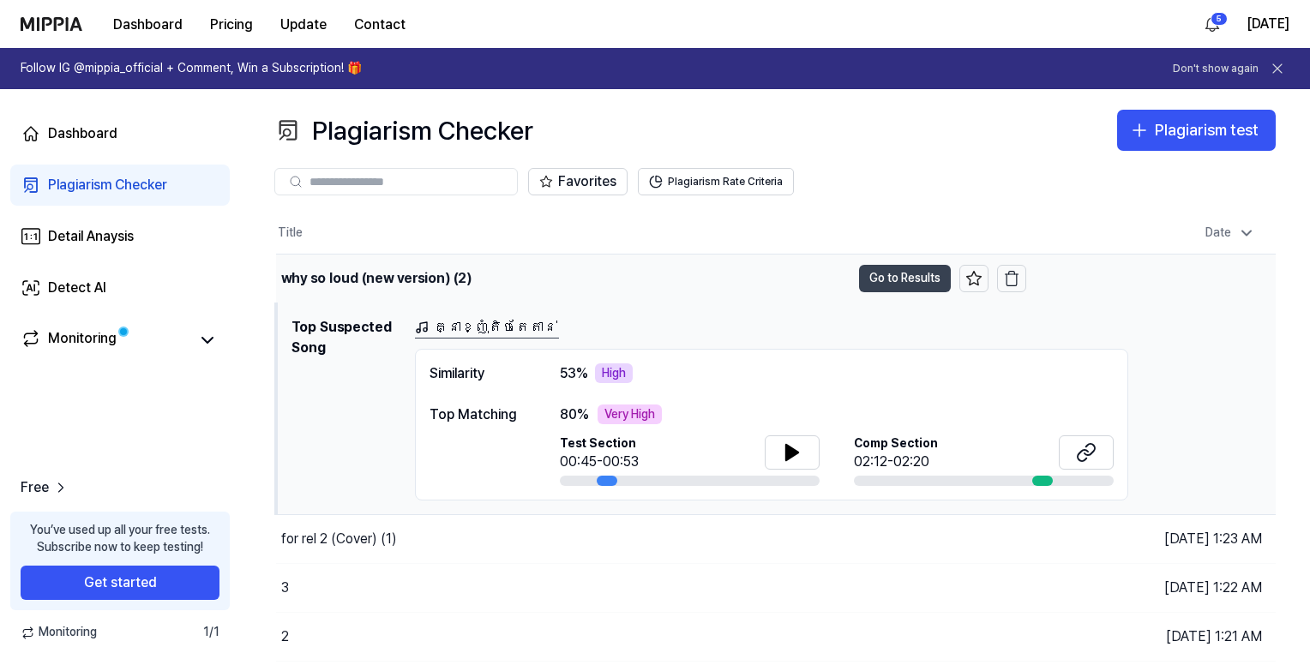
click at [926, 271] on button "Go to Results" at bounding box center [905, 278] width 92 height 27
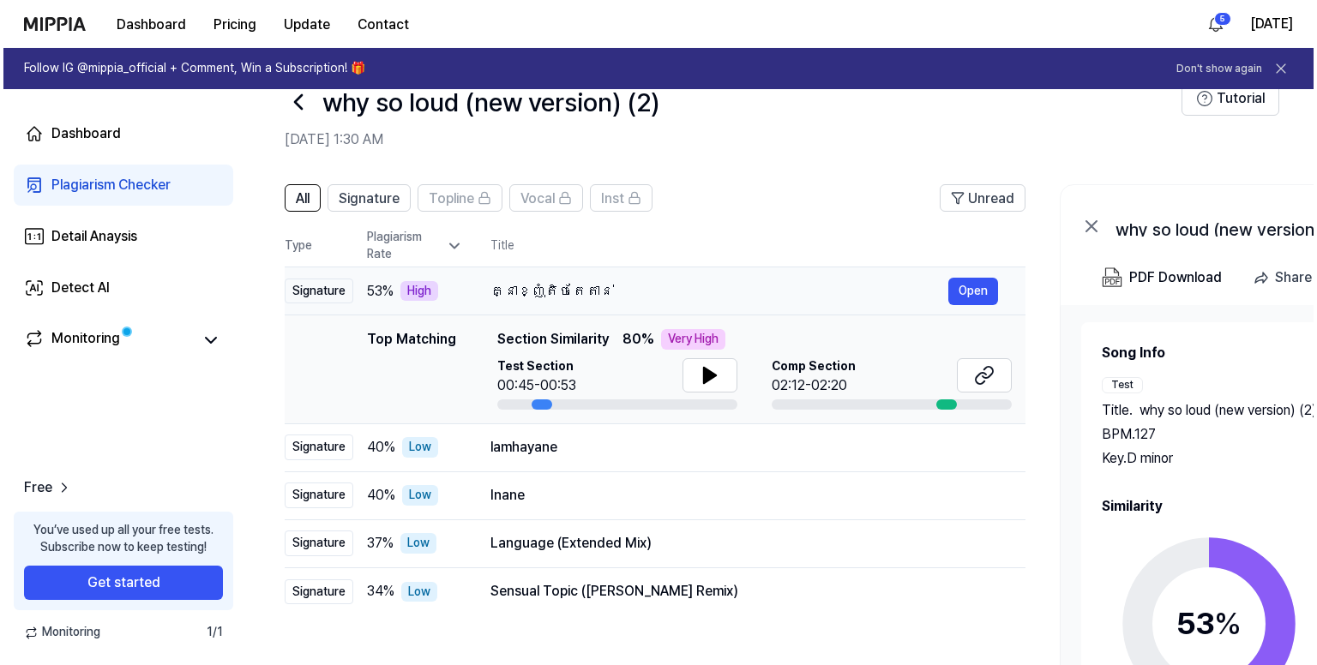
scroll to position [0, 0]
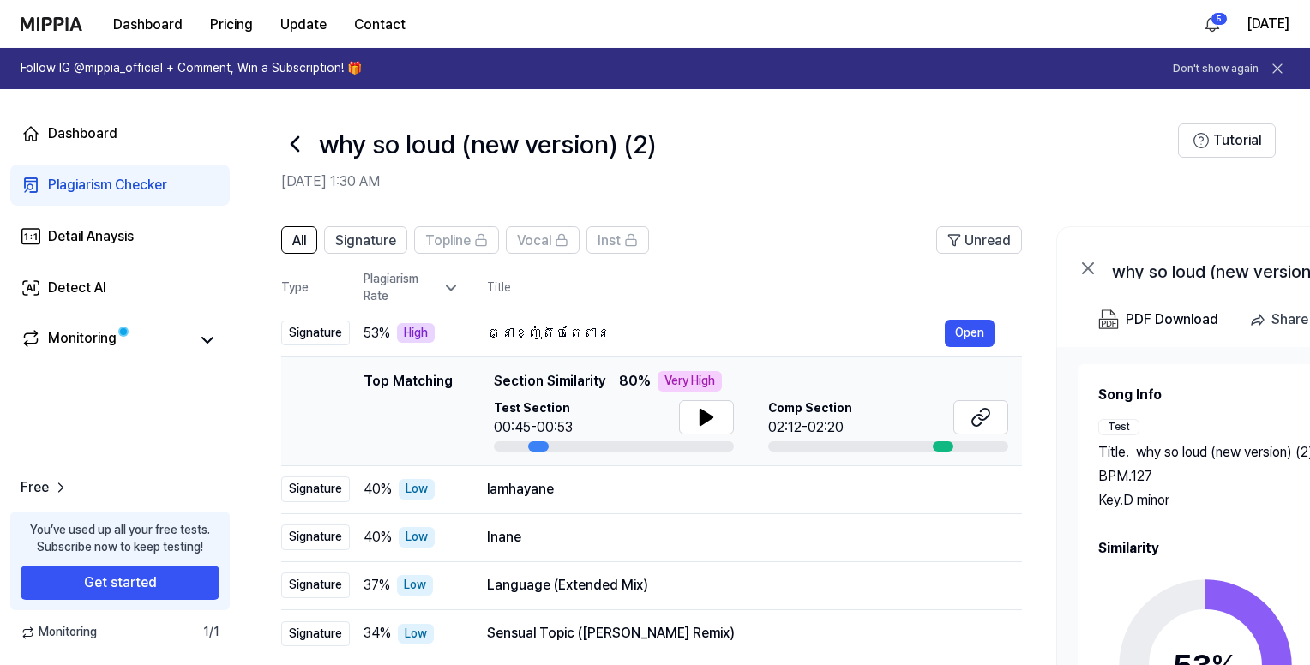
click at [1182, 602] on circle at bounding box center [1205, 665] width 143 height 143
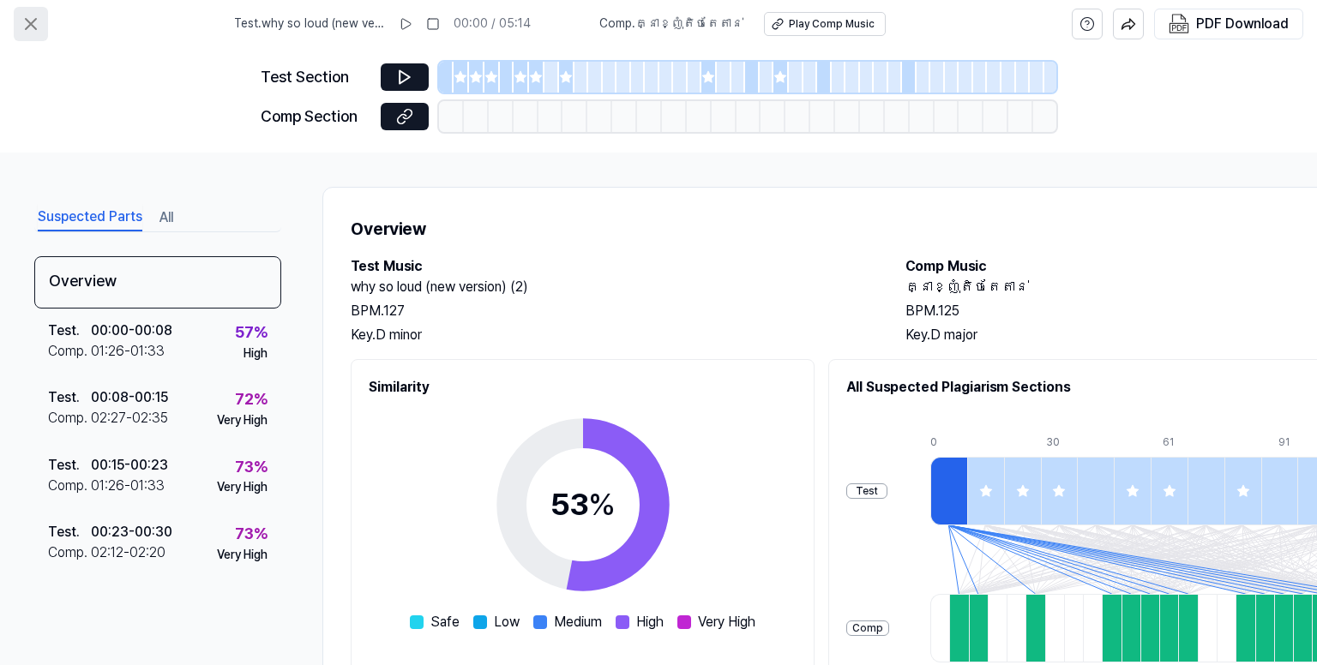
click at [24, 15] on icon at bounding box center [31, 24] width 21 height 21
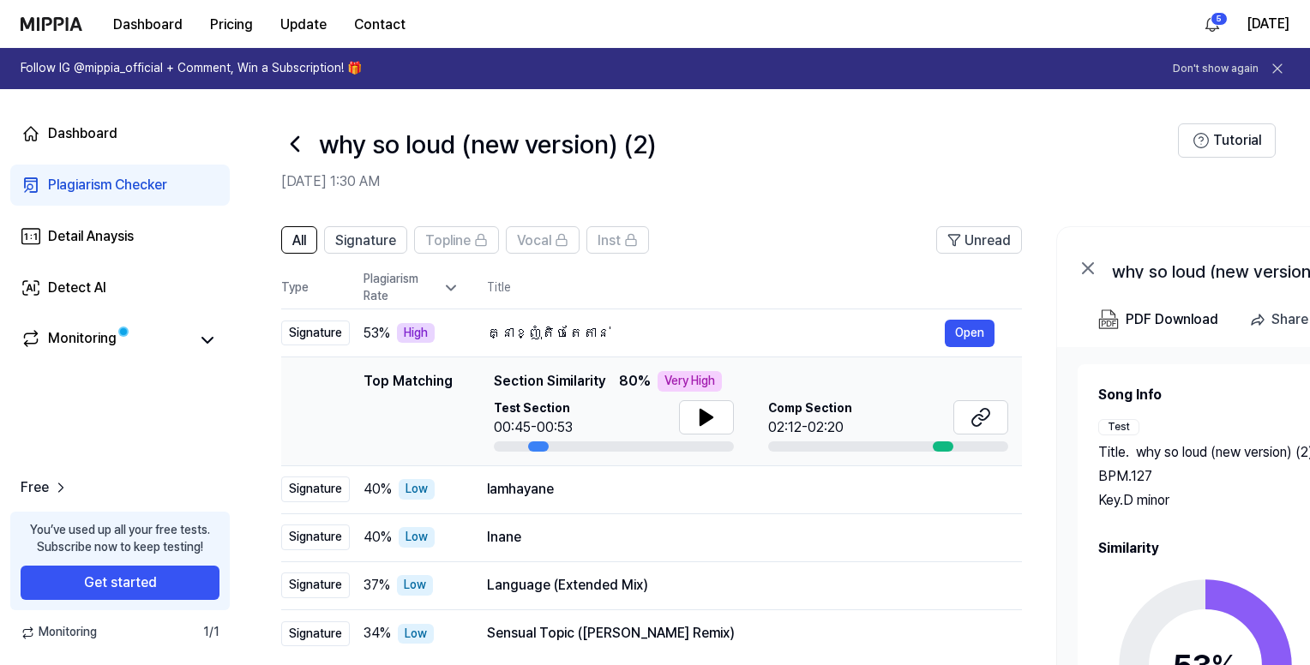
click at [295, 138] on icon at bounding box center [294, 144] width 7 height 14
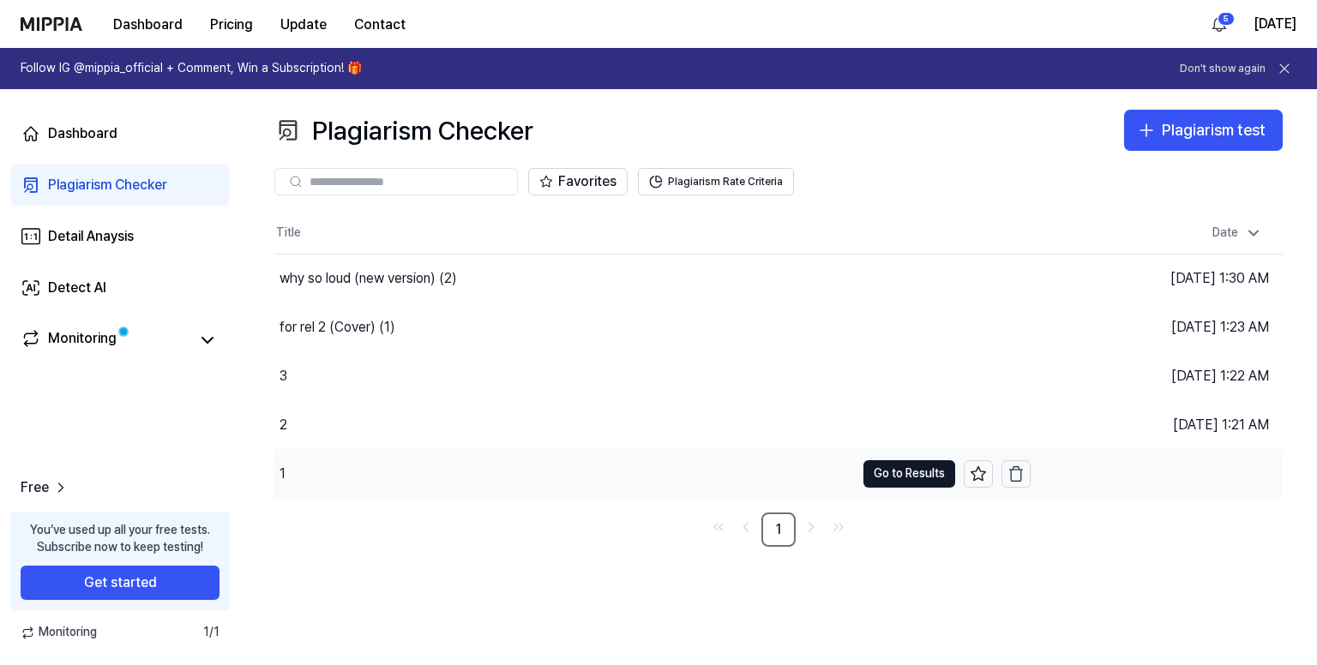
click at [383, 470] on div "1" at bounding box center [564, 474] width 580 height 48
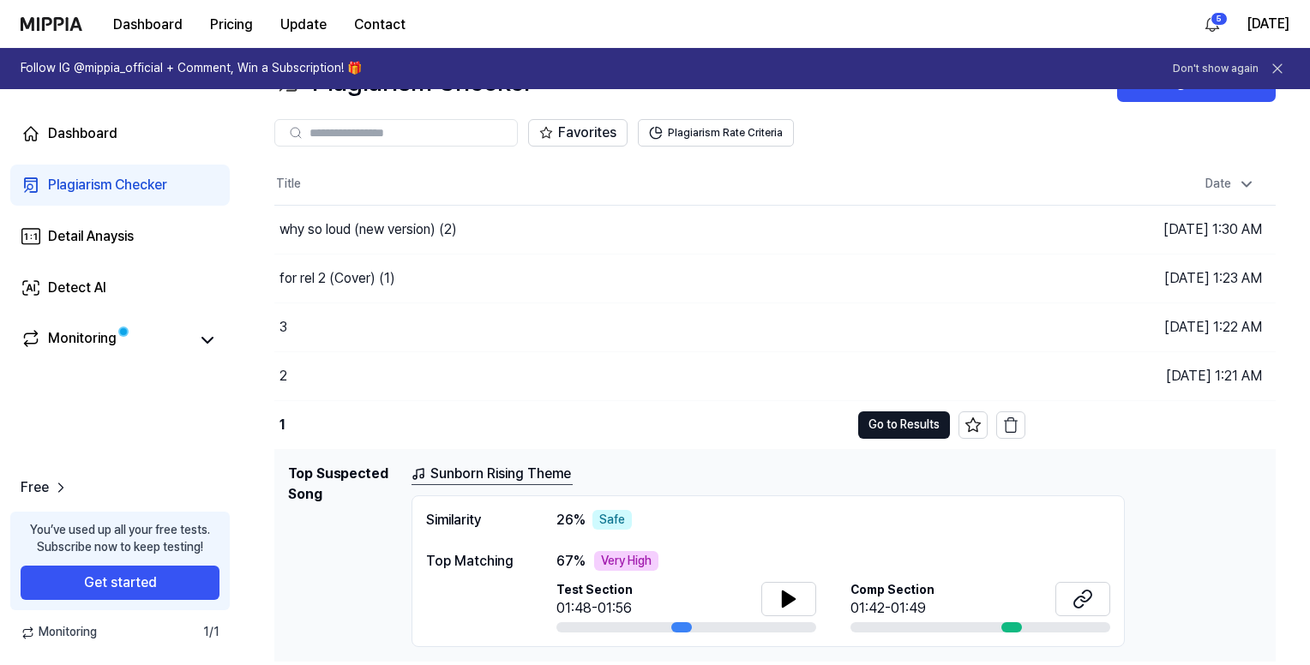
scroll to position [92, 0]
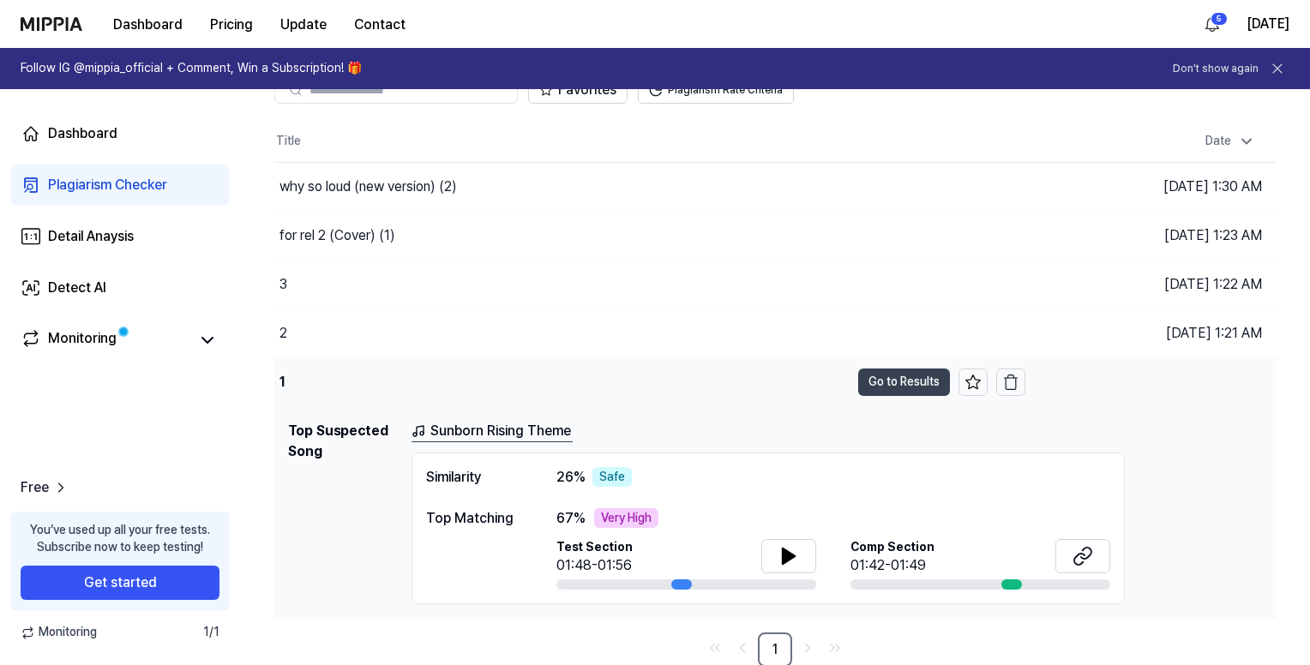
click at [927, 378] on button "Go to Results" at bounding box center [904, 382] width 92 height 27
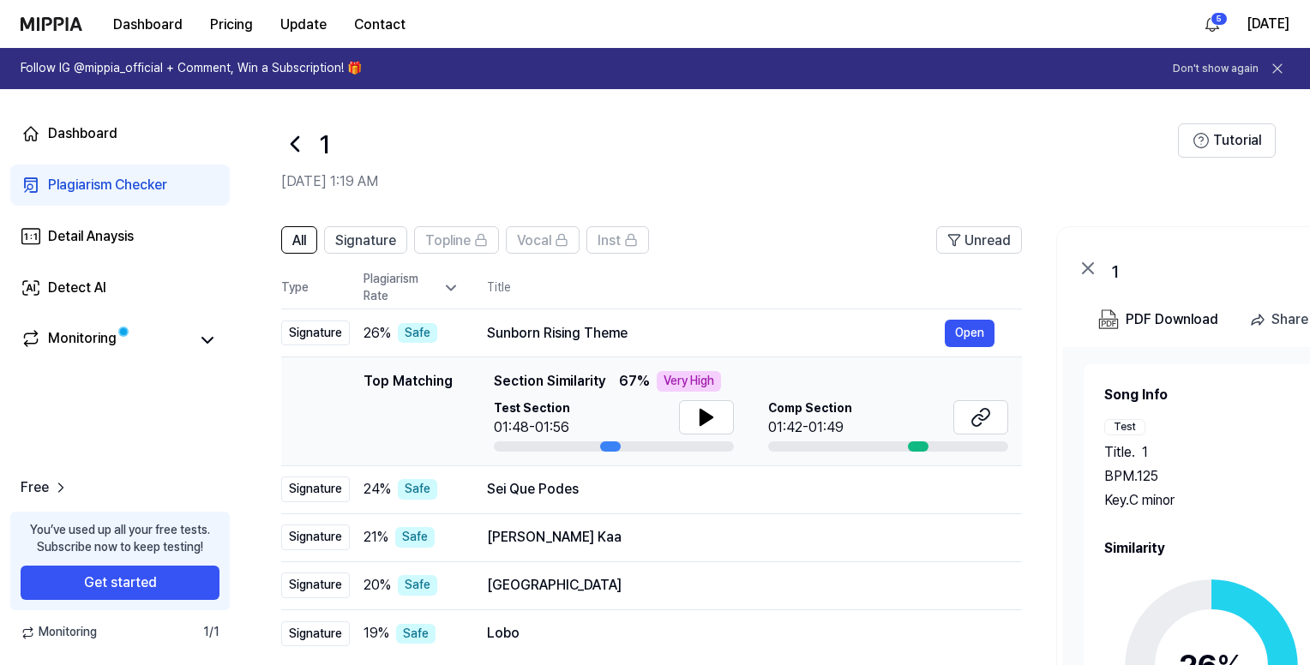
click at [1279, 502] on div "Key. C minor" at bounding box center [1206, 500] width 204 height 21
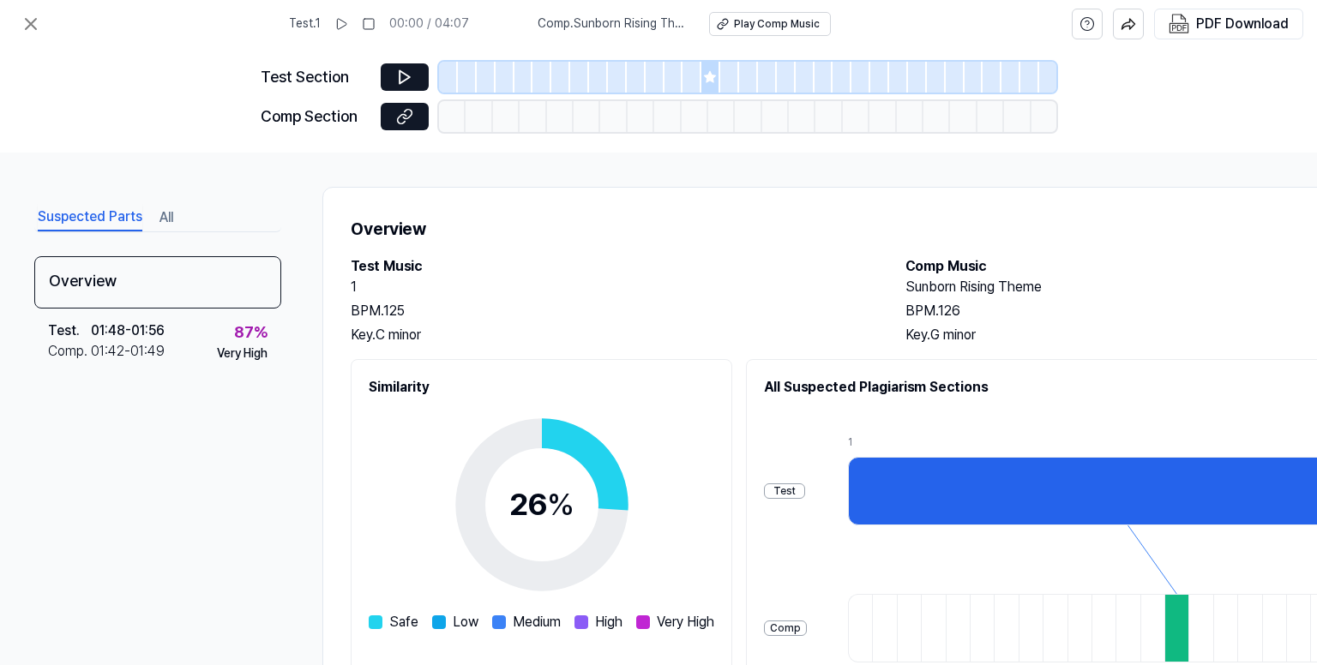
click at [710, 74] on icon at bounding box center [710, 76] width 11 height 11
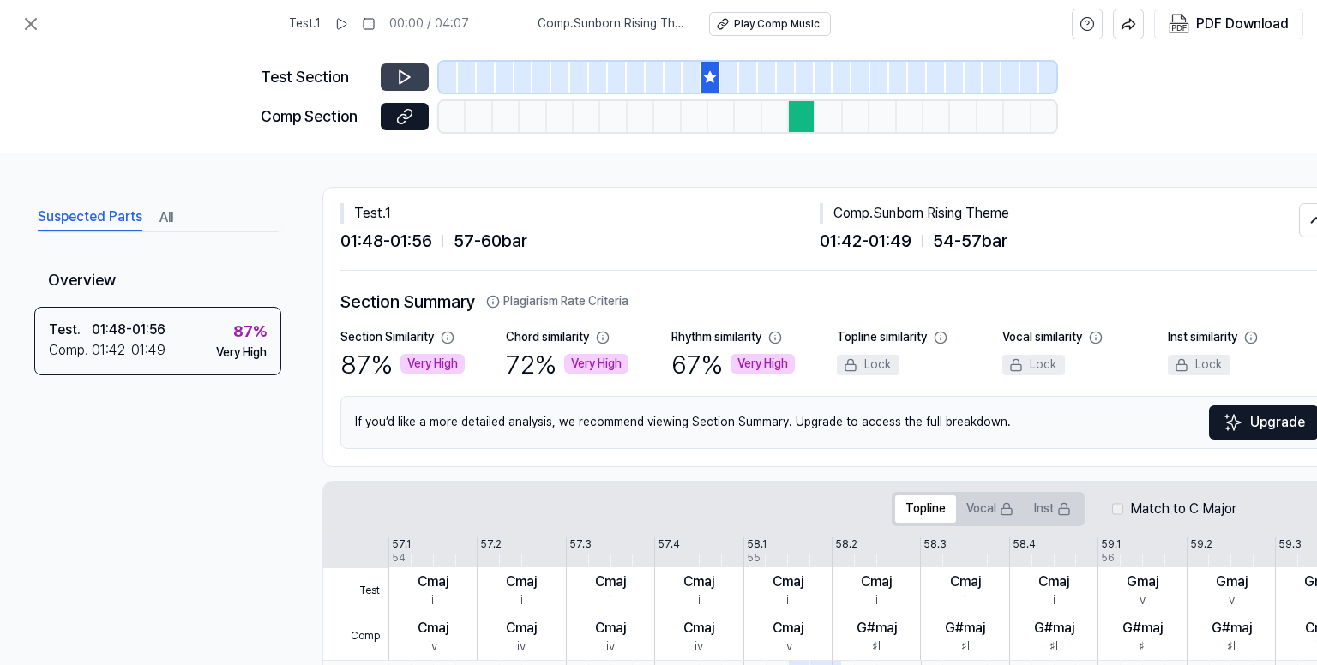
click at [399, 80] on icon at bounding box center [404, 77] width 10 height 13
